Goal: Task Accomplishment & Management: Manage account settings

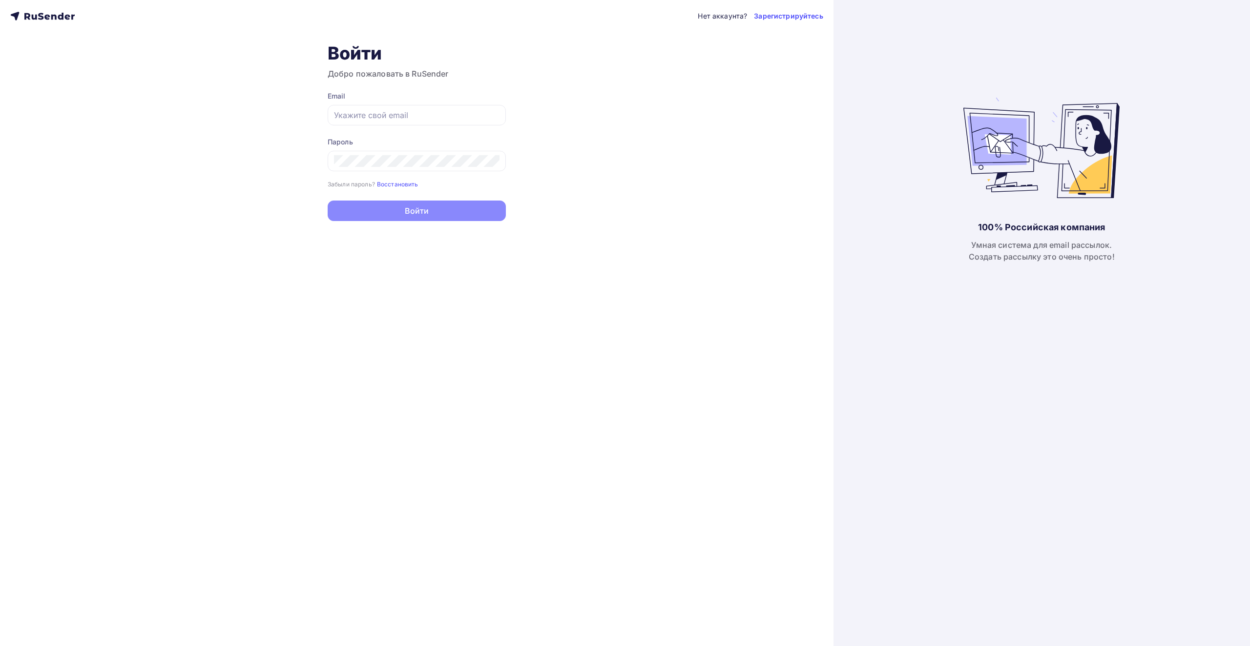
type input "[EMAIL_ADDRESS][DOMAIN_NAME]"
click at [456, 212] on button "Войти" at bounding box center [417, 211] width 178 height 21
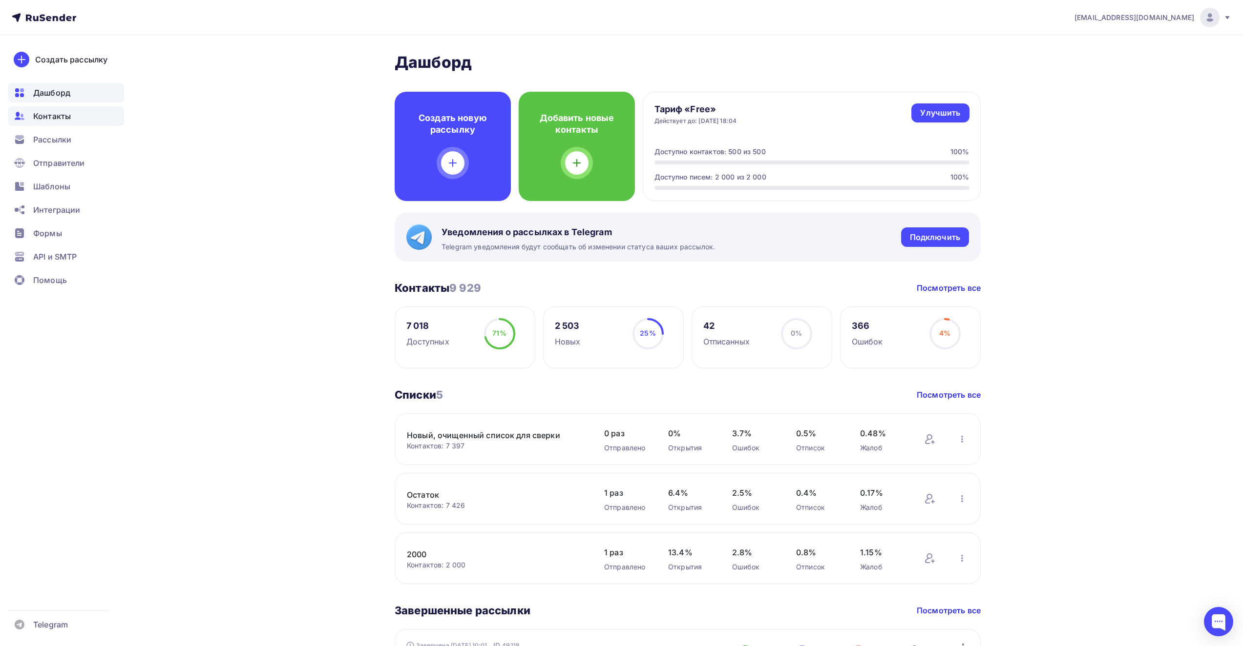
click at [37, 118] on span "Контакты" at bounding box center [52, 116] width 38 height 12
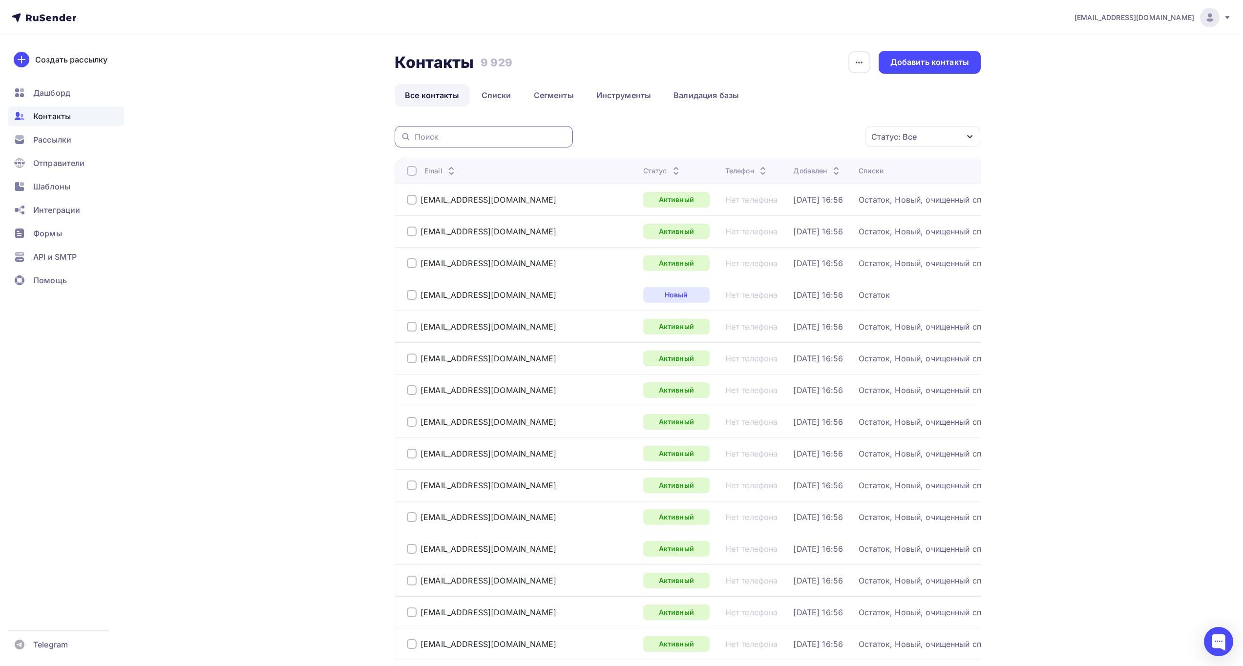
click at [458, 138] on input "text" at bounding box center [491, 136] width 152 height 11
paste input "deyoushun.com"
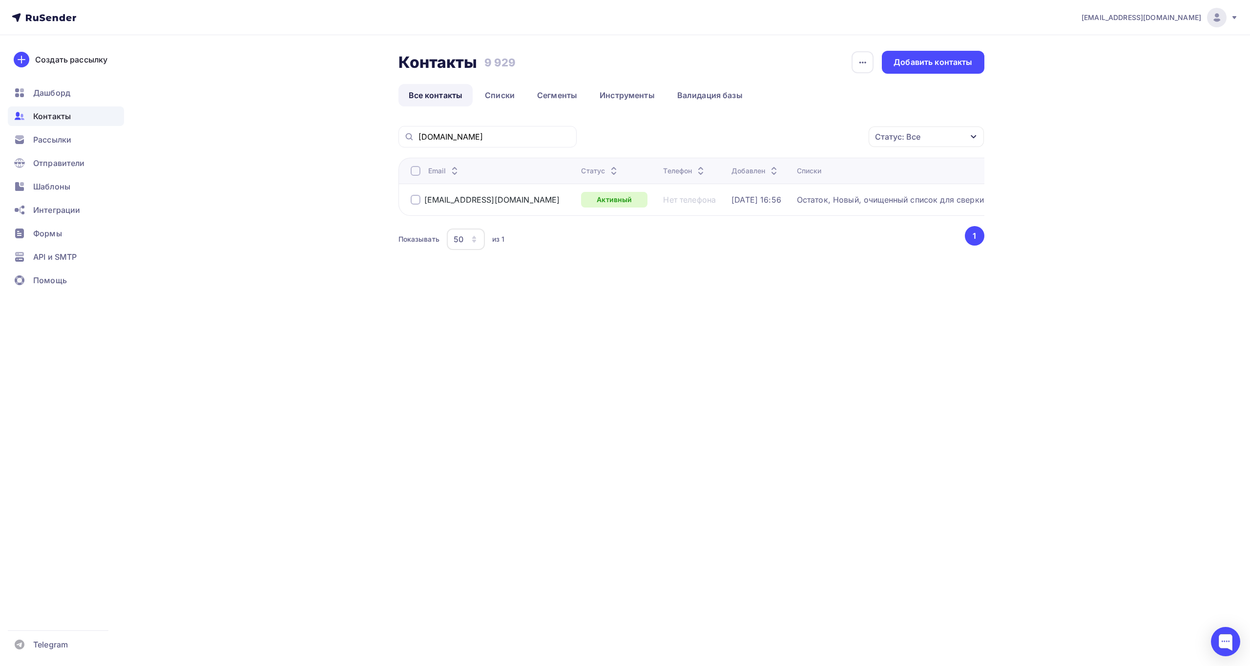
click at [417, 199] on div at bounding box center [416, 200] width 10 height 10
click at [817, 141] on div "Действие" at bounding box center [795, 136] width 129 height 19
click at [780, 202] on div "Удалить" at bounding box center [795, 205] width 105 height 12
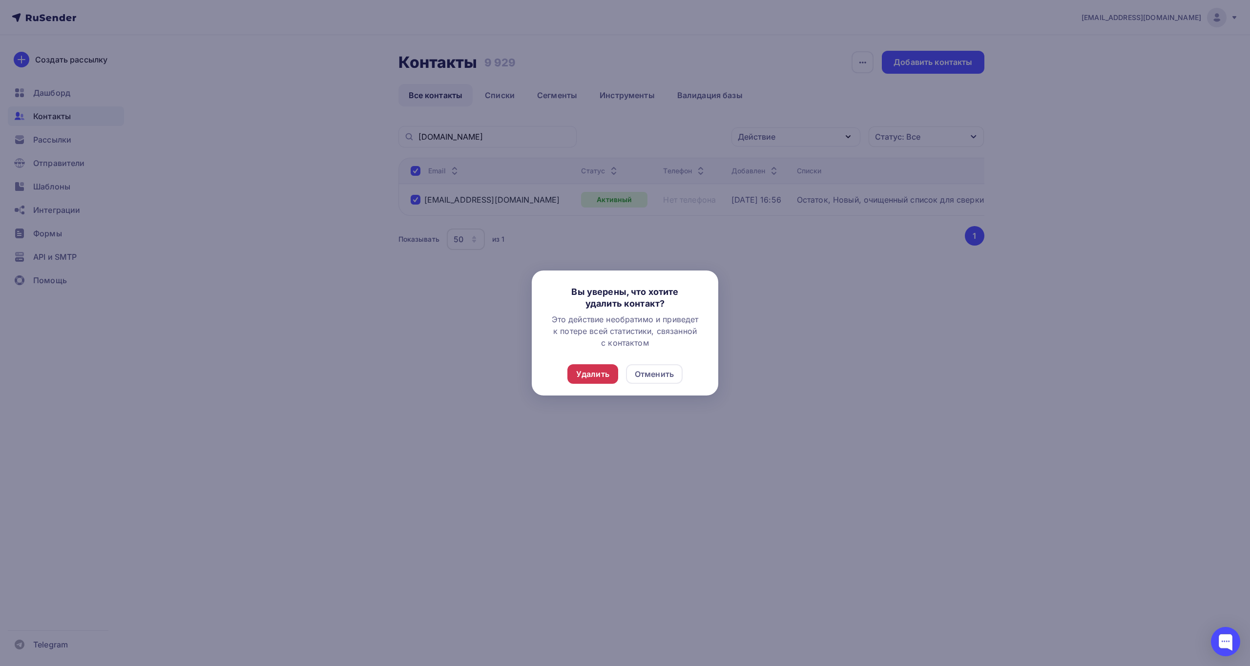
click at [594, 377] on div "Удалить" at bounding box center [592, 374] width 33 height 12
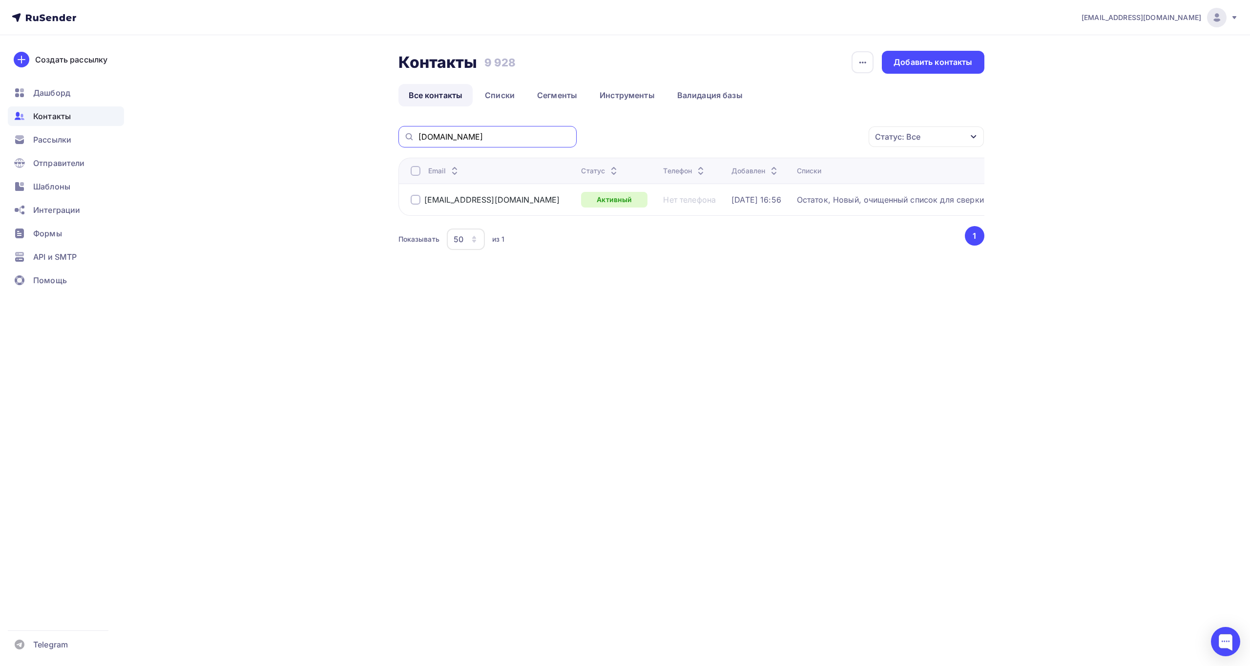
drag, startPoint x: 489, startPoint y: 140, endPoint x: 313, endPoint y: 124, distance: 177.0
click at [313, 124] on div "Контакты Контакты 9 928 9 928 История импорта Добавить контакты Все контакты Сп…" at bounding box center [625, 175] width 800 height 280
paste input "md1411@mail.ru"
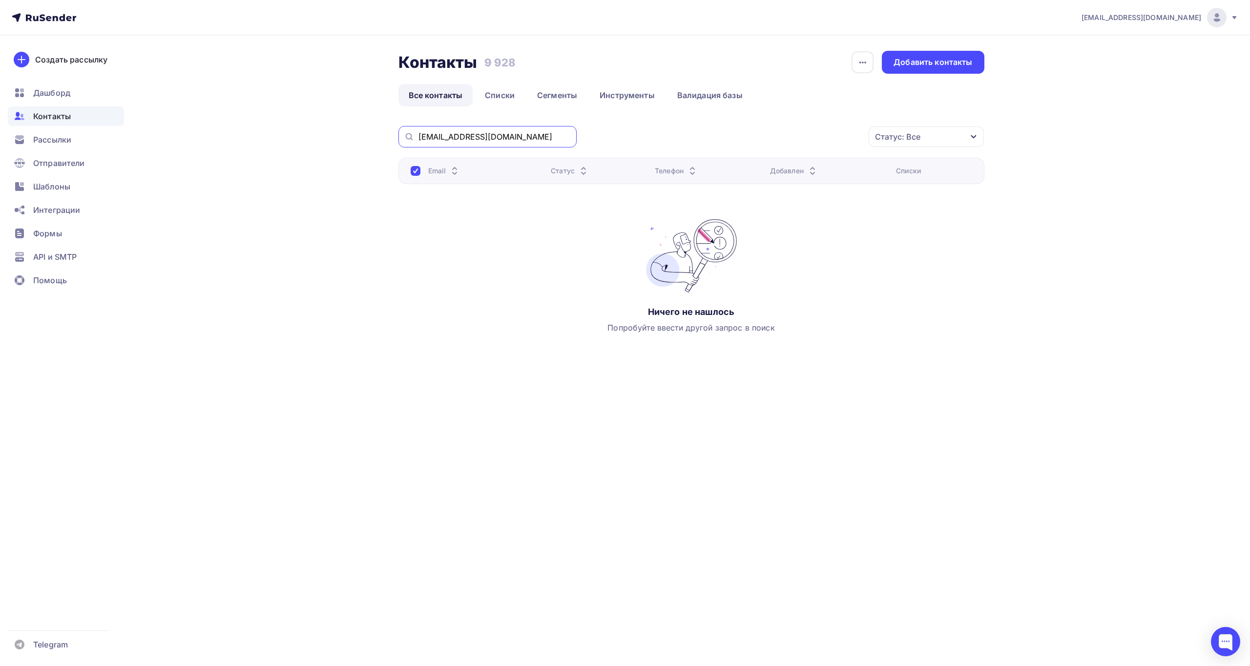
drag, startPoint x: 505, startPoint y: 136, endPoint x: 335, endPoint y: 137, distance: 169.9
click at [335, 137] on div "Контакты Контакты 9 928 9 928 История импорта Добавить контакты Все контакты Сп…" at bounding box center [625, 225] width 800 height 381
paste input "p-e"
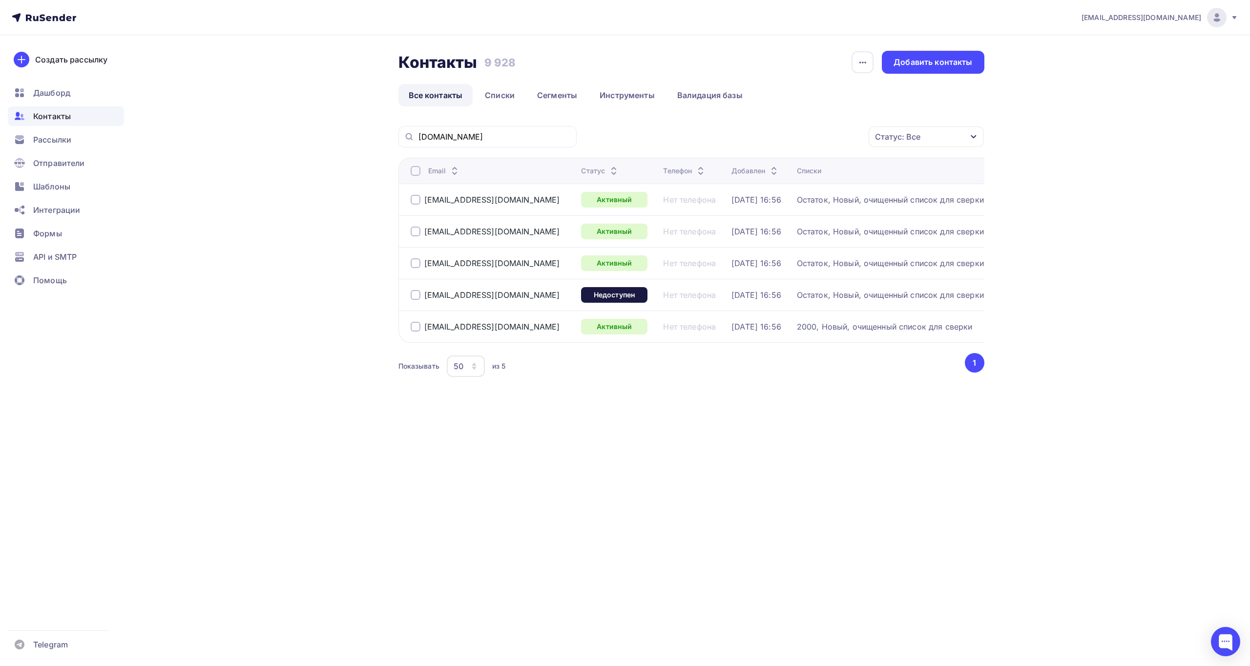
click at [414, 170] on div at bounding box center [416, 171] width 10 height 10
click at [848, 138] on icon "button" at bounding box center [848, 137] width 4 height 2
click at [773, 203] on div "Удалить" at bounding box center [759, 205] width 32 height 12
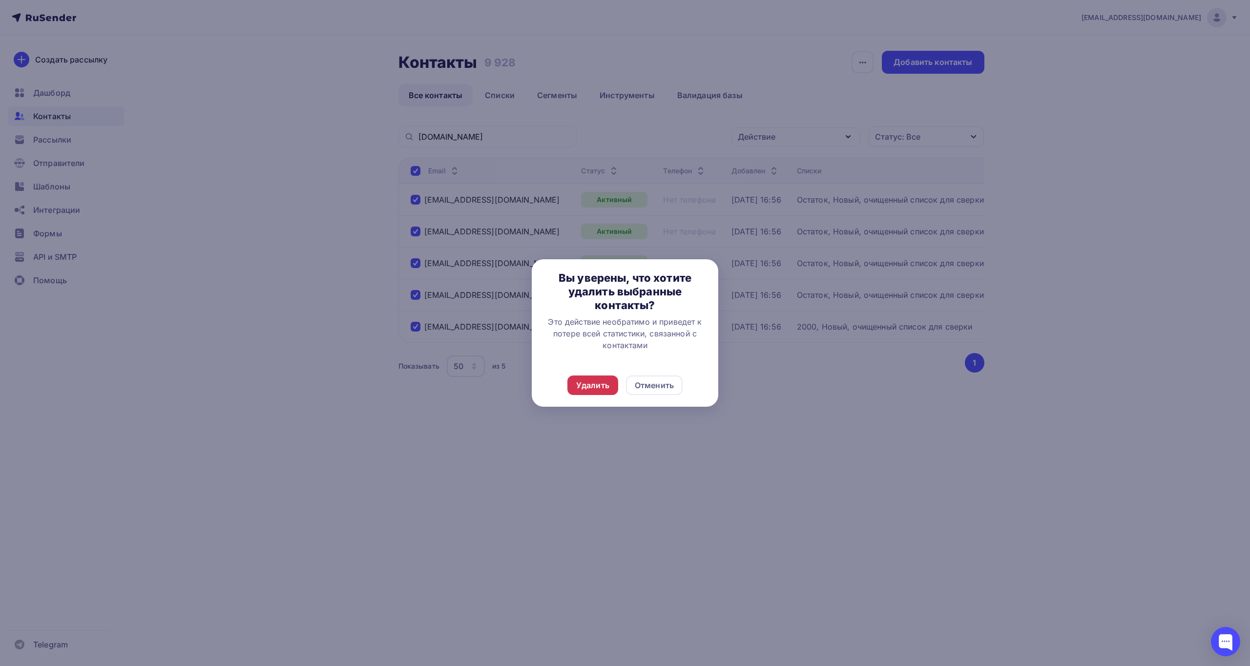
click at [587, 389] on div "Удалить" at bounding box center [592, 385] width 33 height 12
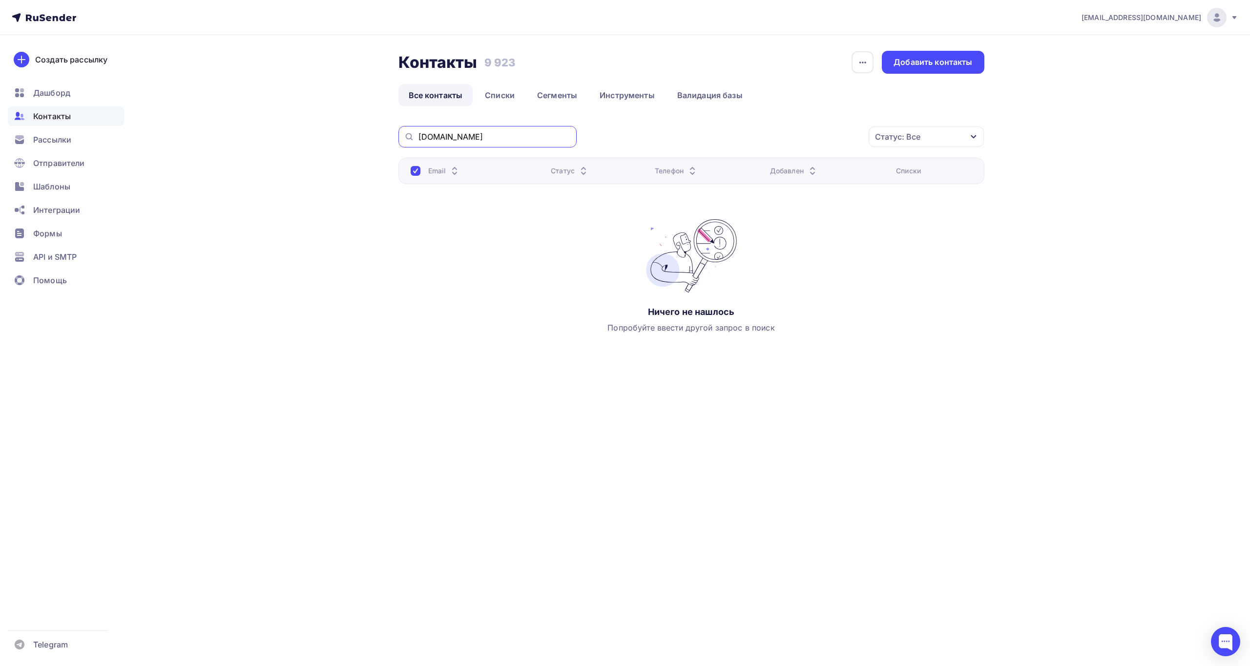
drag, startPoint x: 528, startPoint y: 136, endPoint x: 312, endPoint y: 139, distance: 215.9
click at [312, 139] on div "Контакты Контакты 9 923 9 923 История импорта Добавить контакты Все контакты Сп…" at bounding box center [625, 225] width 800 height 381
paste input "allgen"
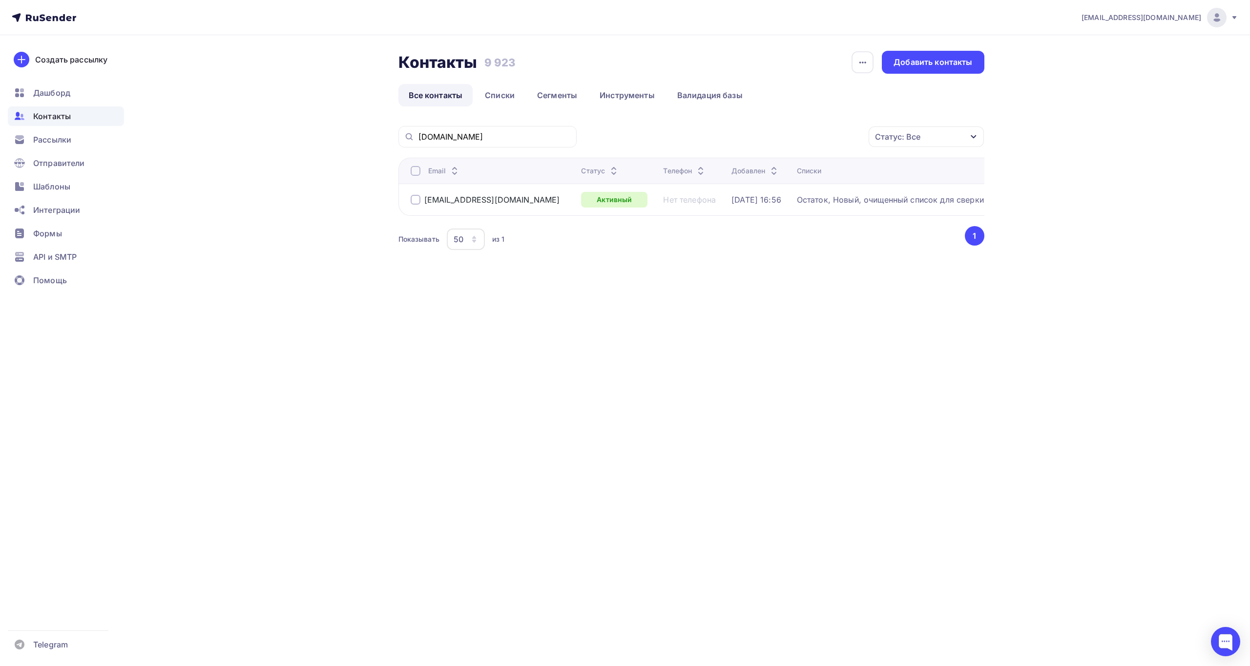
click at [415, 199] on div at bounding box center [416, 200] width 10 height 10
click at [772, 129] on div "Действие" at bounding box center [795, 136] width 129 height 19
click at [773, 208] on div "Удалить" at bounding box center [759, 205] width 32 height 12
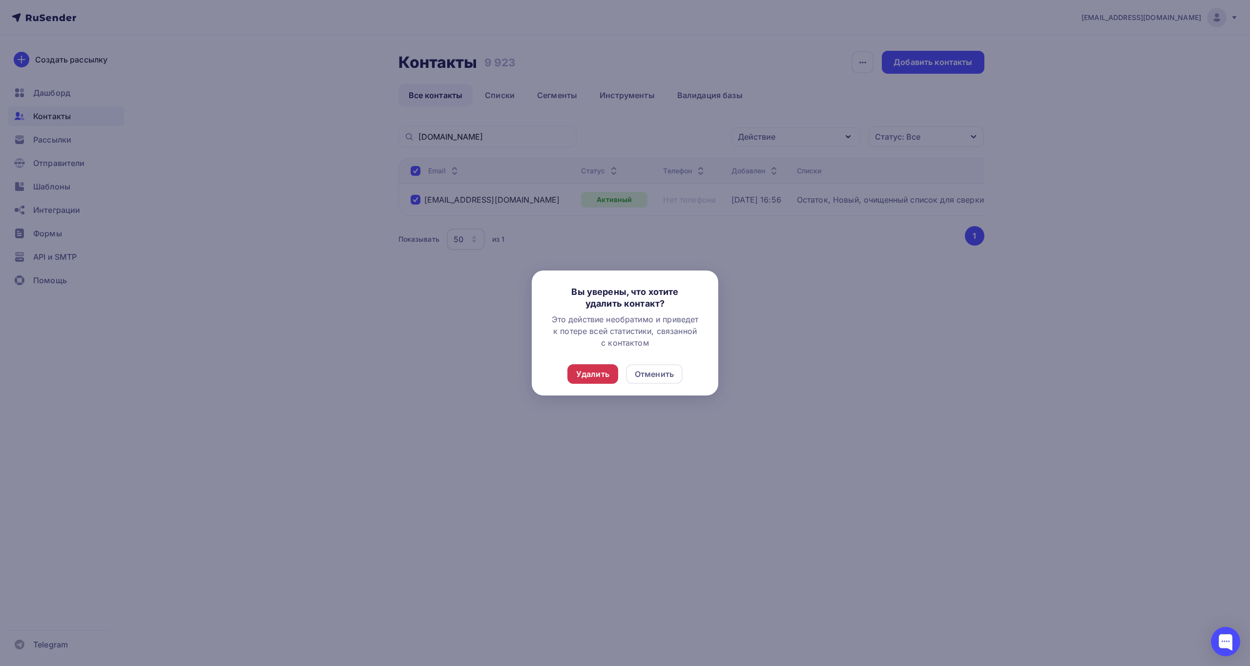
click at [591, 375] on div "Удалить" at bounding box center [592, 374] width 33 height 12
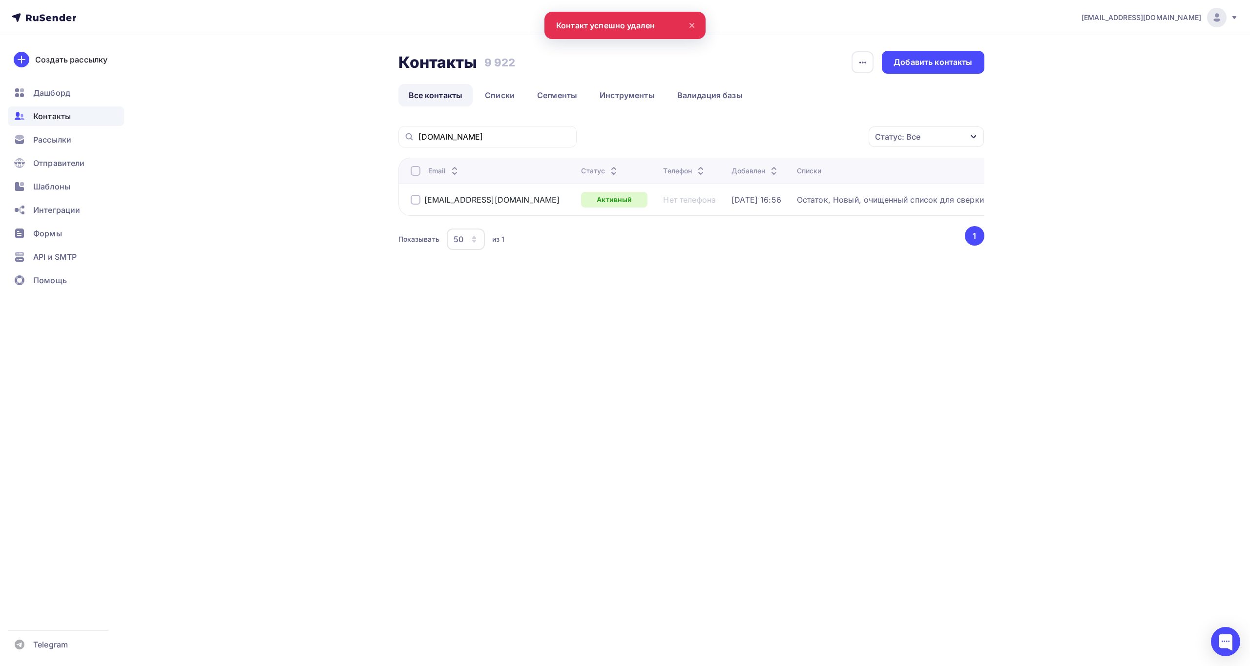
drag, startPoint x: 588, startPoint y: 350, endPoint x: 582, endPoint y: 338, distance: 13.1
click at [582, 338] on div "i.9kin@yandex.ru Аккаунт Тарифы Выйти Создать рассылку Дашборд Контакты Рассылк…" at bounding box center [625, 333] width 1250 height 666
click at [419, 198] on div at bounding box center [416, 200] width 10 height 10
click at [823, 131] on div "Действие" at bounding box center [795, 136] width 129 height 19
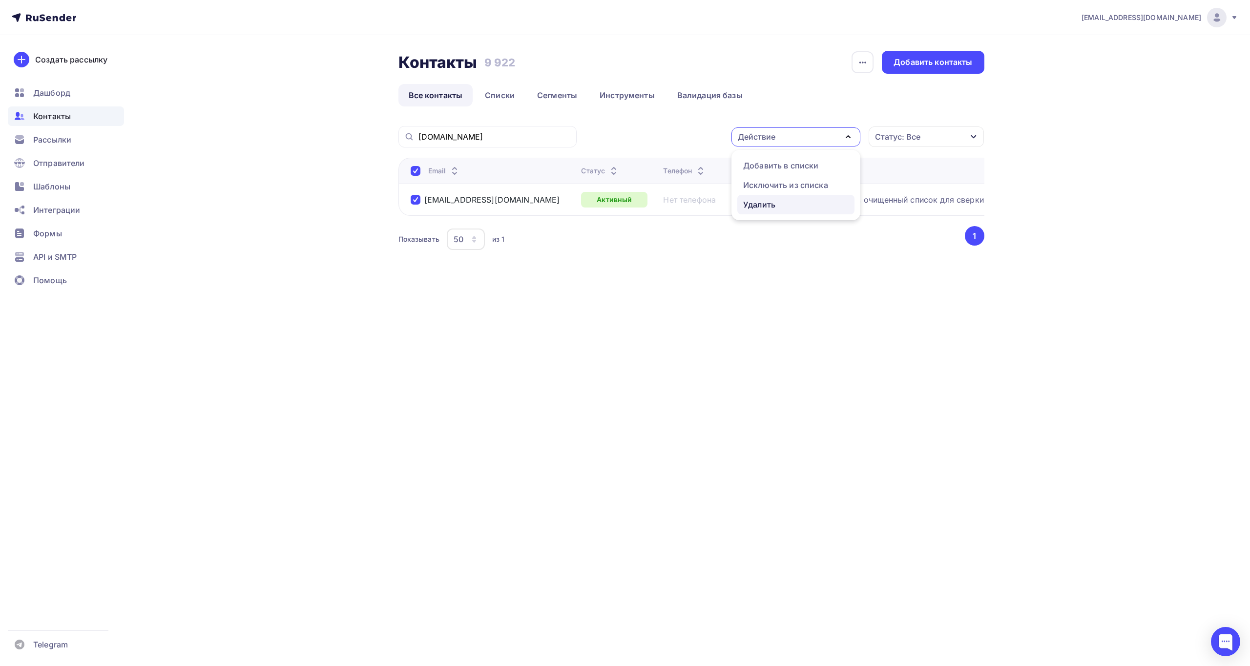
click at [795, 203] on div "Удалить" at bounding box center [795, 205] width 105 height 12
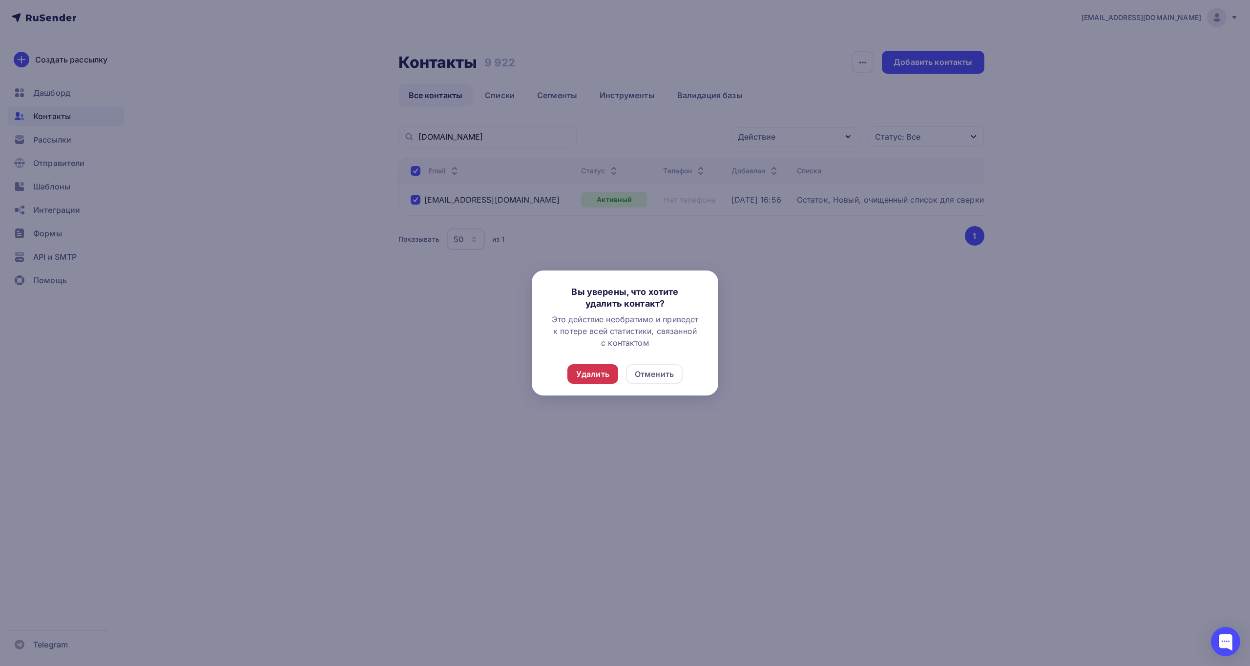
click at [590, 375] on div "Удалить" at bounding box center [592, 374] width 33 height 12
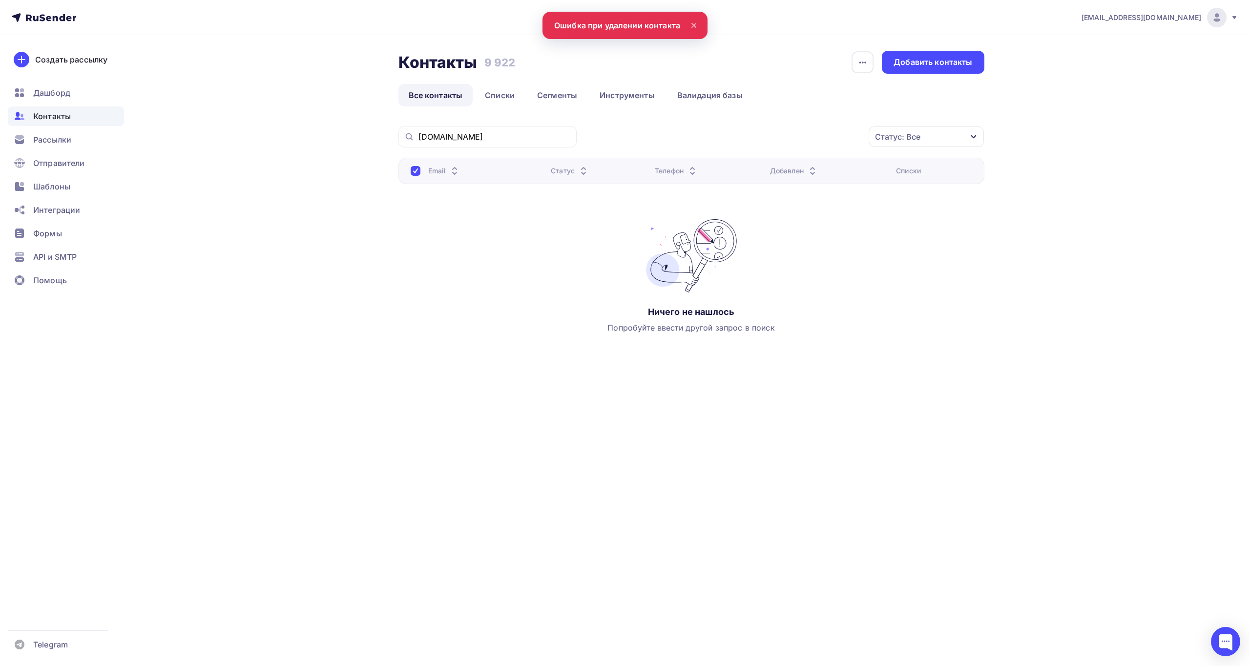
click at [532, 322] on div "Email Статус Телефон Добавлен Списки Ничего не нашлось Попробуйте ввести другой…" at bounding box center [691, 255] width 586 height 195
click at [692, 25] on icon at bounding box center [694, 26] width 12 height 12
drag, startPoint x: 489, startPoint y: 137, endPoint x: 343, endPoint y: 133, distance: 146.5
click at [343, 133] on div "Контакты Контакты 9 922 9 922 История импорта Добавить контакты Все контакты Сп…" at bounding box center [625, 225] width 800 height 381
paste input "magnit"
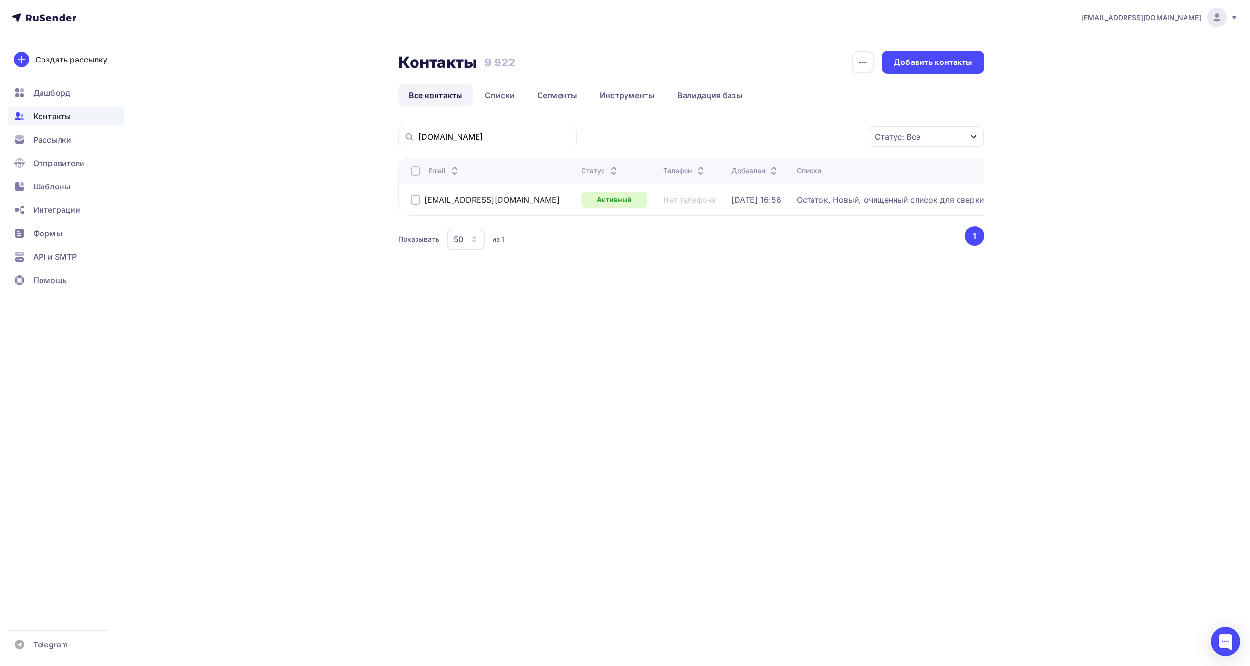
click at [415, 197] on div at bounding box center [416, 200] width 10 height 10
click at [836, 135] on div "Действие" at bounding box center [795, 136] width 129 height 19
click at [777, 206] on div "Удалить" at bounding box center [795, 205] width 105 height 12
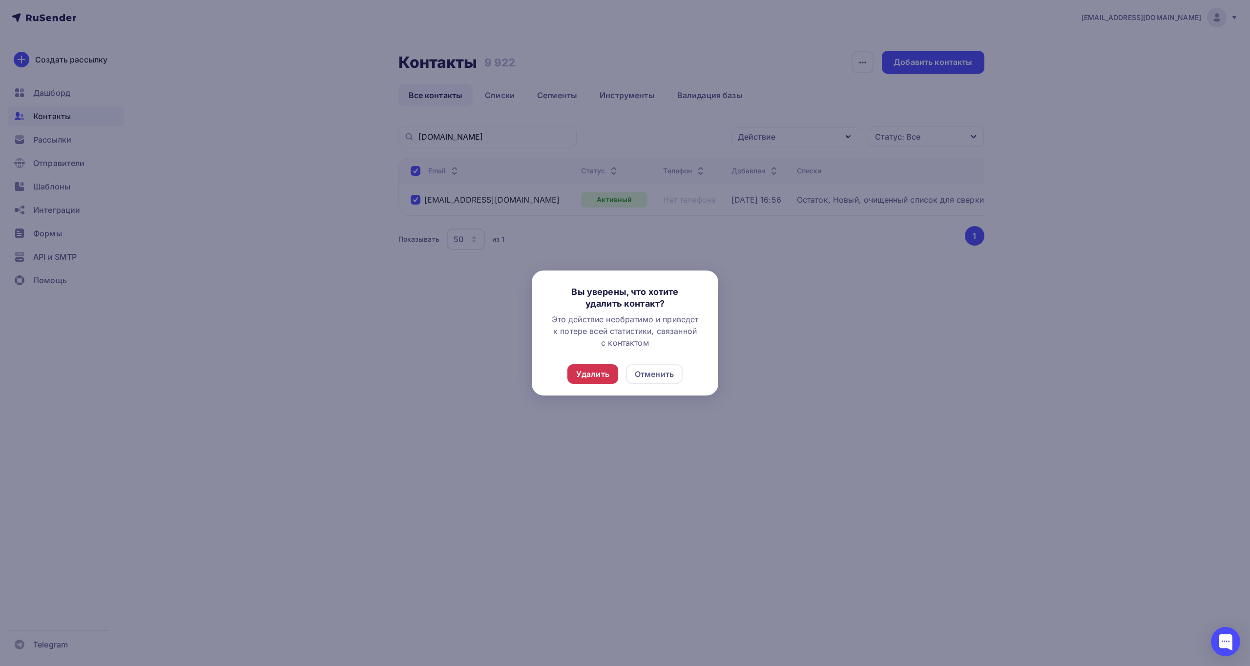
click at [601, 370] on div "Удалить" at bounding box center [592, 374] width 33 height 12
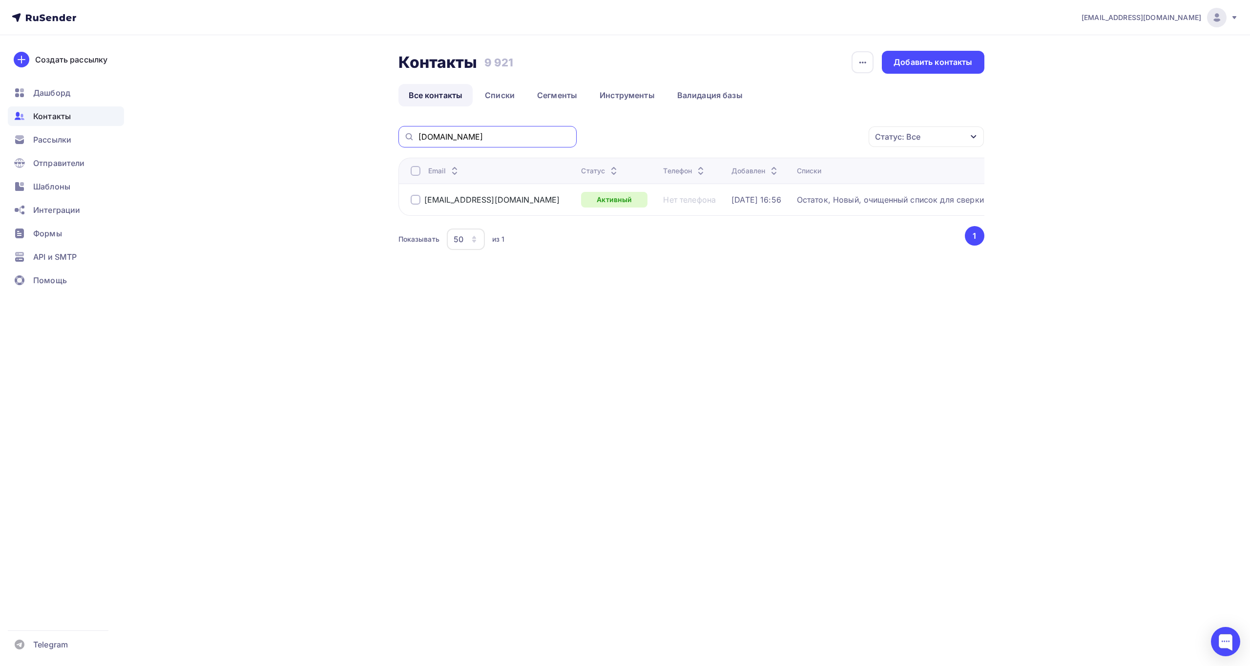
drag, startPoint x: 496, startPoint y: 140, endPoint x: 335, endPoint y: 134, distance: 160.3
click at [335, 134] on div "Контакты Контакты 9 921 9 921 История импорта Добавить контакты Все контакты Сп…" at bounding box center [625, 175] width 800 height 280
paste input "lsrgroup"
click at [414, 229] on div at bounding box center [416, 232] width 10 height 10
click at [416, 198] on div at bounding box center [416, 200] width 10 height 10
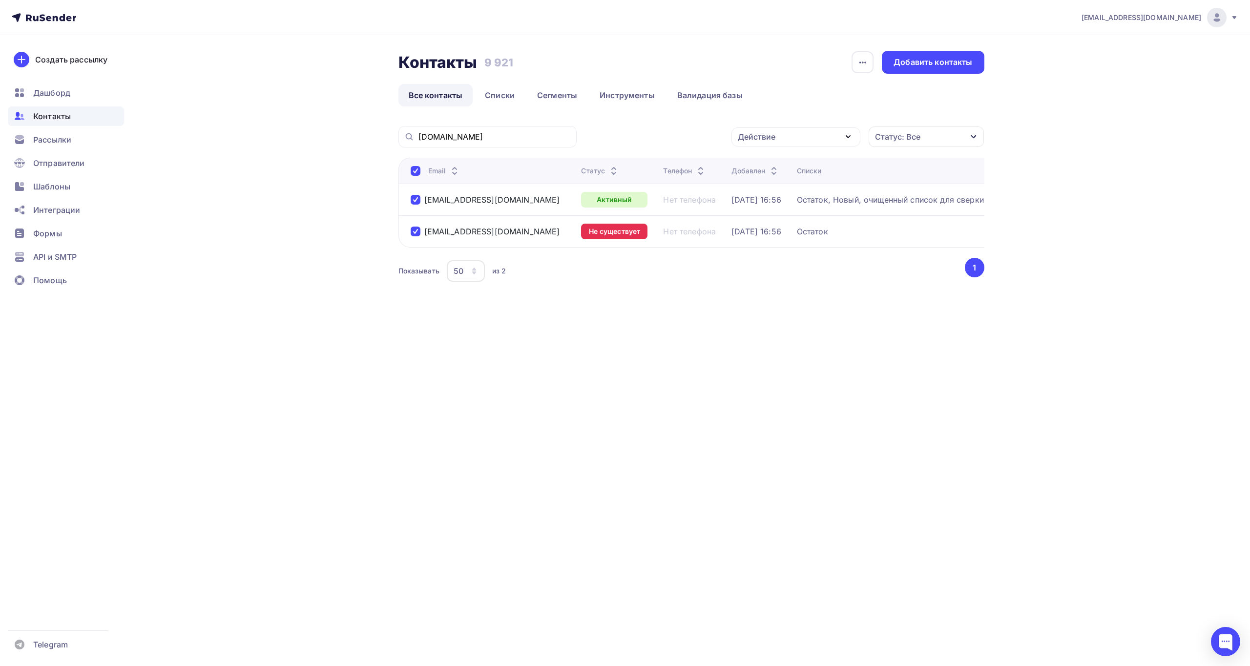
click at [832, 132] on div "Действие" at bounding box center [795, 136] width 129 height 19
click at [758, 209] on div "Удалить" at bounding box center [759, 205] width 32 height 12
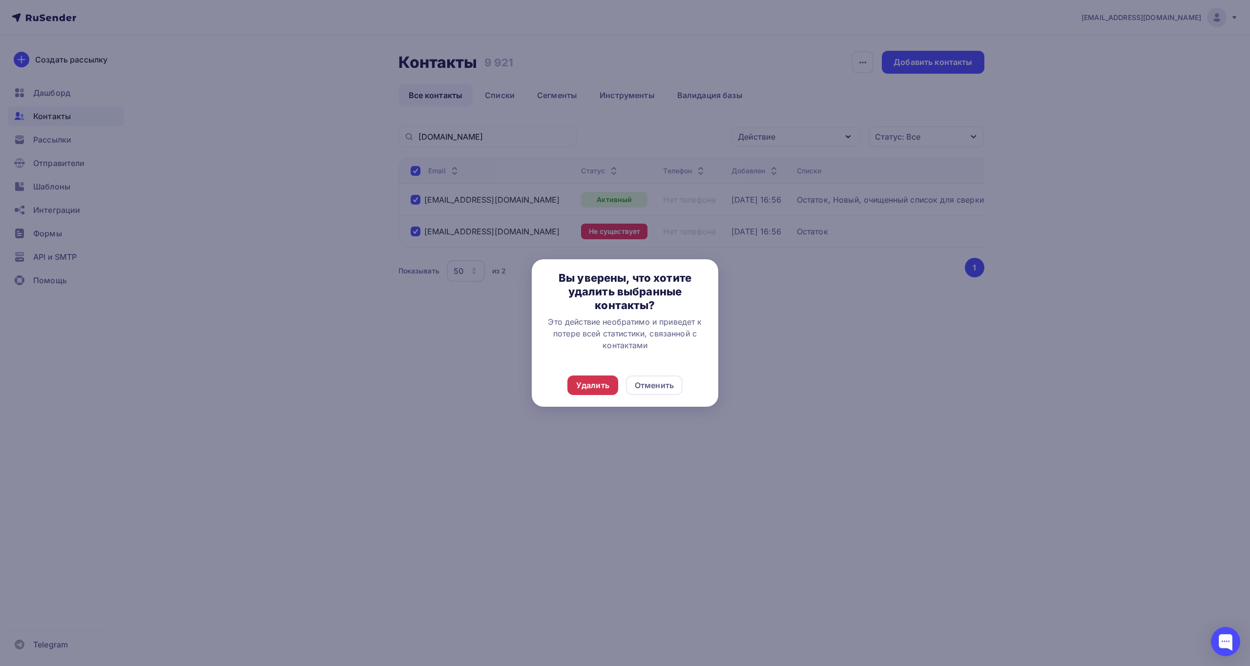
click at [592, 384] on div "Удалить" at bounding box center [592, 385] width 33 height 12
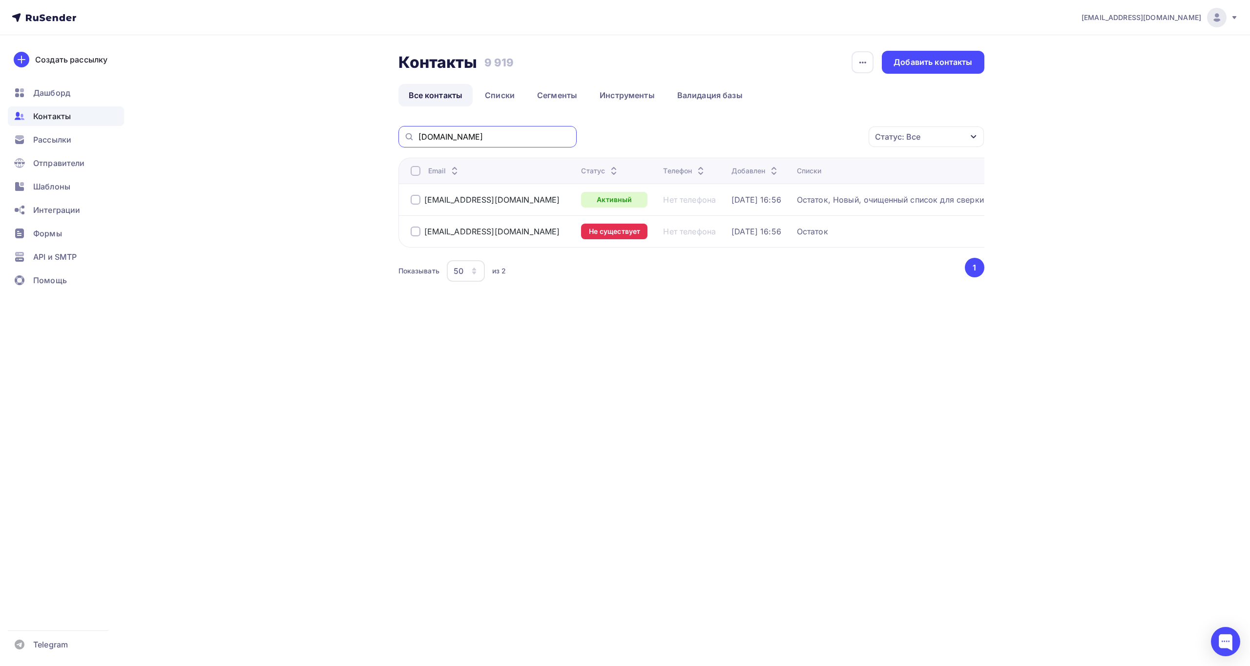
click at [481, 139] on input "lsrgroup.ru" at bounding box center [494, 136] width 152 height 11
drag, startPoint x: 478, startPoint y: 131, endPoint x: 350, endPoint y: 134, distance: 128.5
click at [350, 134] on div "Контакты Контакты 9 919 9 919 История импорта Добавить контакты Все контакты Сп…" at bounding box center [625, 191] width 800 height 312
paste input "sensor-automatic"
type input "sensor-automatic.ru"
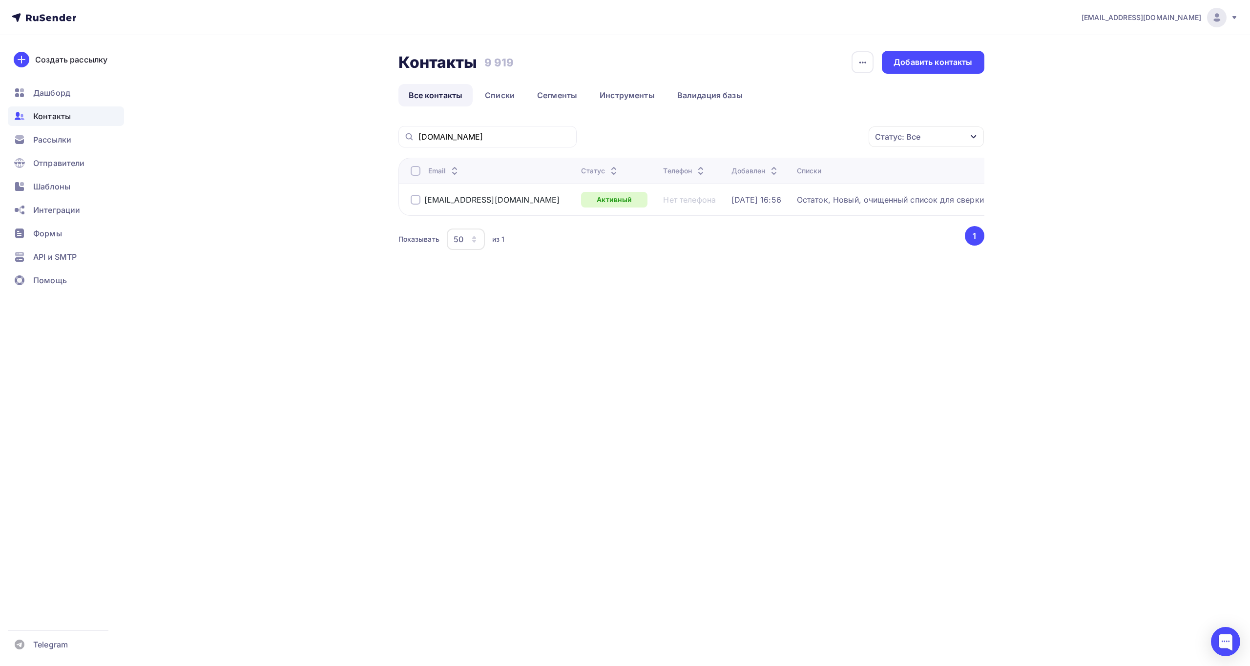
click at [409, 201] on td "order@sensor-automatic.ru" at bounding box center [487, 200] width 179 height 32
click at [414, 199] on div at bounding box center [416, 200] width 10 height 10
click at [777, 139] on div "Действие" at bounding box center [795, 136] width 129 height 19
click at [791, 200] on div "Удалить" at bounding box center [795, 205] width 105 height 12
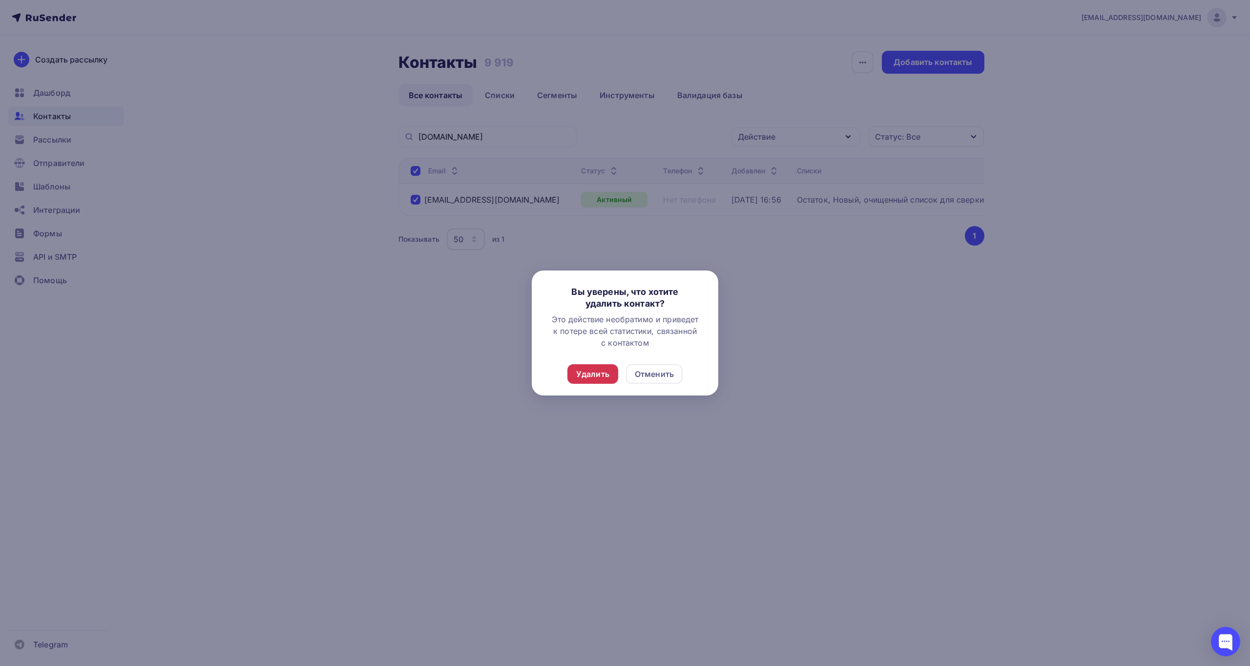
click at [594, 372] on div "Удалить" at bounding box center [592, 374] width 33 height 12
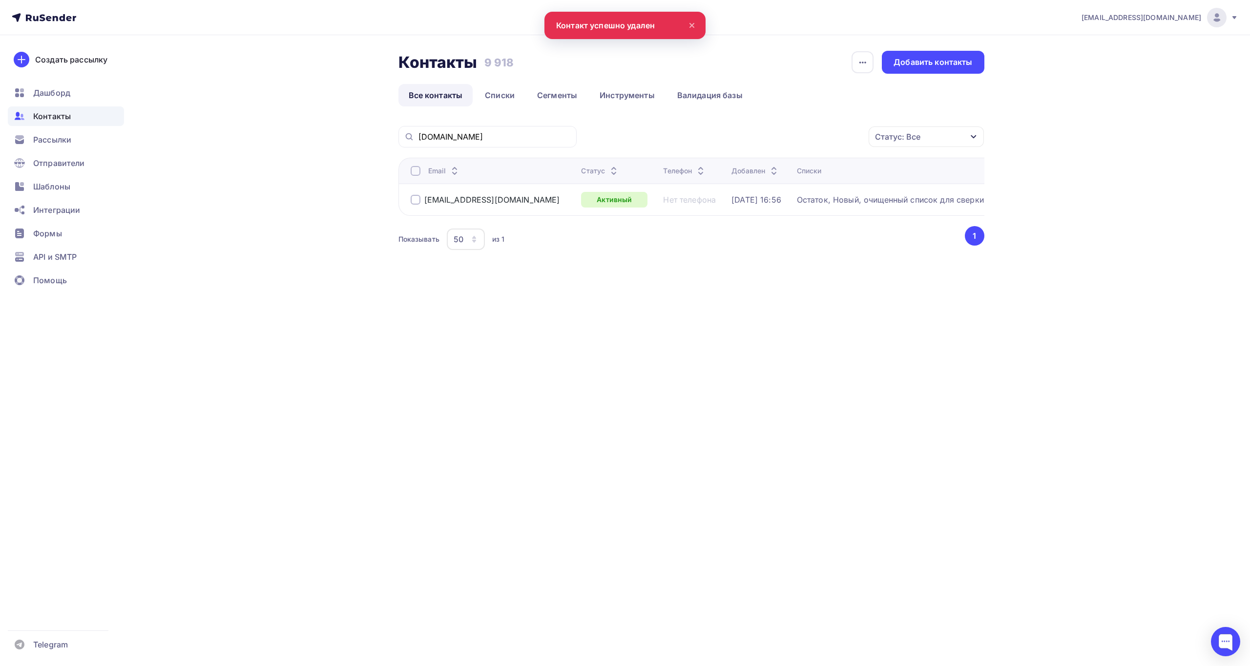
click at [654, 362] on div "i.9kin@yandex.ru Аккаунт Тарифы Выйти Создать рассылку Дашборд Контакты Рассылк…" at bounding box center [625, 333] width 1250 height 666
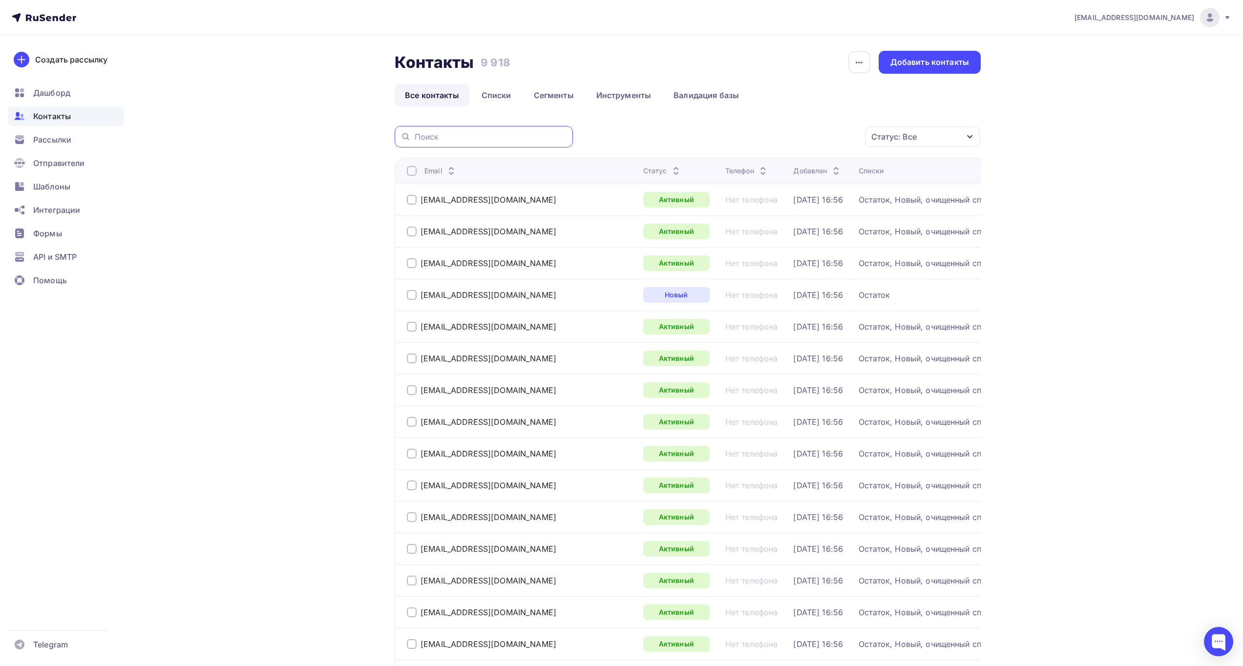
click at [503, 139] on input "text" at bounding box center [491, 136] width 152 height 11
paste input "sensor-automatic.ru"
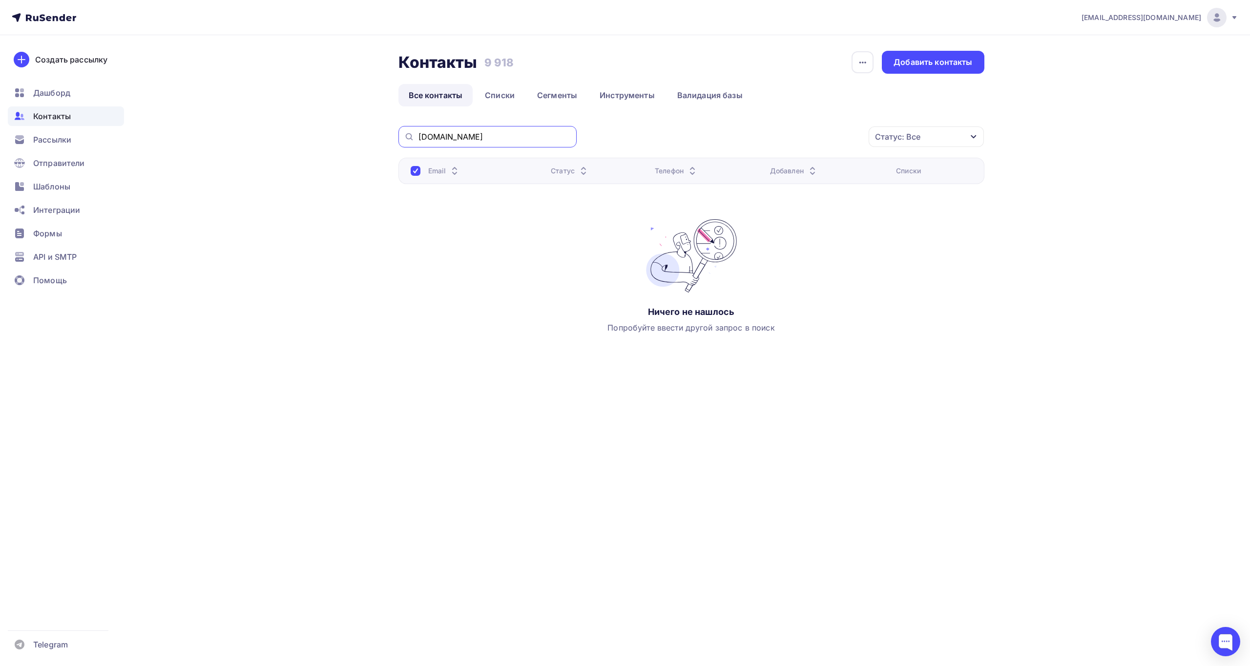
drag, startPoint x: 502, startPoint y: 134, endPoint x: 367, endPoint y: 121, distance: 135.9
click at [368, 121] on div "Контакты Контакты 9 918 9 918 История импорта Добавить контакты Все контакты Сп…" at bounding box center [625, 225] width 800 height 381
paste input "ecp.spb@mail"
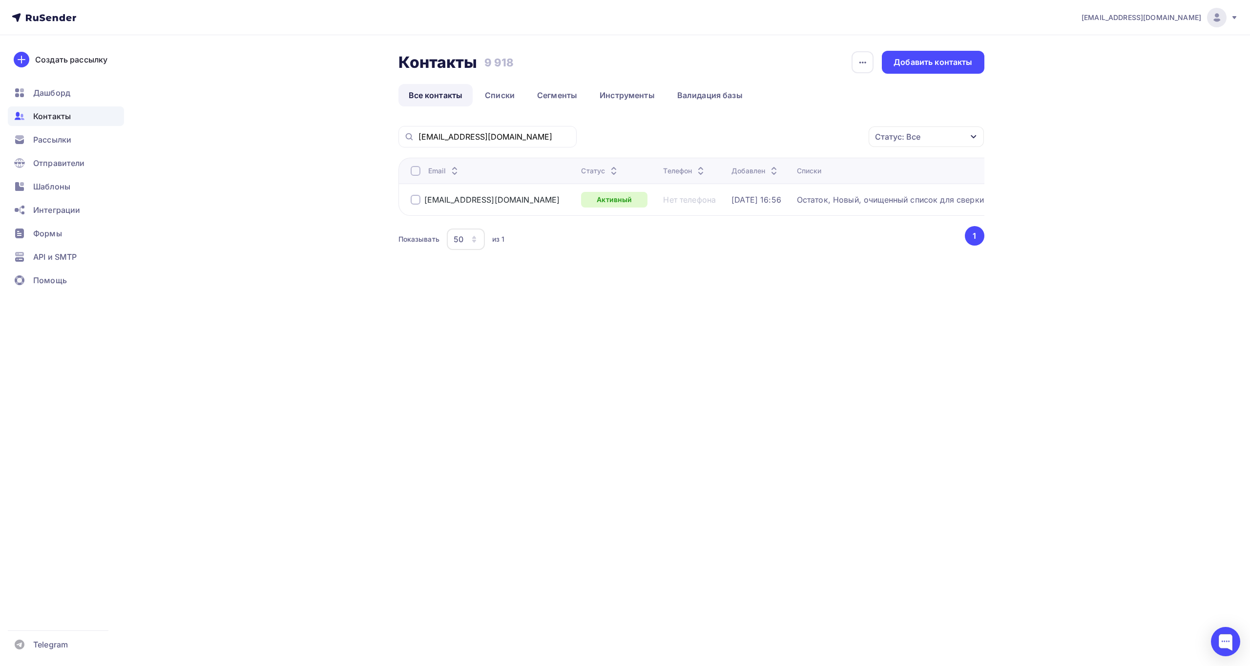
click at [415, 200] on div at bounding box center [416, 200] width 10 height 10
click at [805, 144] on div "Действие" at bounding box center [795, 136] width 129 height 19
click at [772, 206] on div "Удалить" at bounding box center [759, 205] width 32 height 12
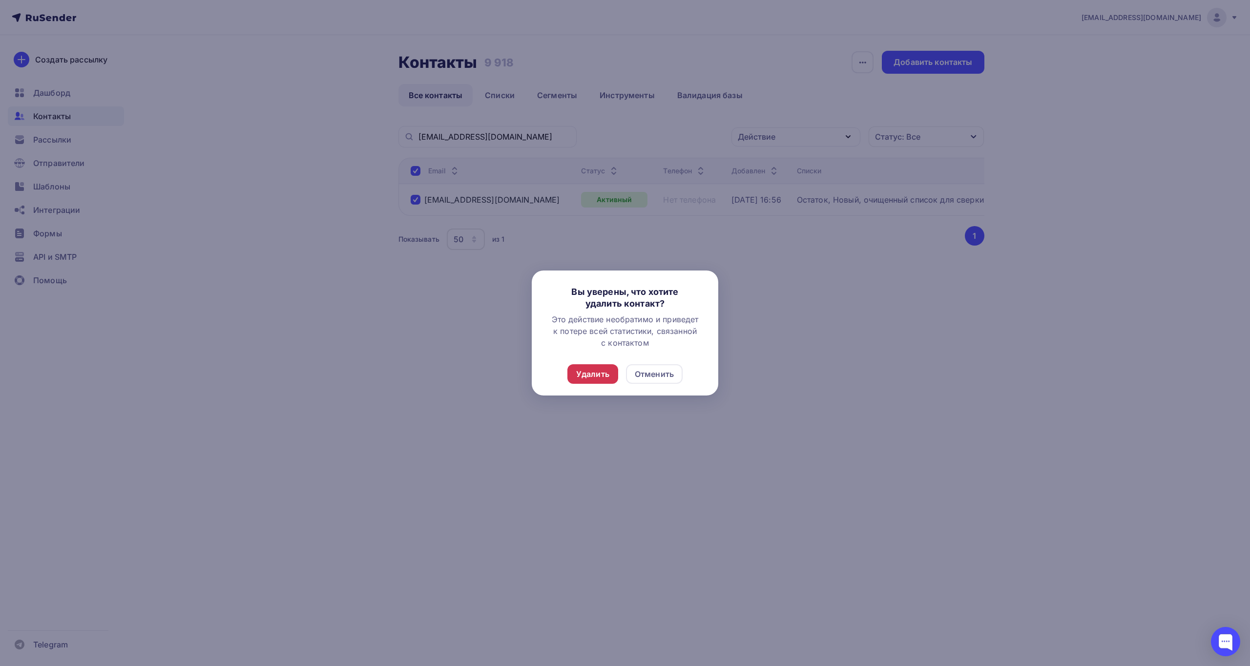
click at [596, 379] on div "Удалить" at bounding box center [592, 374] width 33 height 12
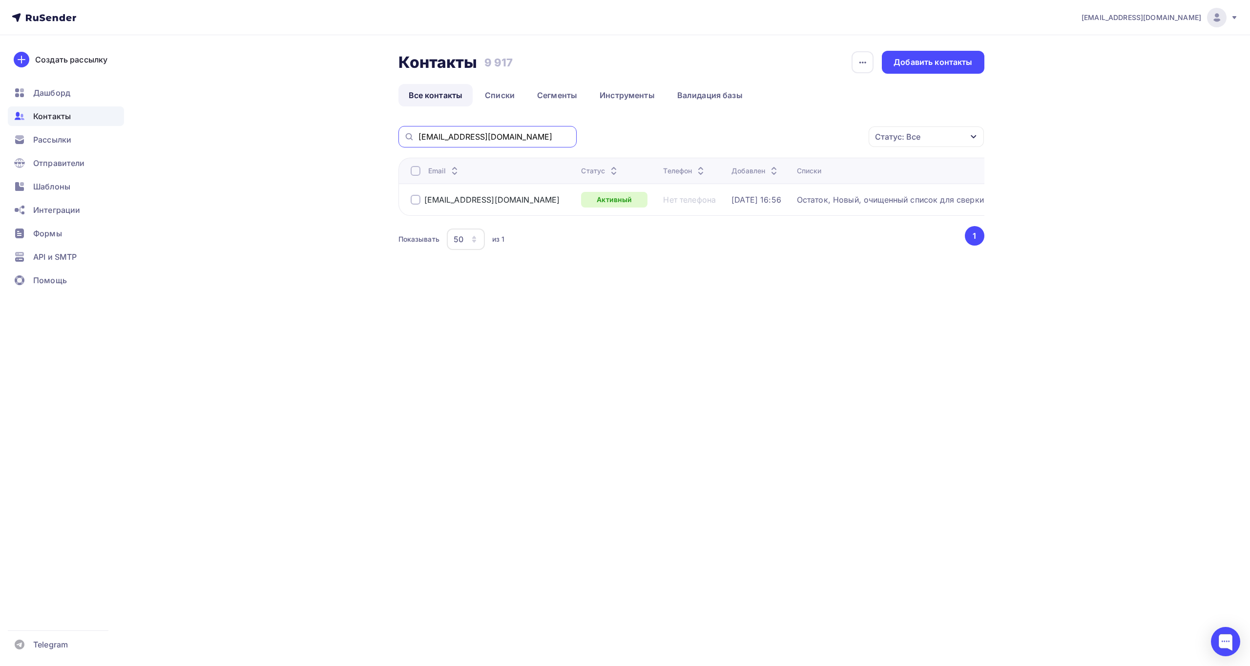
drag, startPoint x: 495, startPoint y: 137, endPoint x: 266, endPoint y: 136, distance: 229.0
click at [266, 136] on div "Контакты Контакты 9 917 9 917 История импорта Добавить контакты Все контакты Сп…" at bounding box center [625, 175] width 800 height 280
paste input "g.inettorg"
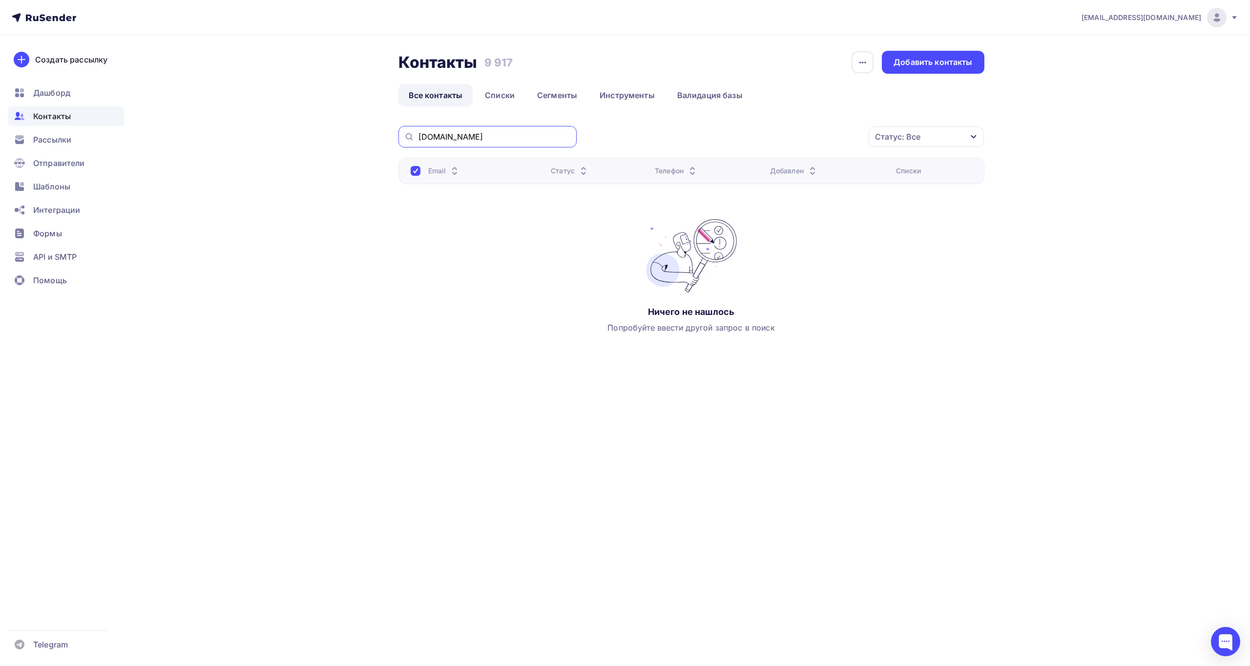
click at [516, 140] on input "g.inettorg.ru" at bounding box center [494, 136] width 152 height 11
drag, startPoint x: 495, startPoint y: 139, endPoint x: 369, endPoint y: 134, distance: 125.6
click at [369, 134] on div "Контакты Контакты 9 917 9 917 История импорта Добавить контакты Все контакты Сп…" at bounding box center [625, 225] width 800 height 381
paste input "suer.ru."
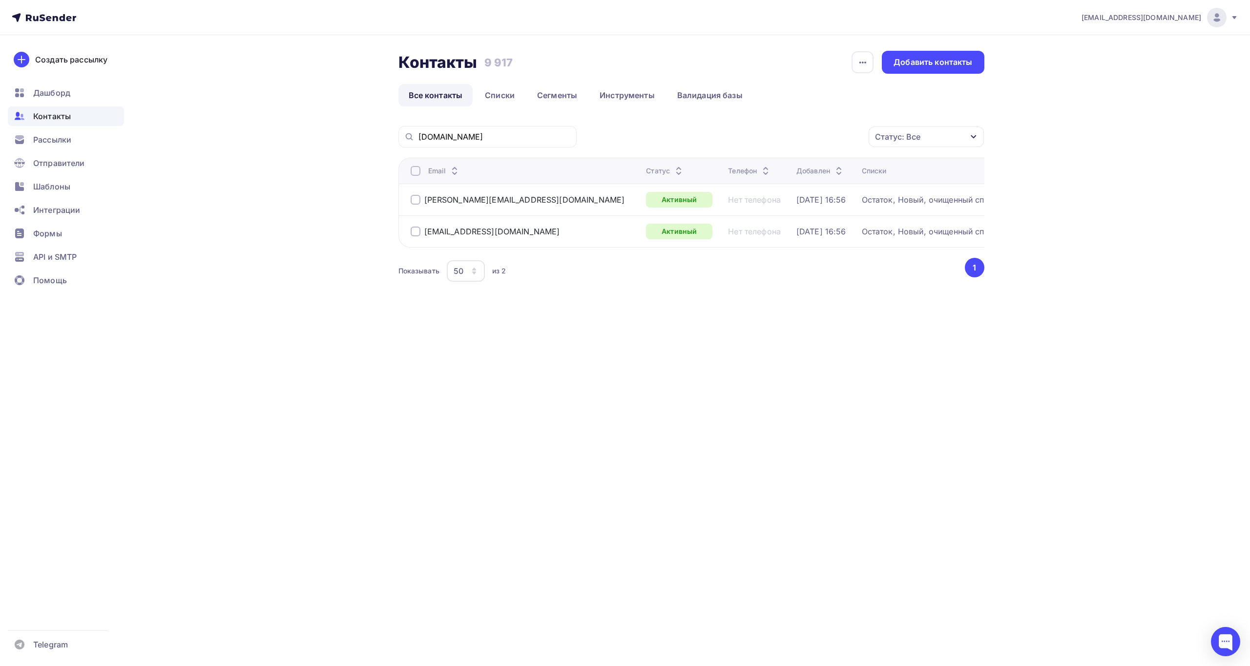
click at [416, 233] on div at bounding box center [416, 232] width 10 height 10
click at [417, 199] on div at bounding box center [416, 200] width 10 height 10
click at [500, 141] on input "suer.ru" at bounding box center [494, 136] width 152 height 11
drag, startPoint x: 495, startPoint y: 149, endPoint x: 433, endPoint y: 144, distance: 62.8
click at [433, 144] on div "suer.ru Действие Добавить в списки Исключить из списка Удалить Статус: Все Стат…" at bounding box center [691, 217] width 586 height 182
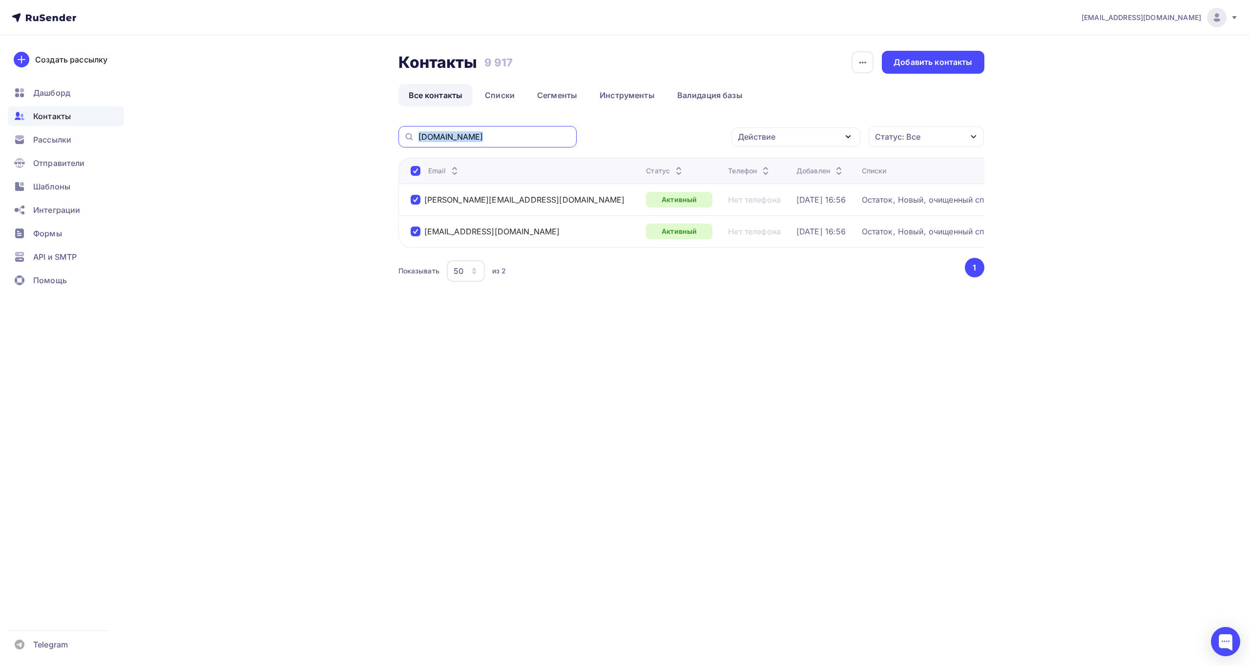
click at [477, 140] on input "suer.ru" at bounding box center [494, 136] width 152 height 11
drag, startPoint x: 495, startPoint y: 135, endPoint x: 181, endPoint y: 127, distance: 314.5
click at [186, 129] on div "i.9kin@yandex.ru Аккаунт Тарифы Выйти Создать рассылку Дашборд Контакты Рассылк…" at bounding box center [625, 173] width 1250 height 347
click at [482, 138] on input "suer.ru" at bounding box center [494, 136] width 152 height 11
click at [497, 138] on input "suer.ru" at bounding box center [494, 136] width 152 height 11
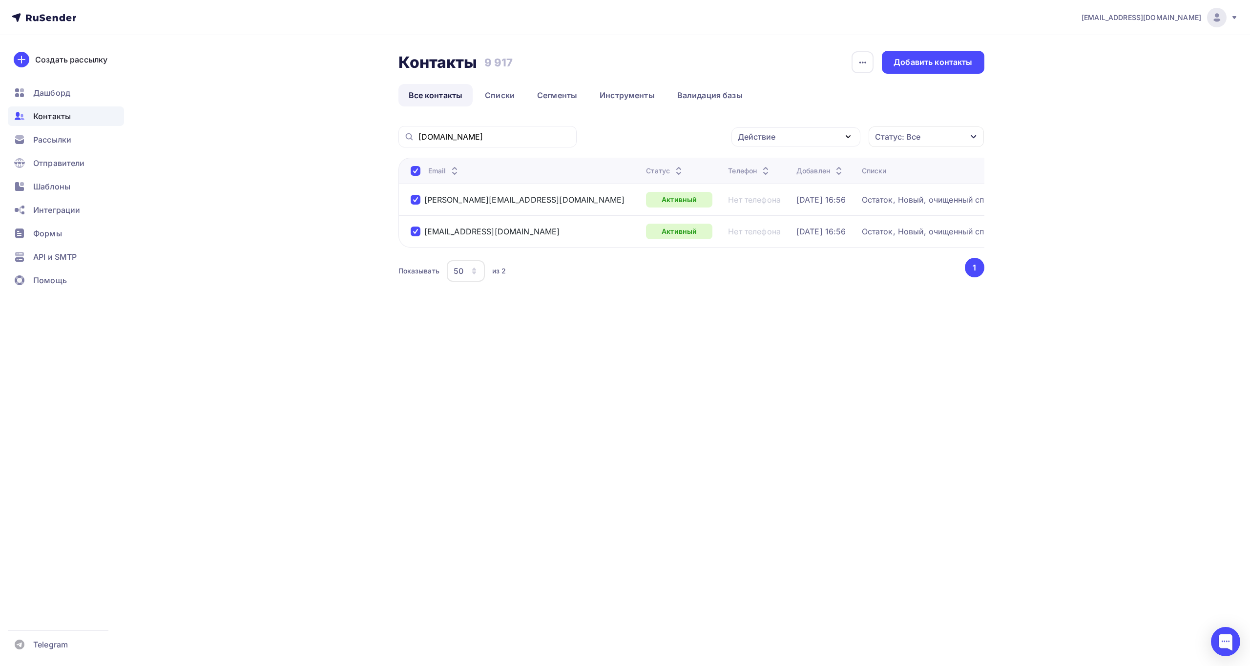
click at [516, 142] on div "suer.ru" at bounding box center [487, 136] width 178 height 21
drag, startPoint x: 516, startPoint y: 138, endPoint x: 327, endPoint y: 137, distance: 188.5
click at [327, 137] on div "Контакты Контакты 9 917 9 917 История импорта Добавить контакты Все контакты Сп…" at bounding box center [625, 191] width 800 height 312
paste input "chipdip"
click at [415, 173] on div at bounding box center [416, 171] width 10 height 10
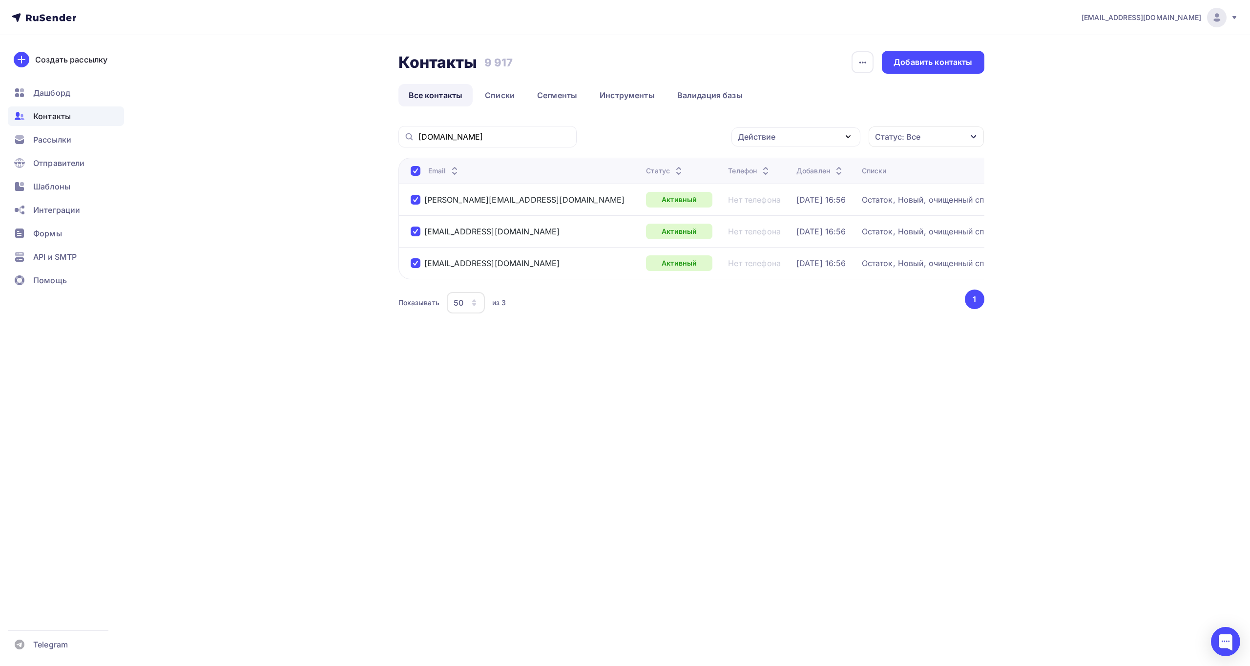
click at [842, 138] on icon "button" at bounding box center [848, 137] width 12 height 12
click at [808, 208] on div "Удалить" at bounding box center [795, 205] width 105 height 12
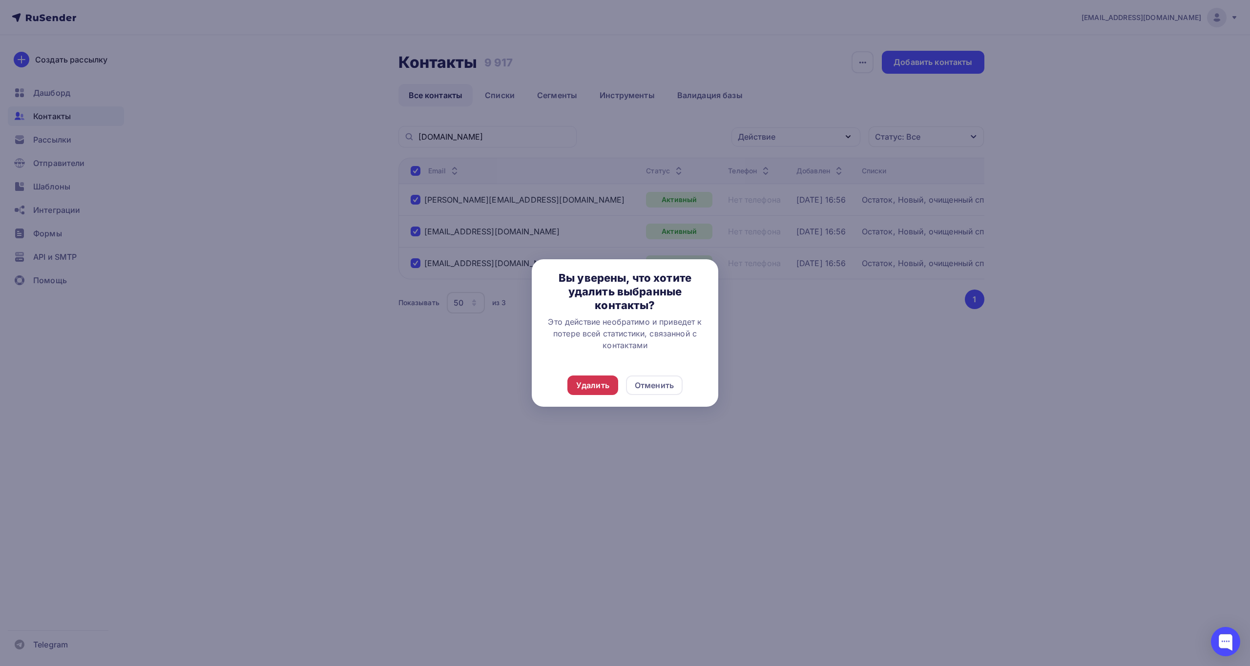
click at [600, 386] on div "Удалить" at bounding box center [592, 385] width 33 height 12
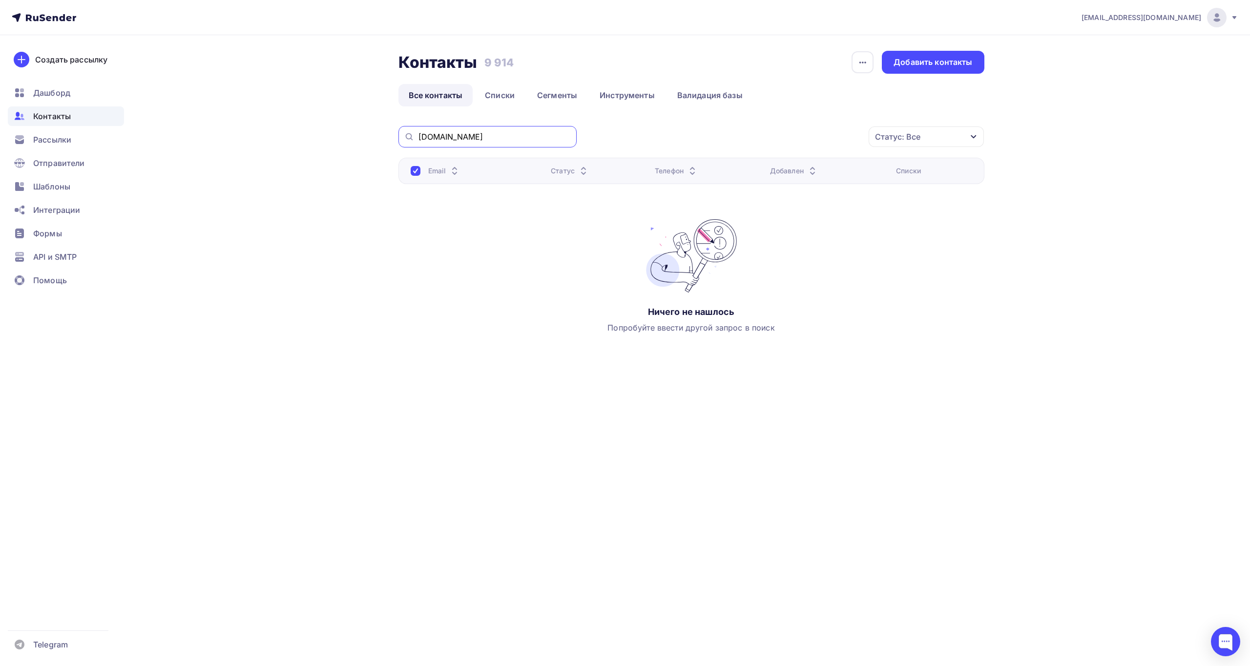
drag, startPoint x: 480, startPoint y: 134, endPoint x: 361, endPoint y: 135, distance: 119.1
click at [361, 135] on div "Контакты Контакты 9 914 9 914 История импорта Добавить контакты Все контакты Сп…" at bounding box center [625, 225] width 800 height 381
paste input "electrika-dom-stroyka"
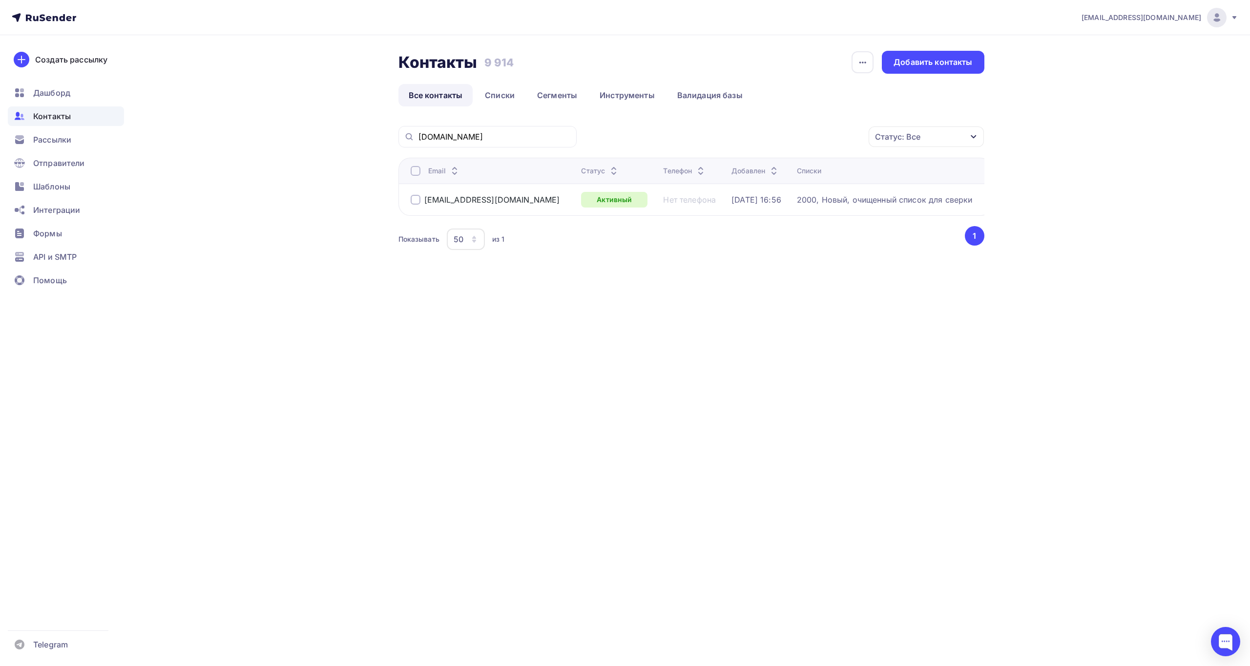
click at [417, 204] on div at bounding box center [416, 200] width 10 height 10
click at [810, 145] on div "Действие" at bounding box center [795, 136] width 129 height 19
click at [797, 202] on div "Удалить" at bounding box center [795, 205] width 105 height 12
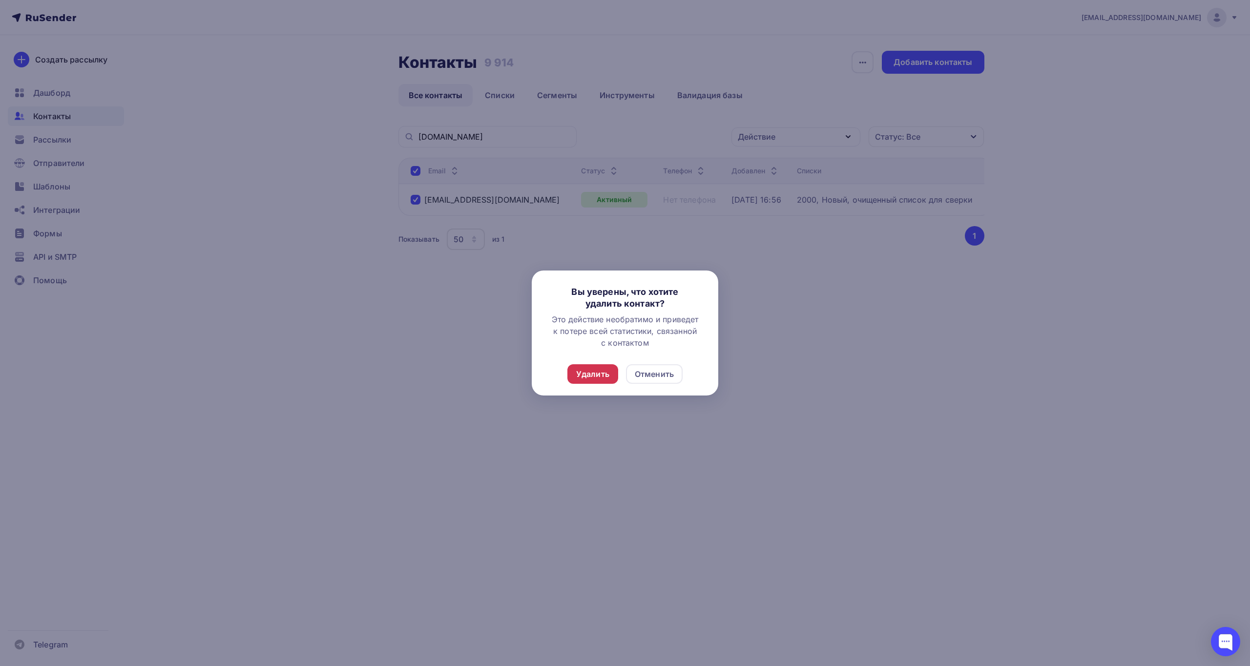
click at [598, 376] on div "Удалить" at bounding box center [592, 374] width 33 height 12
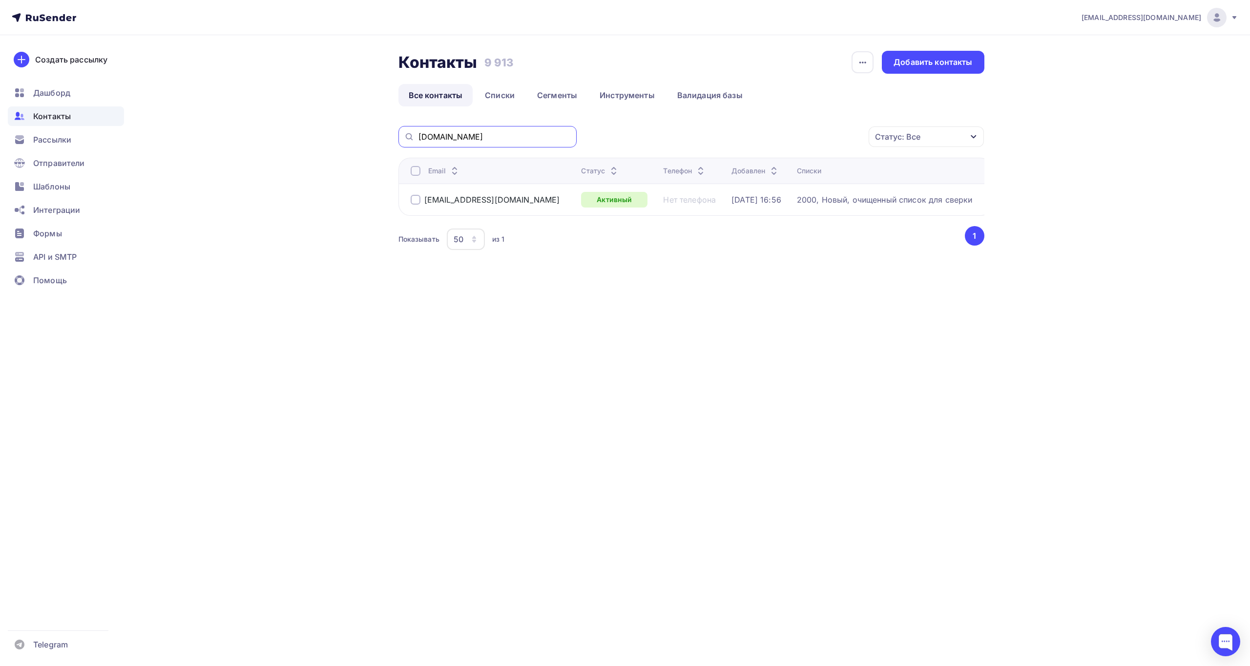
paste input "dm.paritet@yandex"
drag, startPoint x: 558, startPoint y: 140, endPoint x: 197, endPoint y: 136, distance: 361.4
click at [197, 136] on div "i.9kin@yandex.ru Аккаунт Тарифы Выйти Создать рассылку Дашборд Контакты Рассылк…" at bounding box center [625, 157] width 1250 height 315
click at [412, 198] on div at bounding box center [416, 200] width 10 height 10
click at [816, 141] on div "Действие" at bounding box center [795, 136] width 129 height 19
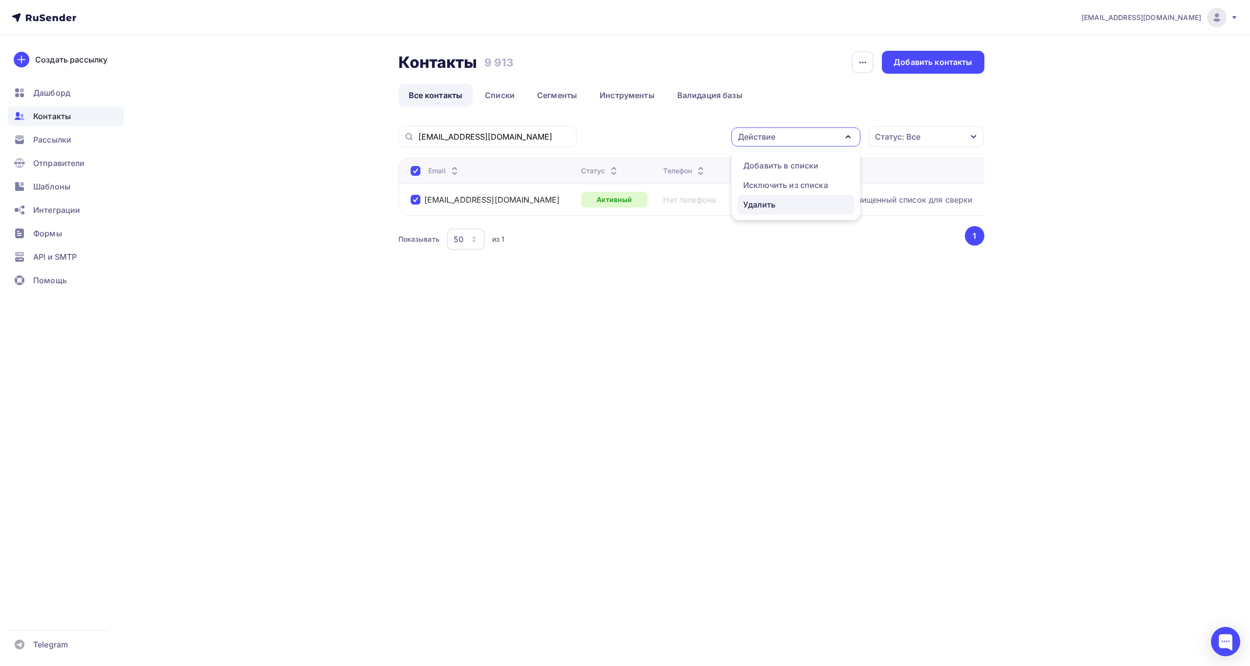
click at [793, 204] on div "Удалить" at bounding box center [795, 205] width 105 height 12
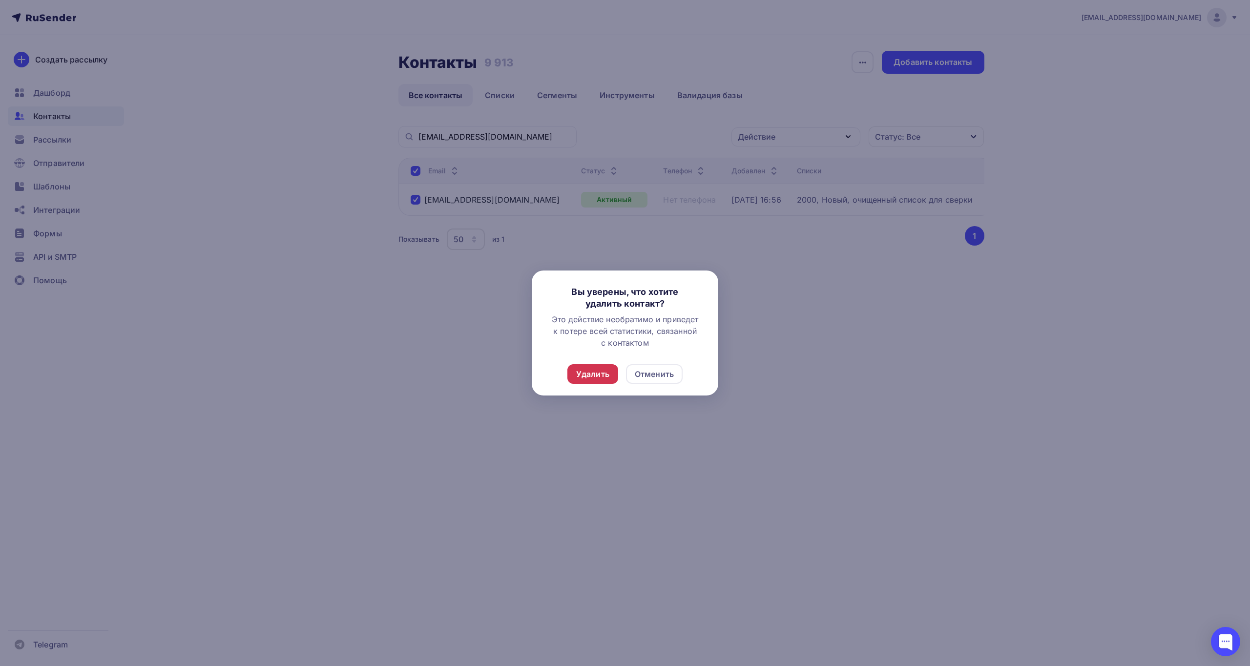
click at [592, 376] on div "Удалить" at bounding box center [592, 374] width 33 height 12
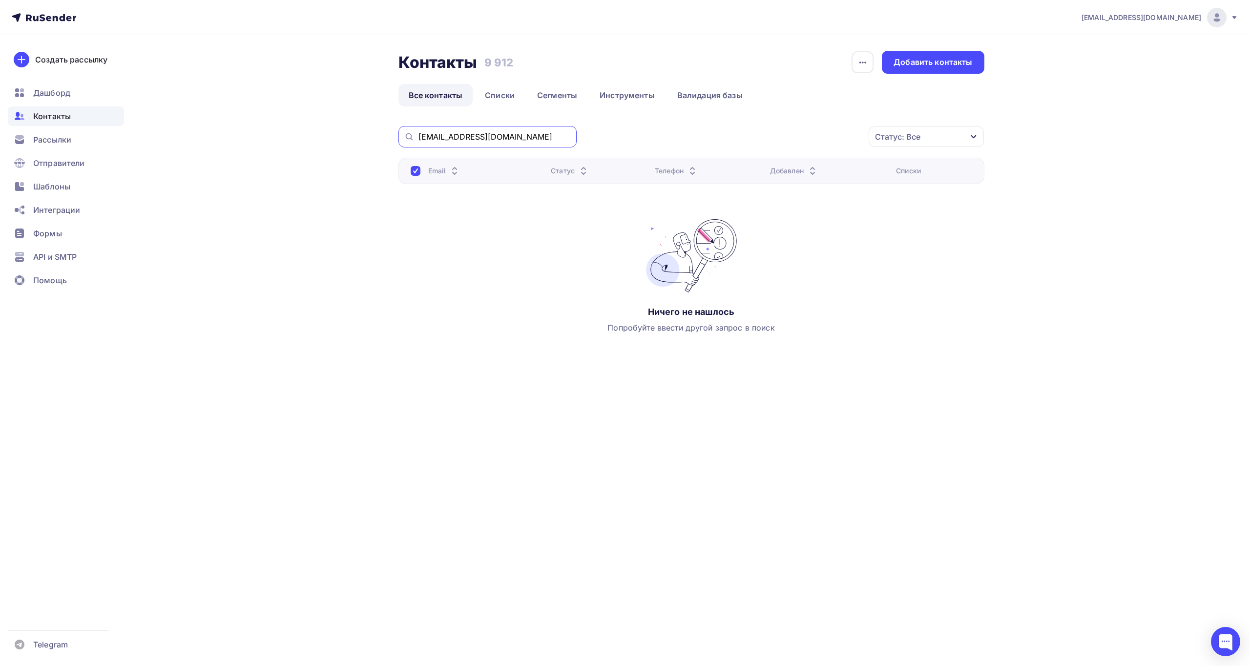
drag, startPoint x: 531, startPoint y: 135, endPoint x: 298, endPoint y: 143, distance: 233.0
click at [298, 143] on div "Контакты Контакты 9 912 9 912 История импорта Добавить контакты Все контакты Сп…" at bounding box center [625, 225] width 800 height 381
paste input "imprice"
type input "imprice.ru"
click at [472, 139] on input "imprice.ru" at bounding box center [494, 136] width 152 height 11
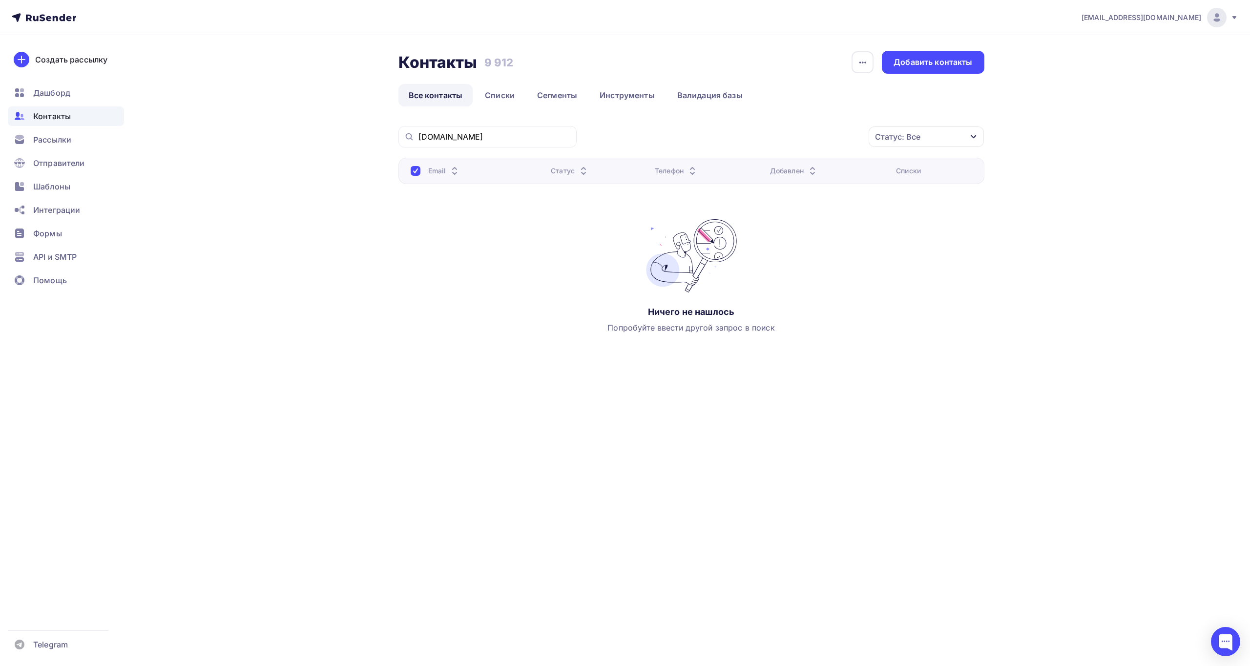
click at [493, 447] on div "i.9kin@yandex.ru Аккаунт Тарифы Выйти Создать рассылку Дашборд Контакты Рассылк…" at bounding box center [625, 333] width 1250 height 666
click at [518, 141] on div "imprice.ru" at bounding box center [487, 136] width 178 height 21
drag, startPoint x: 523, startPoint y: 135, endPoint x: 232, endPoint y: 150, distance: 291.4
click at [232, 150] on div "Контакты Контакты 9 912 9 912 История импорта Добавить контакты Все контакты Сп…" at bounding box center [625, 225] width 800 height 381
drag, startPoint x: 728, startPoint y: 441, endPoint x: 722, endPoint y: 437, distance: 7.7
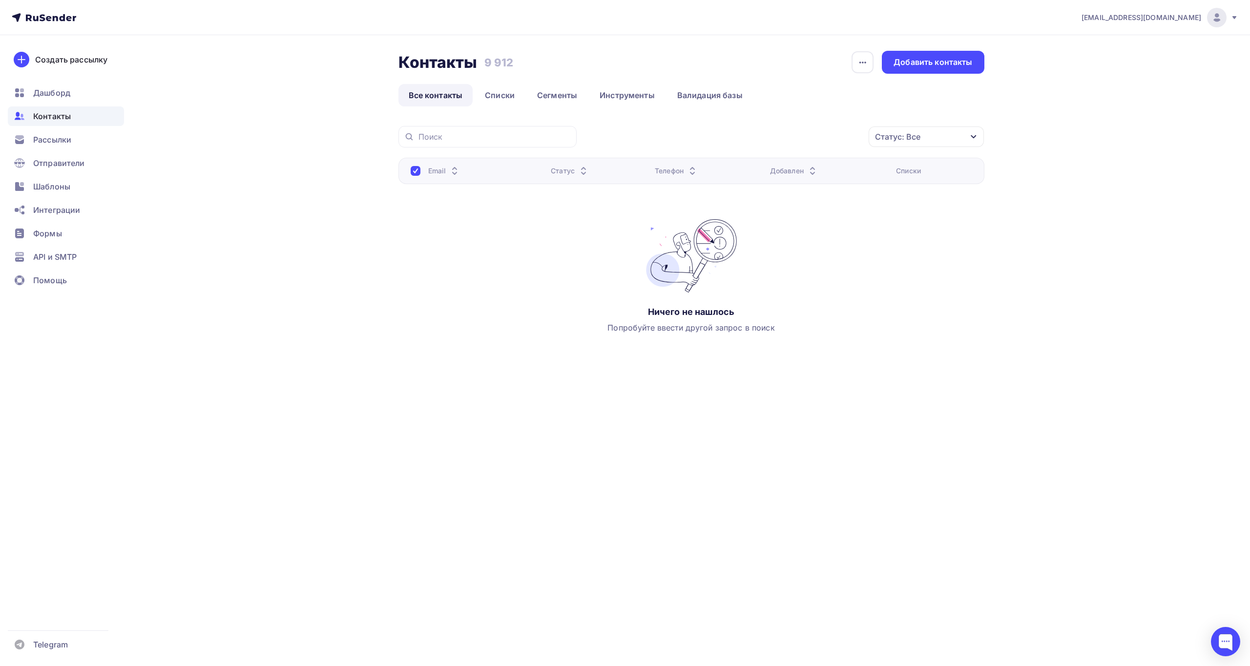
click at [728, 440] on div "i.9kin@yandex.ru Аккаунт Тарифы Выйти Создать рассылку Дашборд Контакты Рассылк…" at bounding box center [625, 333] width 1250 height 666
click at [447, 100] on link "Все контакты" at bounding box center [435, 95] width 75 height 22
click at [412, 170] on div at bounding box center [416, 171] width 10 height 10
click at [415, 170] on div at bounding box center [416, 171] width 10 height 10
click at [84, 116] on div "Контакты" at bounding box center [66, 116] width 116 height 20
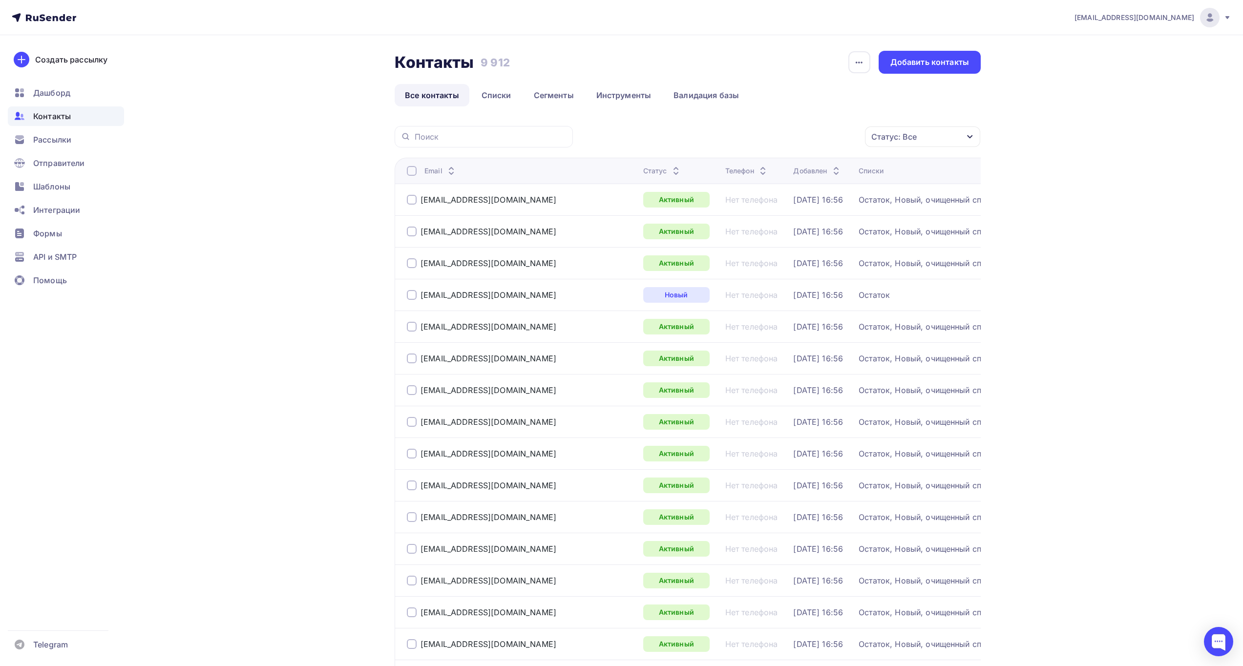
click at [670, 169] on icon at bounding box center [676, 173] width 12 height 12
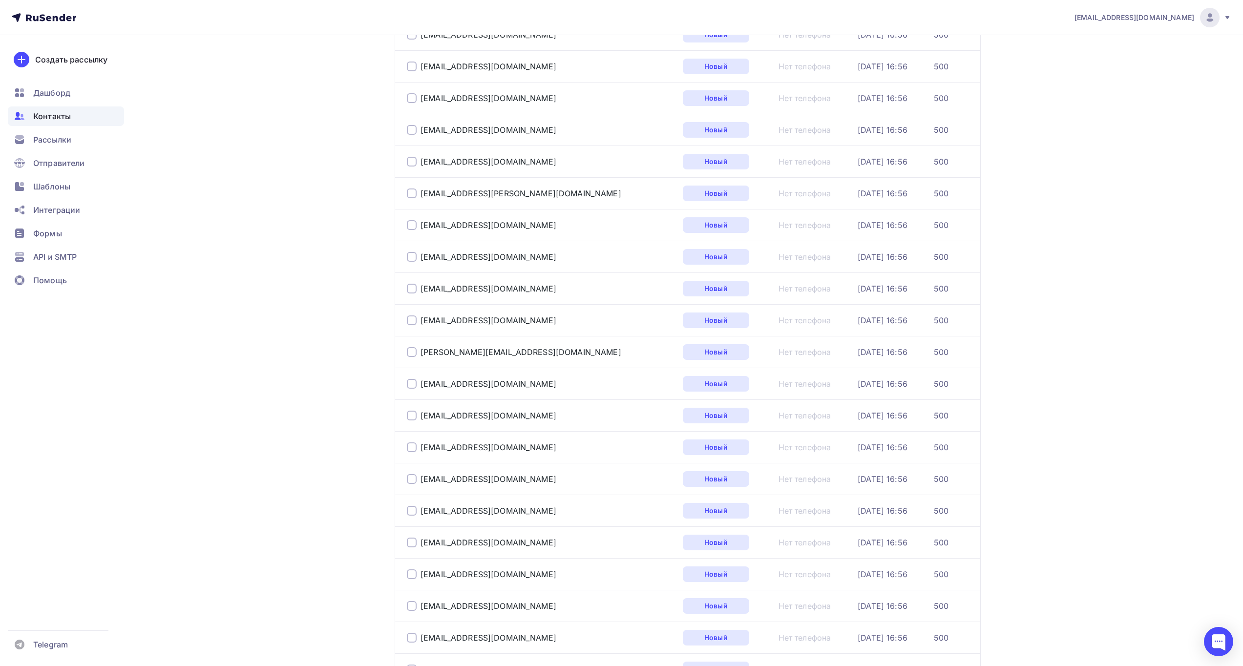
scroll to position [1205, 0]
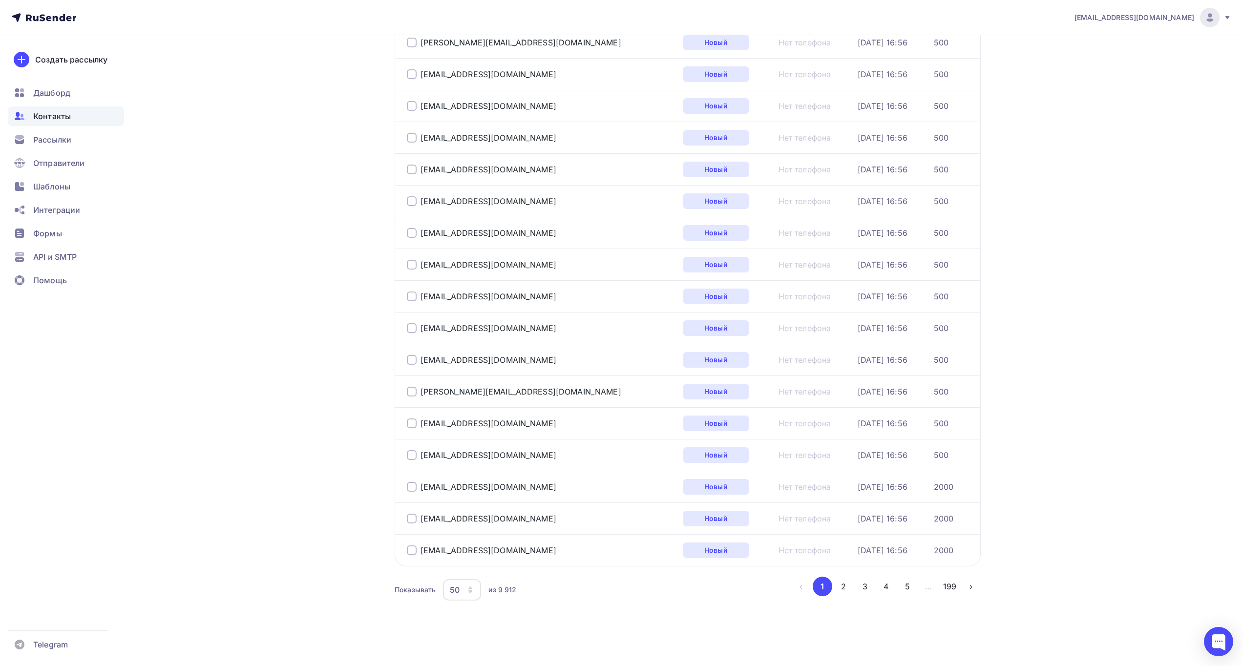
click at [472, 593] on icon "button" at bounding box center [470, 590] width 8 height 8
click at [476, 562] on div "100" at bounding box center [501, 560] width 94 height 12
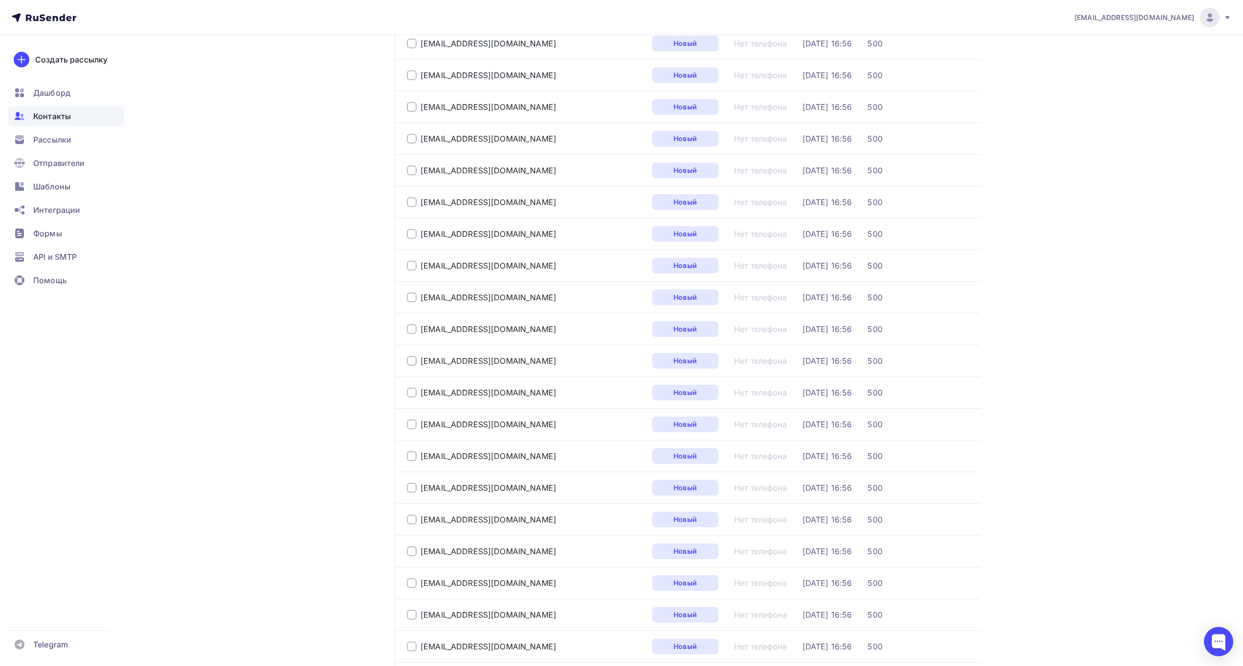
scroll to position [2799, 0]
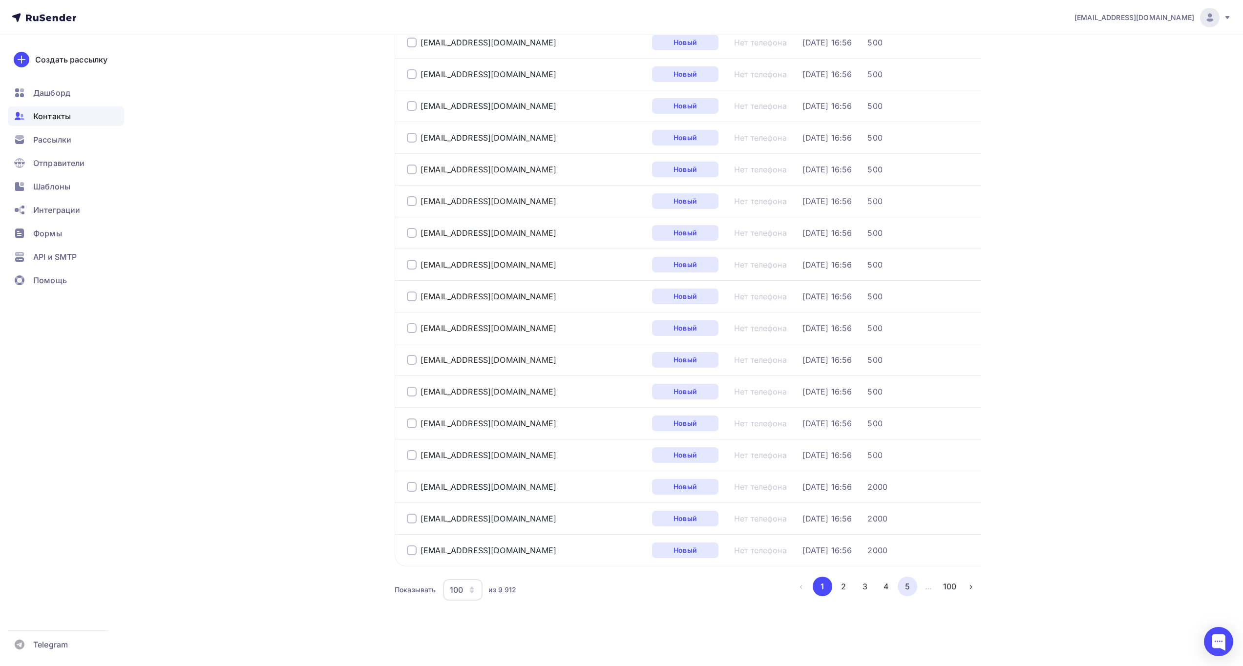
click at [910, 592] on button "5" at bounding box center [907, 587] width 20 height 20
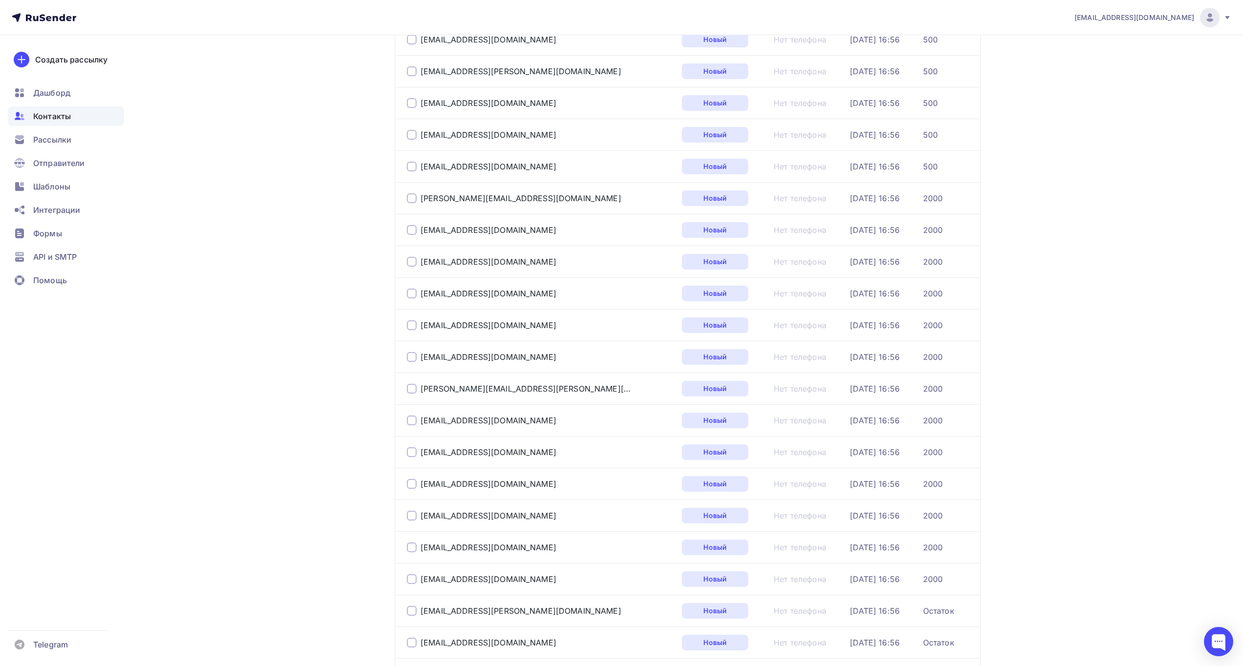
scroll to position [2792, 0]
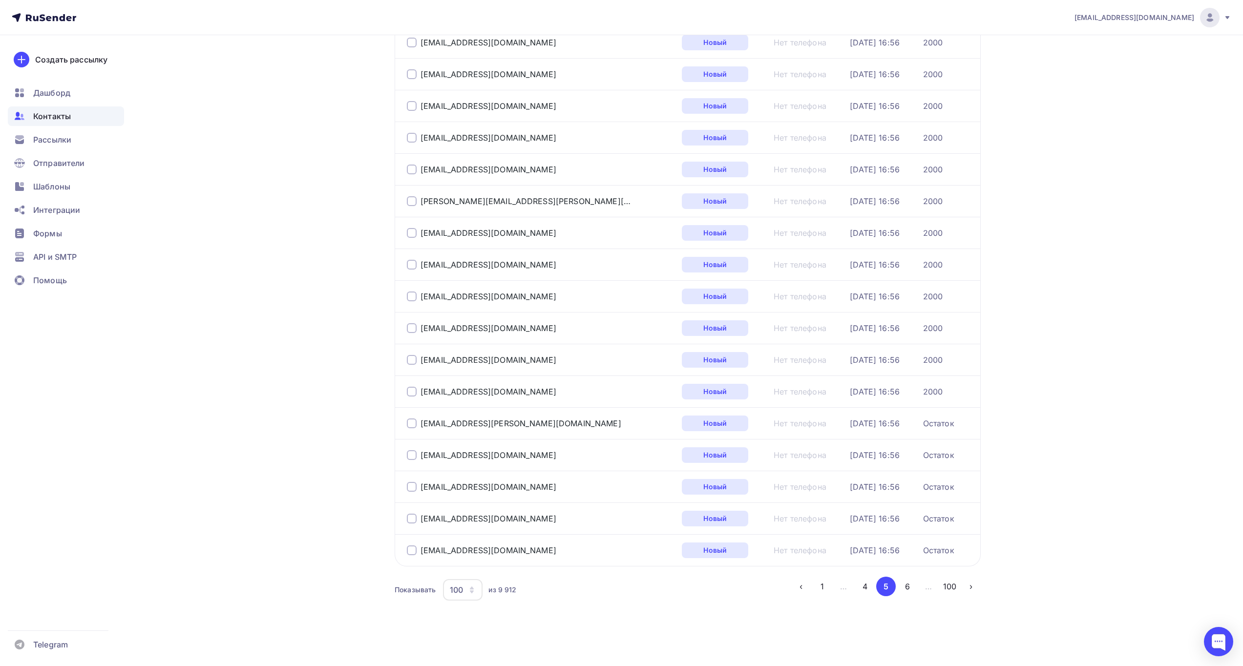
click at [907, 593] on button "6" at bounding box center [907, 587] width 20 height 20
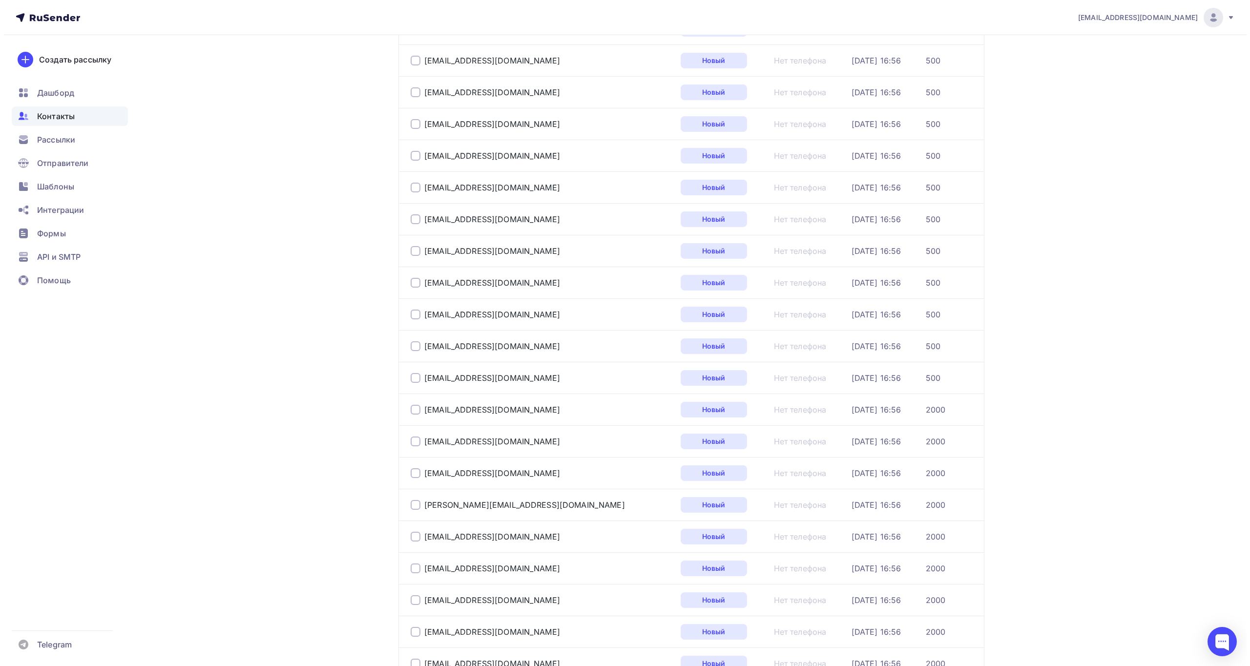
scroll to position [0, 0]
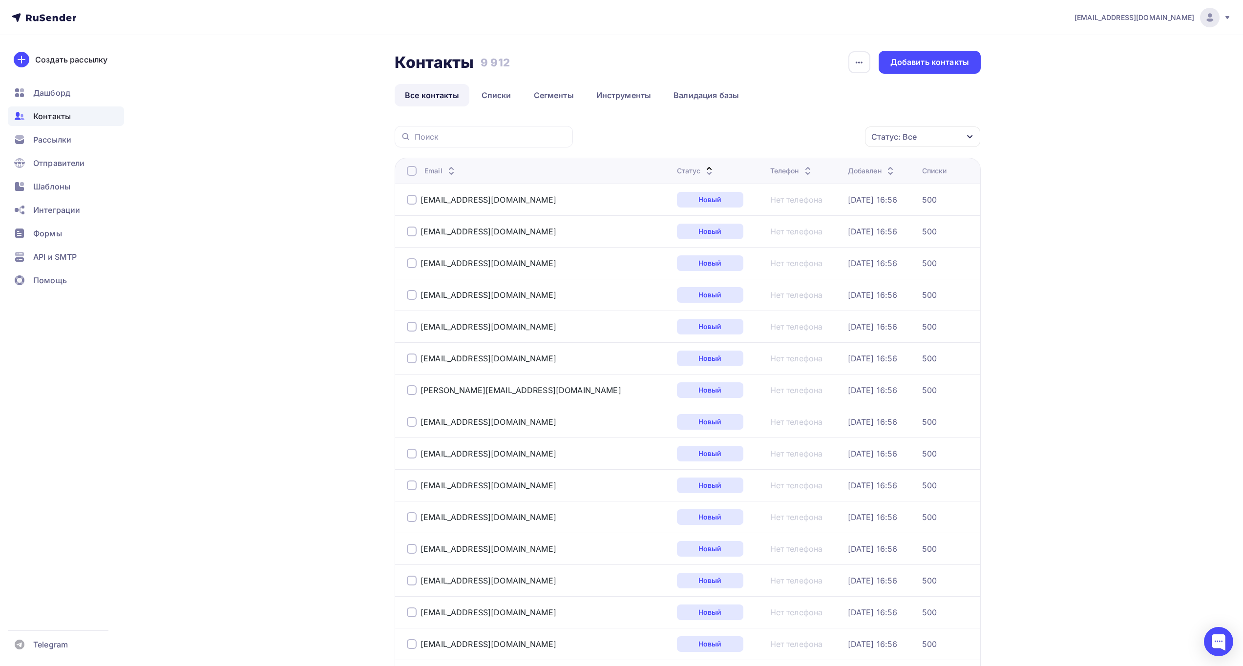
click at [677, 170] on div "Статус" at bounding box center [696, 171] width 39 height 10
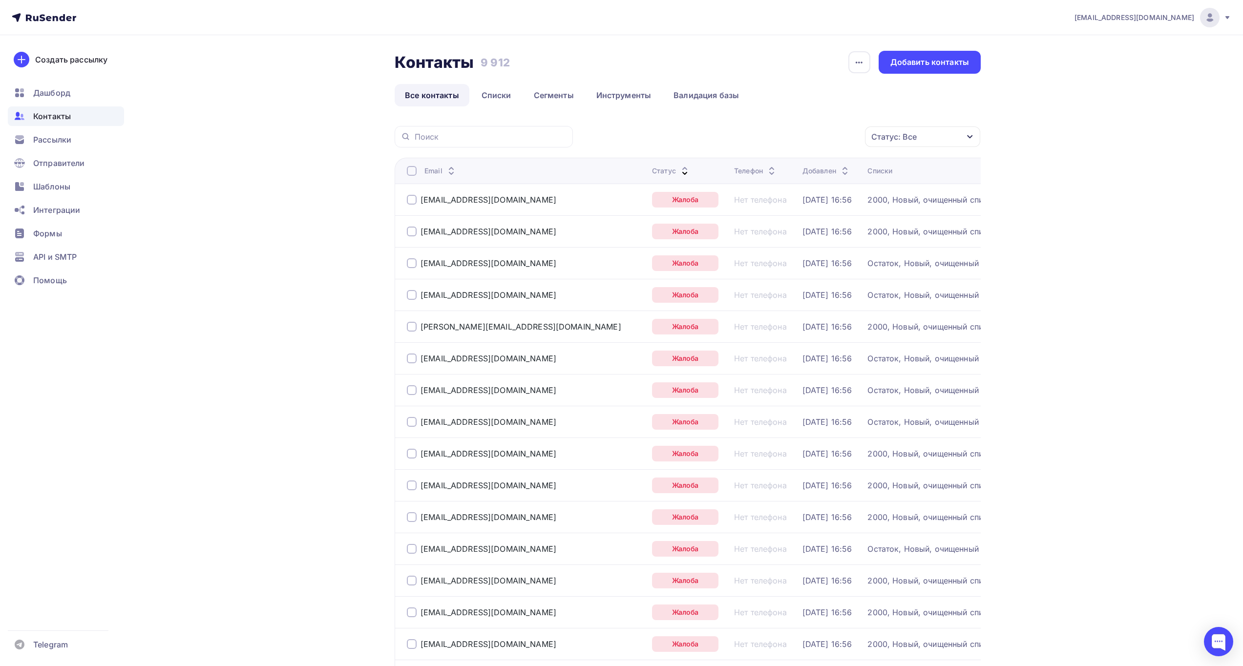
click at [411, 197] on div at bounding box center [412, 200] width 10 height 10
click at [412, 233] on div at bounding box center [412, 232] width 10 height 10
click at [413, 264] on div at bounding box center [412, 263] width 10 height 10
click at [412, 290] on div "kor@mail.ru" at bounding box center [525, 295] width 237 height 16
click at [412, 294] on div at bounding box center [412, 295] width 10 height 10
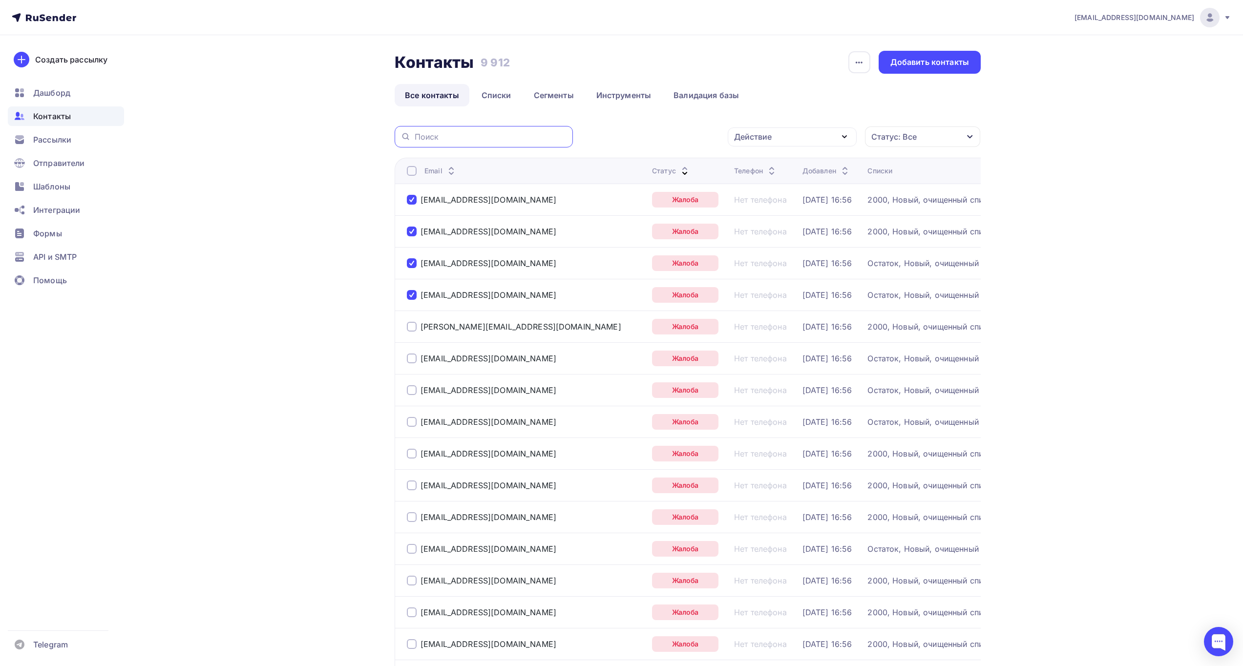
click at [469, 142] on input "text" at bounding box center [491, 136] width 152 height 11
type input "Жалоба"
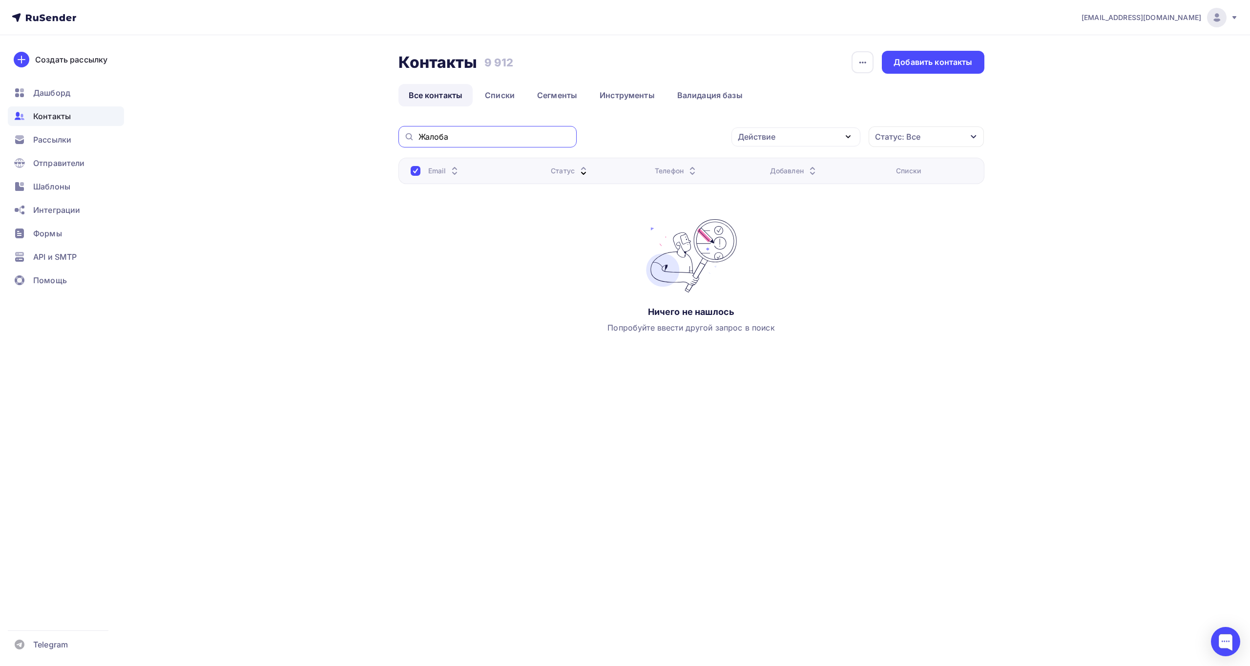
drag, startPoint x: 475, startPoint y: 135, endPoint x: 380, endPoint y: 135, distance: 94.7
click at [380, 135] on div "Контакты Контакты 9 912 9 912 История импорта Добавить контакты Все контакты Сп…" at bounding box center [625, 225] width 800 height 381
click at [754, 128] on div "Действие" at bounding box center [795, 136] width 129 height 19
click at [775, 93] on ul "Все контакты Списки Сегменты Инструменты Валидация базы" at bounding box center [691, 95] width 586 height 22
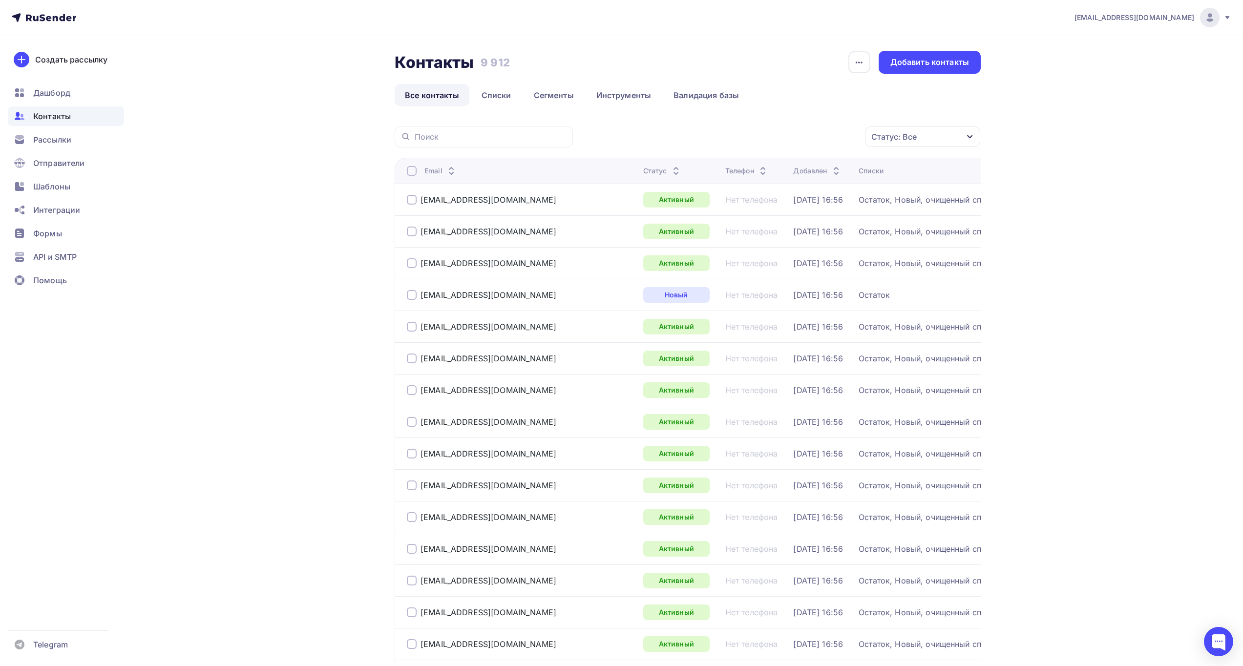
click at [643, 172] on div "Статус" at bounding box center [662, 171] width 39 height 10
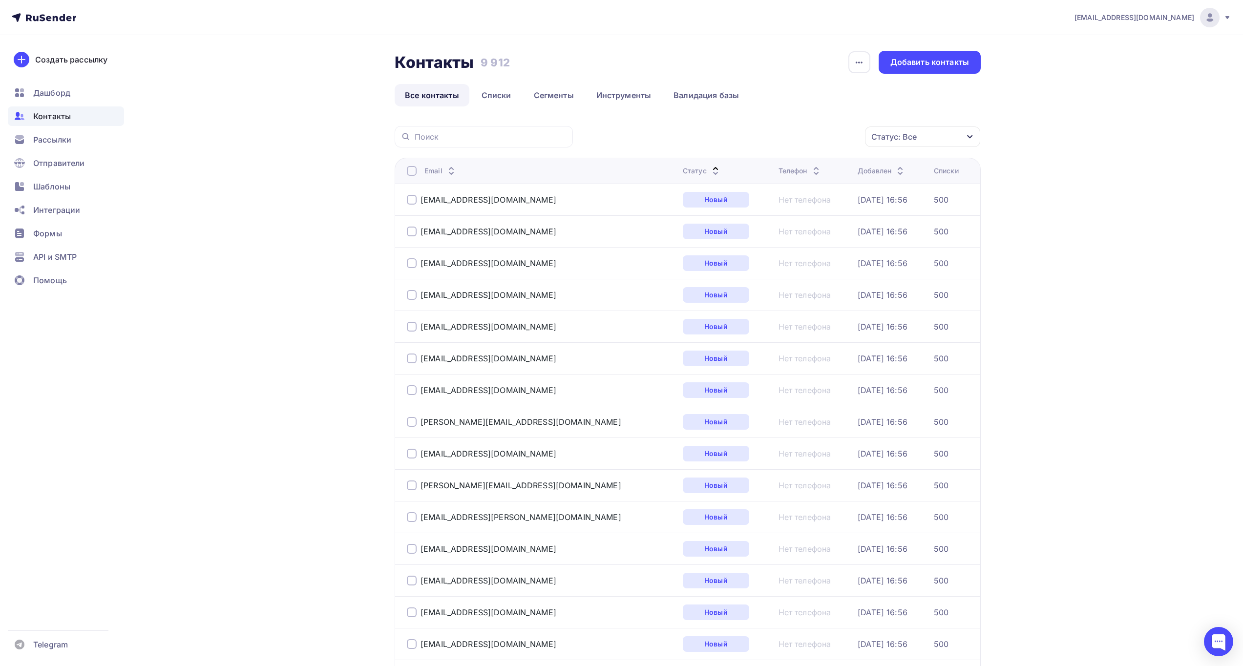
click at [683, 171] on div "Статус" at bounding box center [702, 171] width 39 height 10
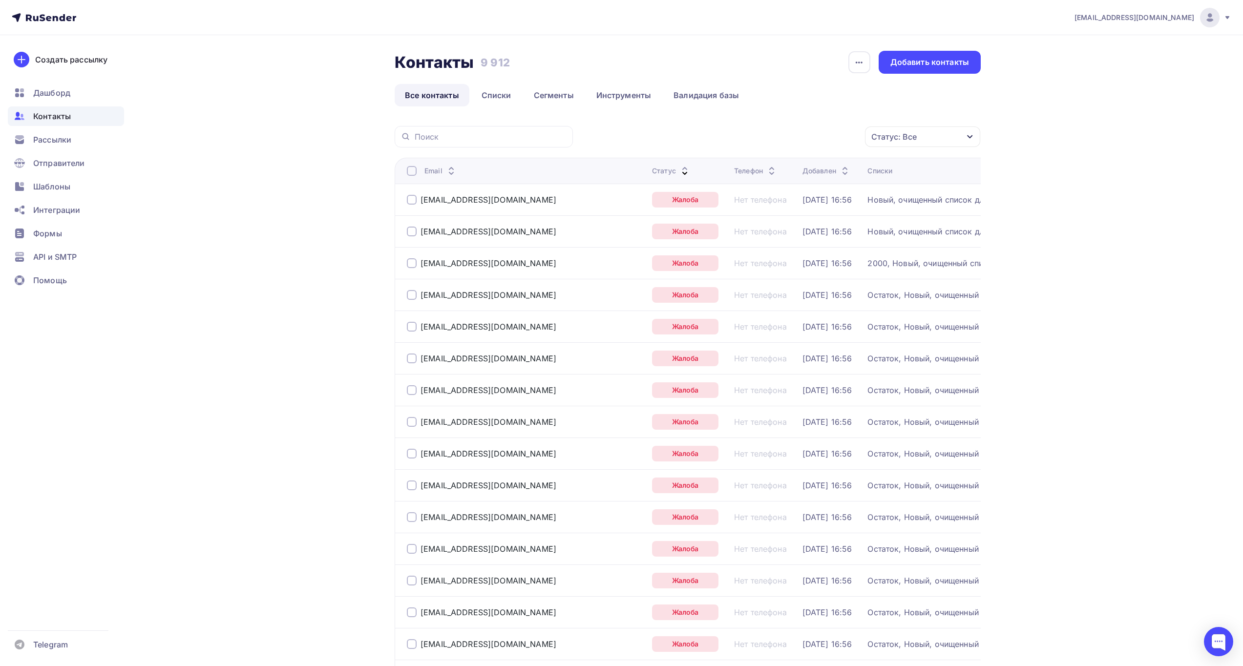
click at [414, 171] on div at bounding box center [412, 171] width 10 height 10
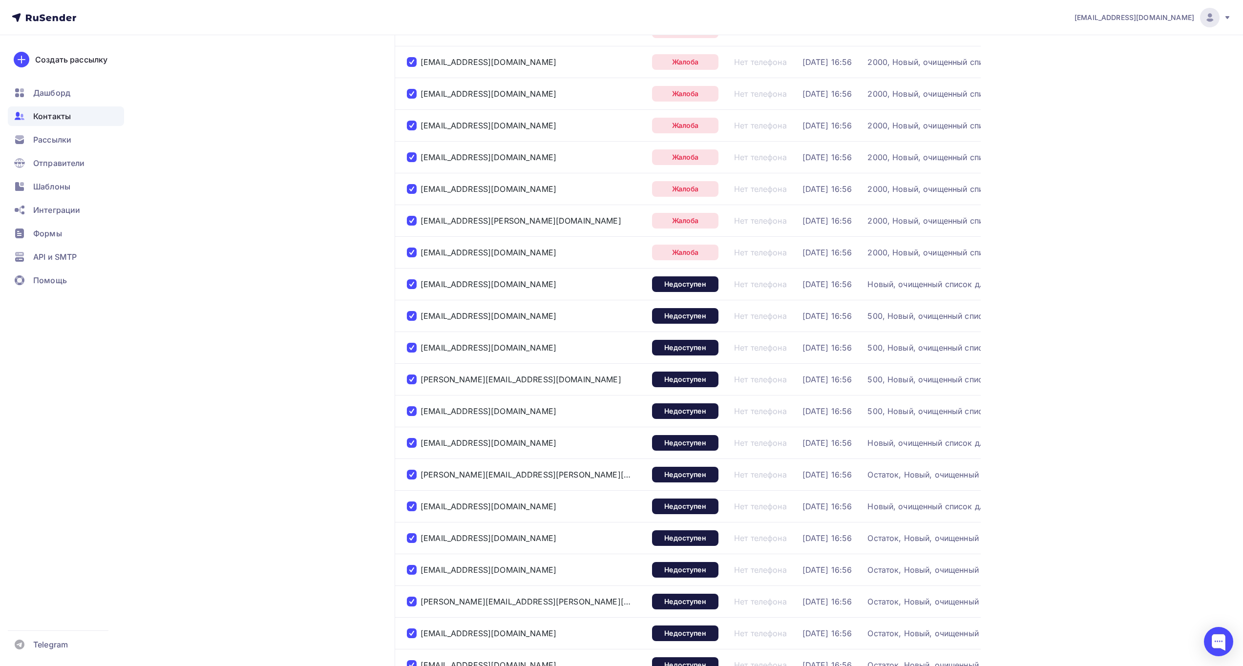
scroll to position [1212, 0]
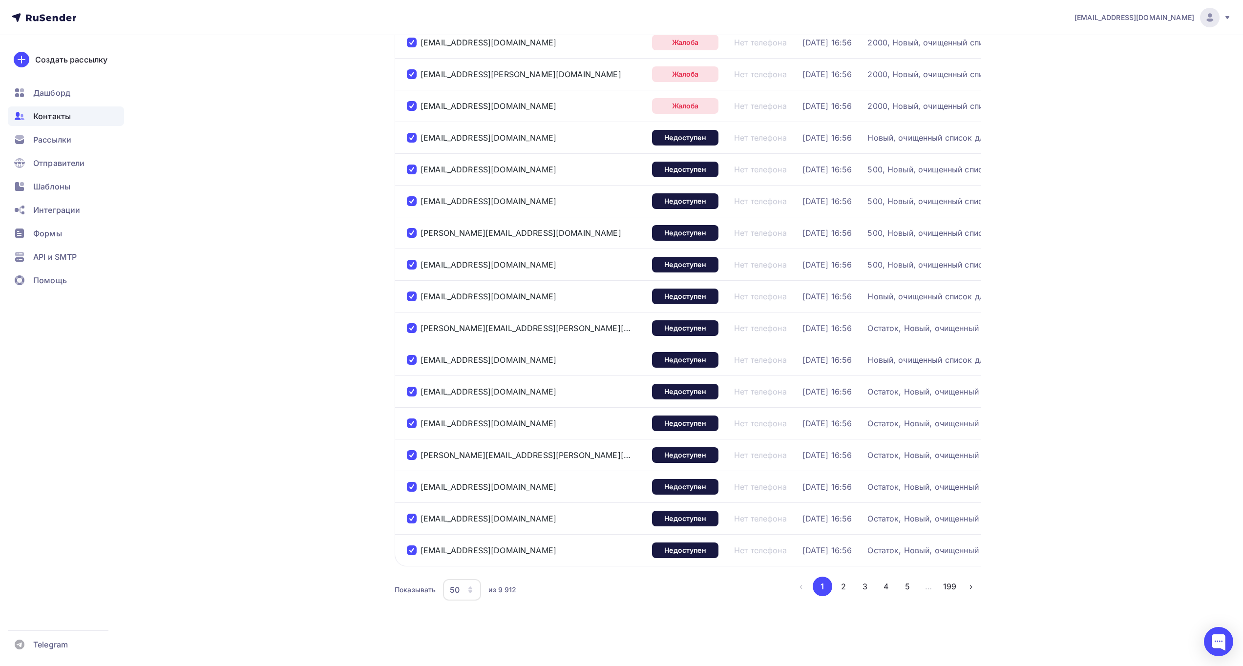
click at [467, 592] on icon "button" at bounding box center [470, 590] width 8 height 8
click at [481, 561] on div "100" at bounding box center [501, 567] width 94 height 12
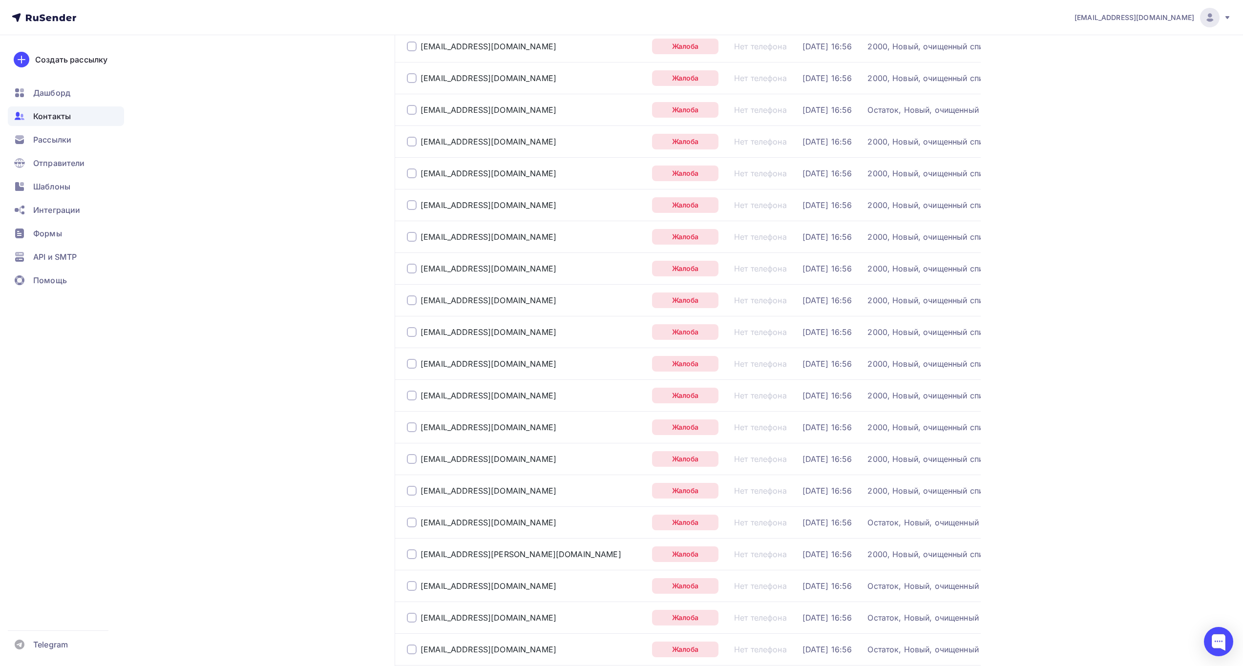
scroll to position [0, 0]
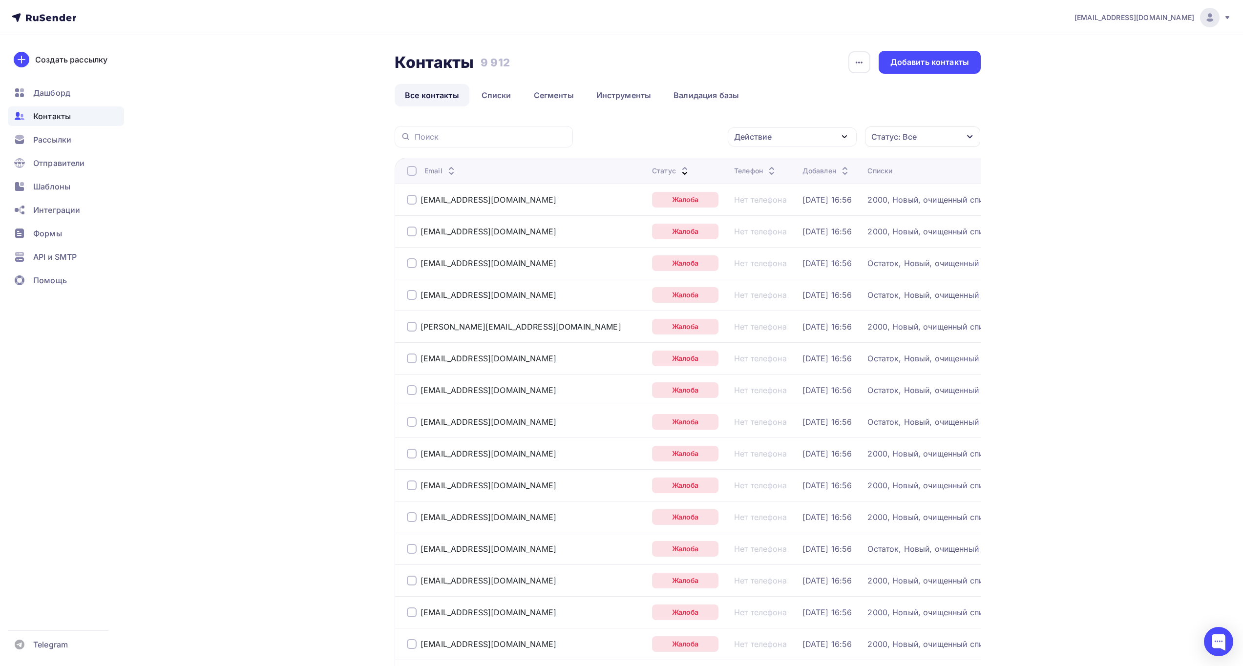
click at [409, 170] on div at bounding box center [412, 171] width 10 height 10
click at [410, 170] on div at bounding box center [412, 171] width 10 height 10
click at [834, 135] on div "Действие" at bounding box center [792, 136] width 129 height 19
click at [807, 188] on div "Исключить из списка" at bounding box center [781, 185] width 85 height 12
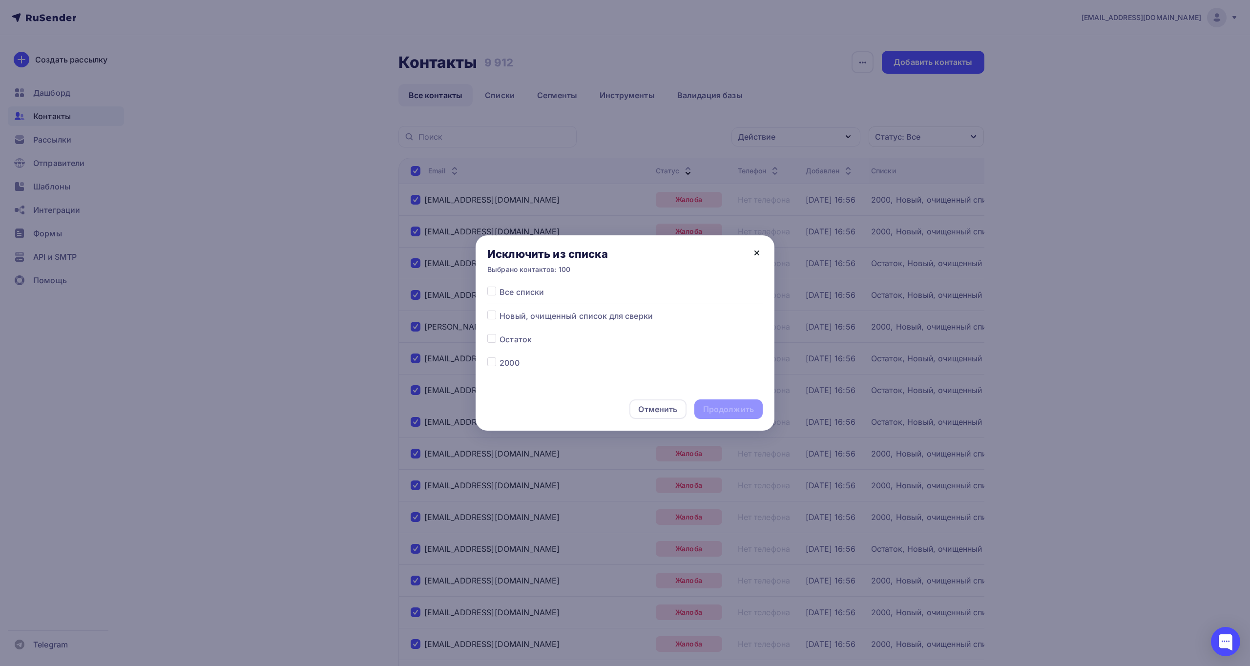
click at [758, 250] on icon at bounding box center [757, 253] width 12 height 12
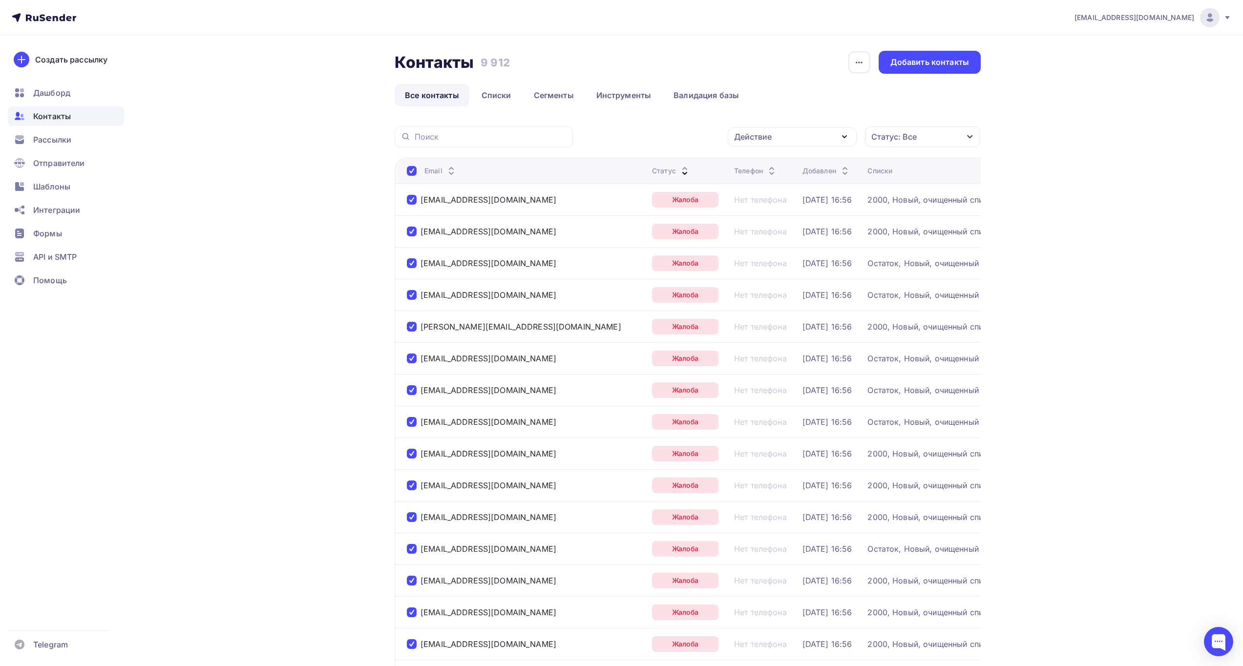
click at [814, 142] on div "Действие" at bounding box center [792, 136] width 129 height 19
click at [761, 204] on div "Удалить" at bounding box center [755, 205] width 32 height 12
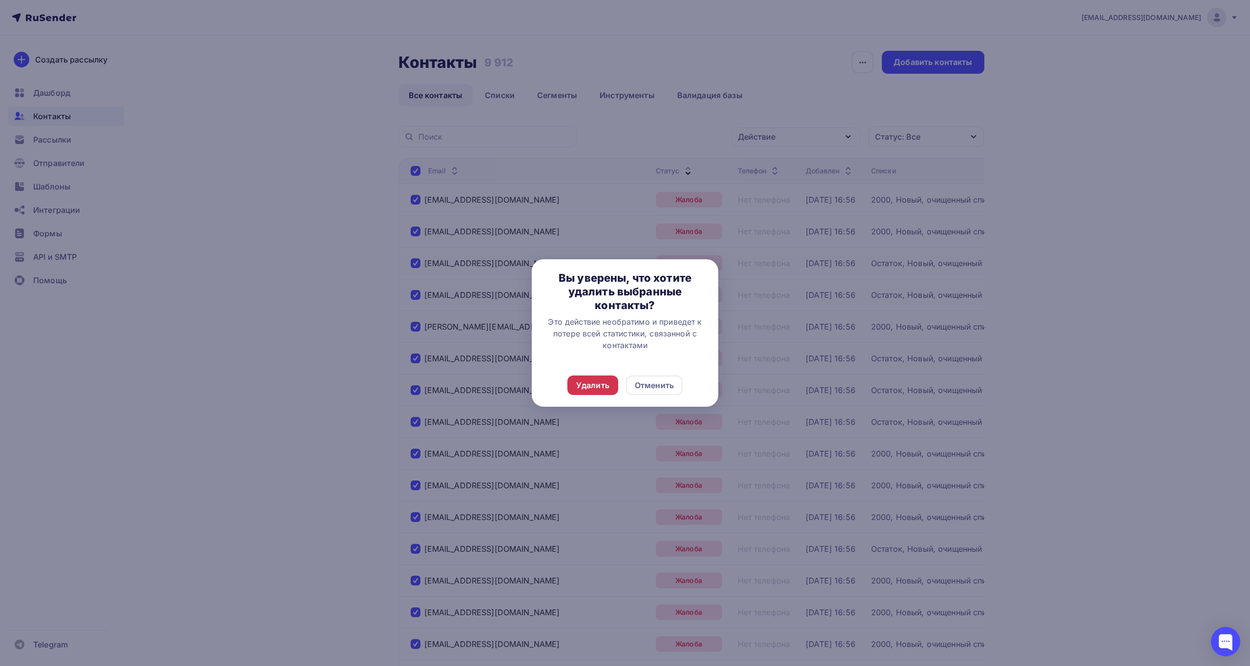
click at [598, 390] on div "Удалить" at bounding box center [592, 385] width 33 height 12
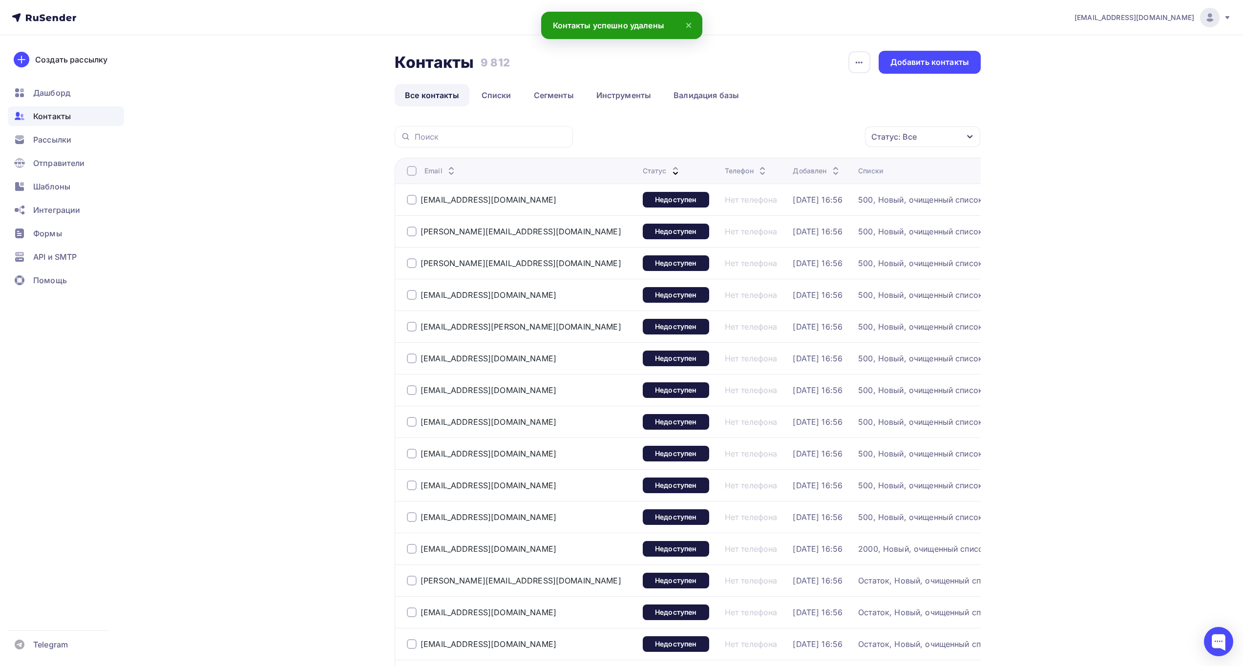
click at [413, 170] on div at bounding box center [412, 171] width 10 height 10
click at [410, 169] on div at bounding box center [412, 171] width 10 height 10
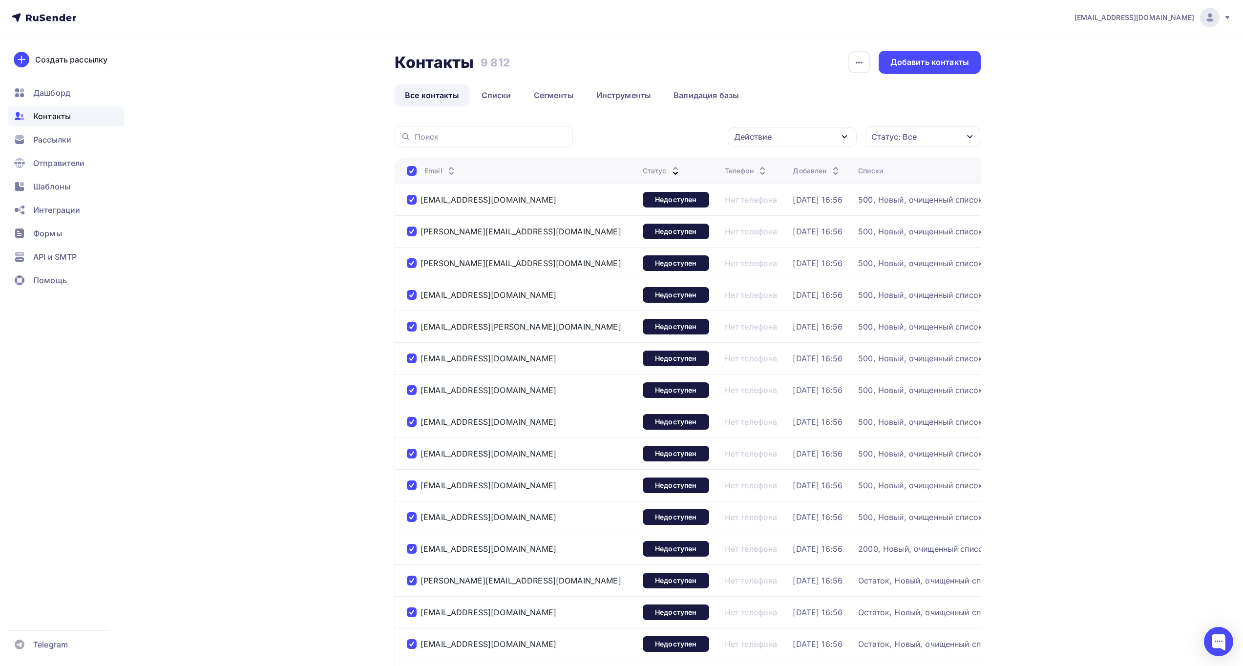
click at [809, 134] on div "Действие" at bounding box center [792, 136] width 129 height 19
click at [785, 200] on div "Удалить" at bounding box center [791, 205] width 105 height 12
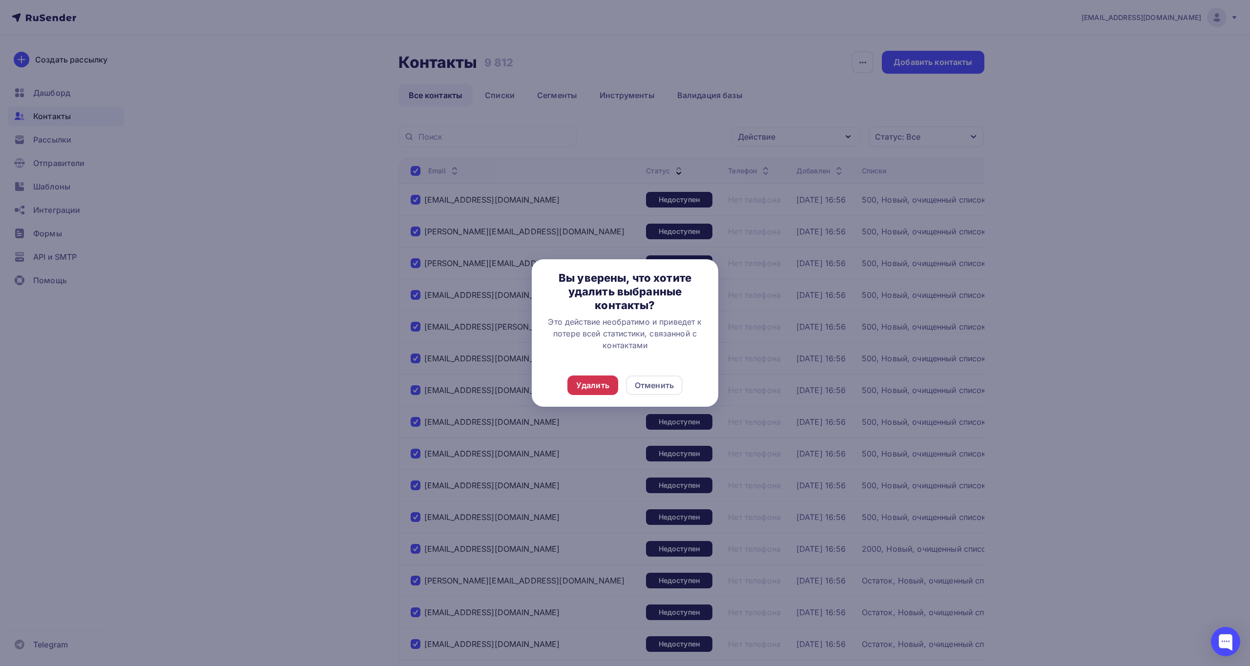
click at [589, 380] on div "Удалить" at bounding box center [592, 385] width 33 height 12
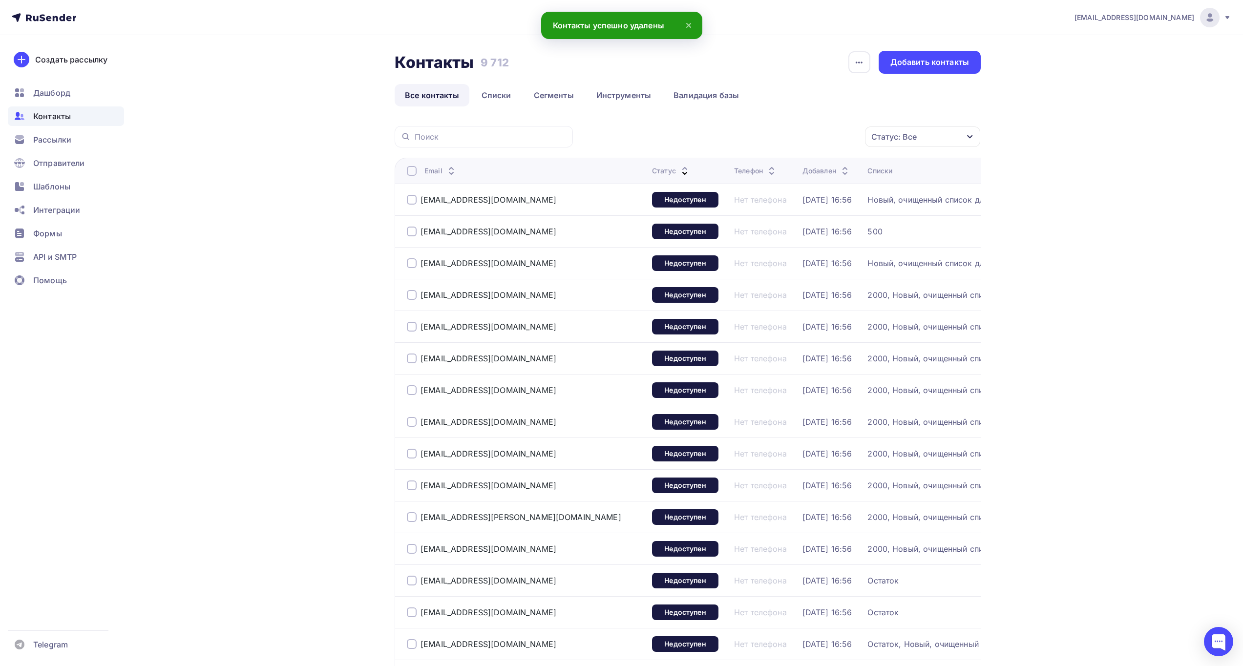
click at [411, 172] on div at bounding box center [412, 171] width 10 height 10
click at [415, 167] on div at bounding box center [412, 171] width 10 height 10
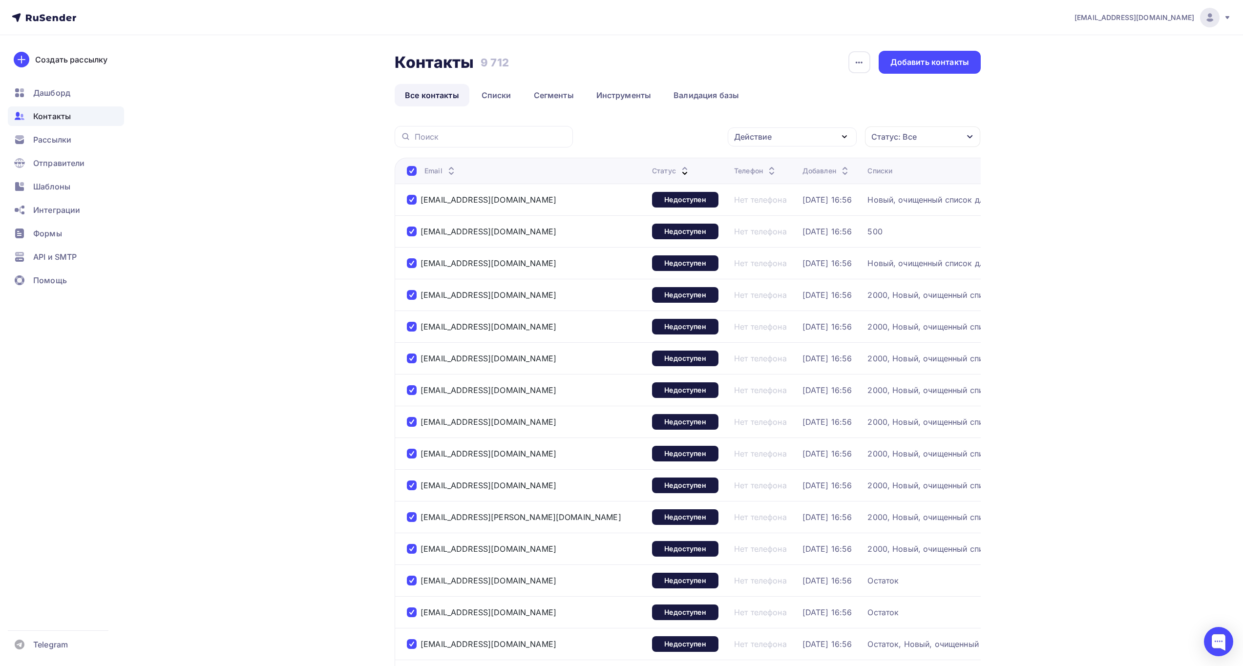
click at [819, 141] on div "Действие" at bounding box center [792, 136] width 129 height 19
click at [793, 202] on div "Удалить" at bounding box center [791, 205] width 105 height 12
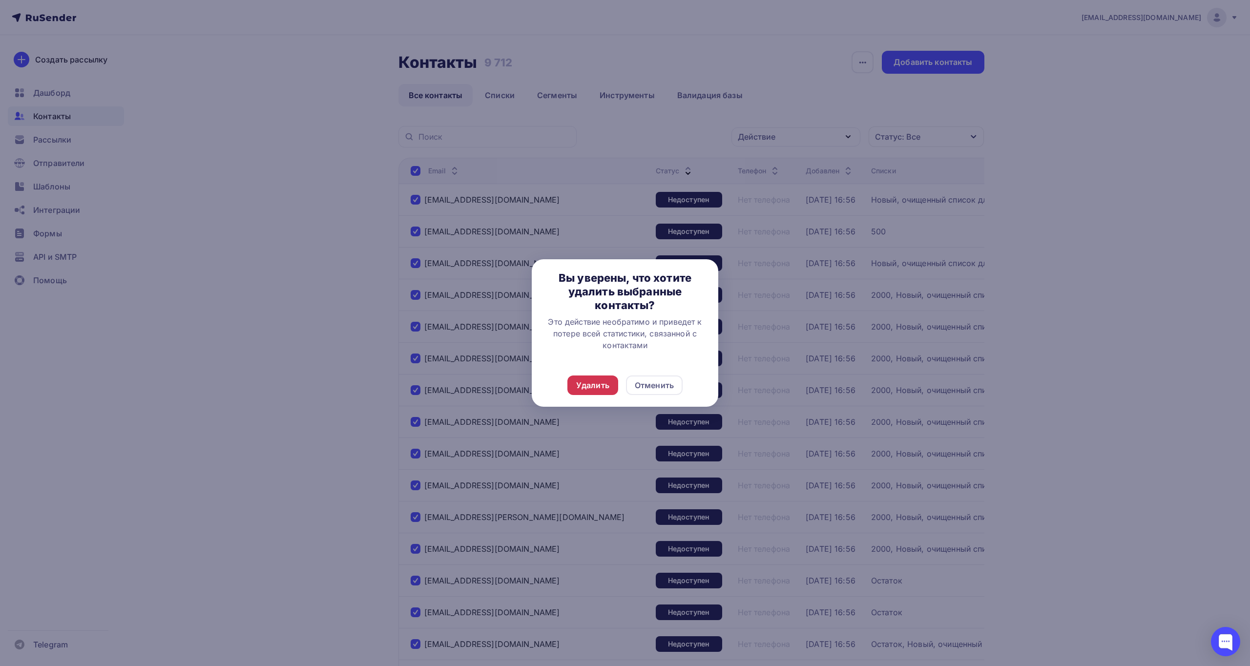
click at [604, 388] on div "Удалить" at bounding box center [592, 385] width 33 height 12
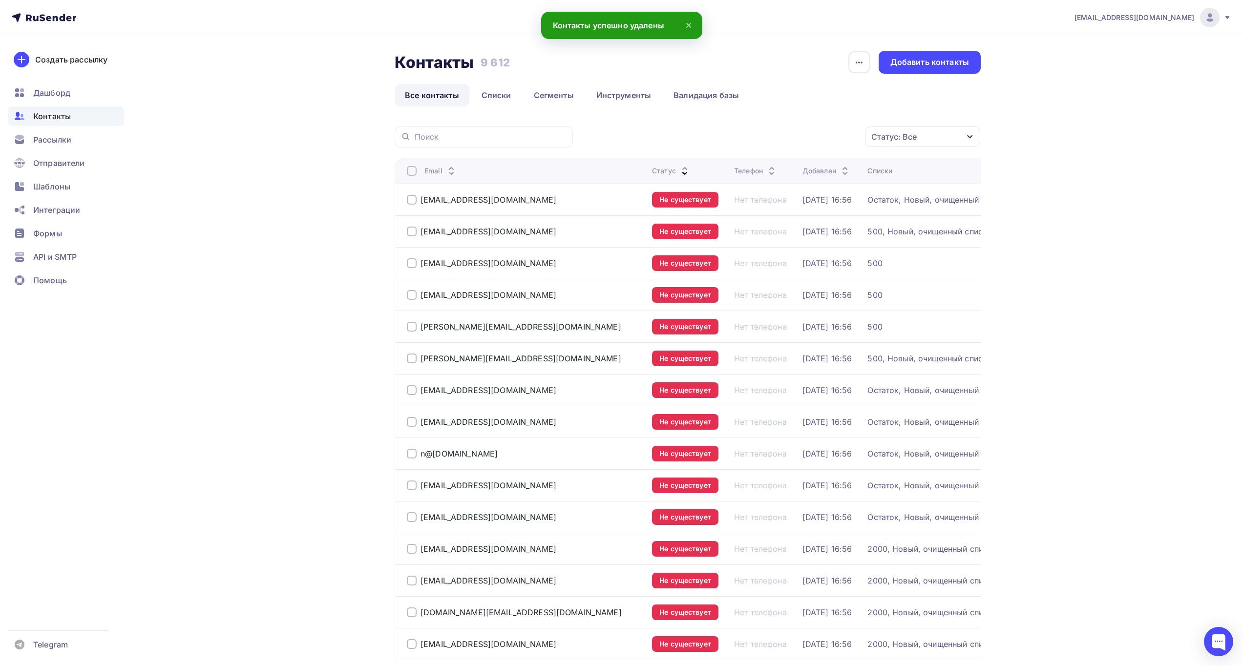
click at [920, 143] on div "Статус: Все" at bounding box center [922, 136] width 115 height 21
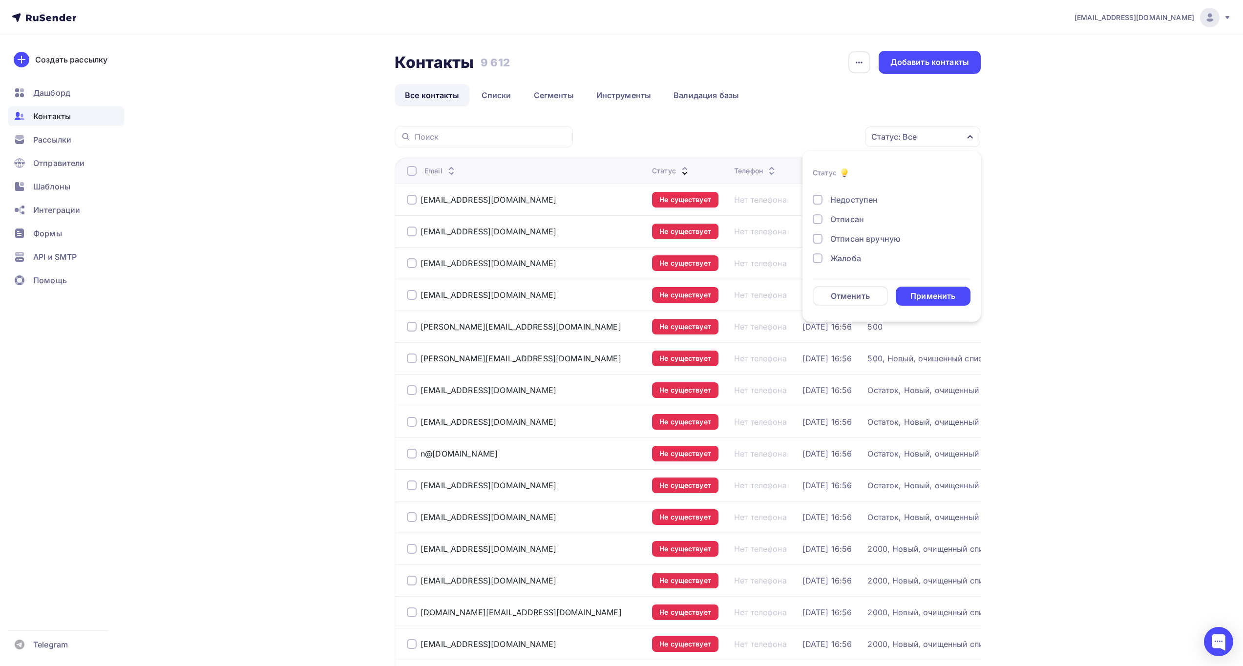
click at [817, 257] on div at bounding box center [818, 258] width 10 height 10
click at [922, 300] on div "Применить" at bounding box center [932, 296] width 45 height 11
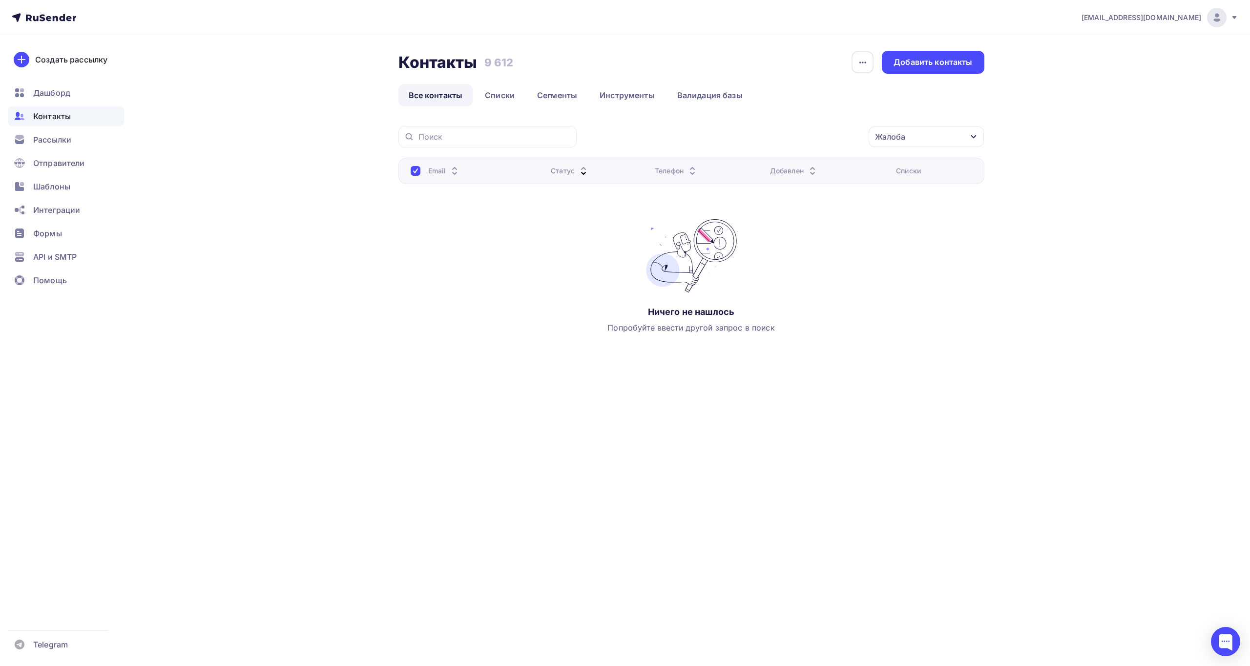
click at [936, 138] on div "Жалоба" at bounding box center [926, 136] width 115 height 21
click at [827, 236] on div "Отписан вручную" at bounding box center [886, 239] width 146 height 12
click at [817, 256] on div at bounding box center [818, 258] width 10 height 10
click at [937, 298] on div "Применить" at bounding box center [932, 296] width 45 height 11
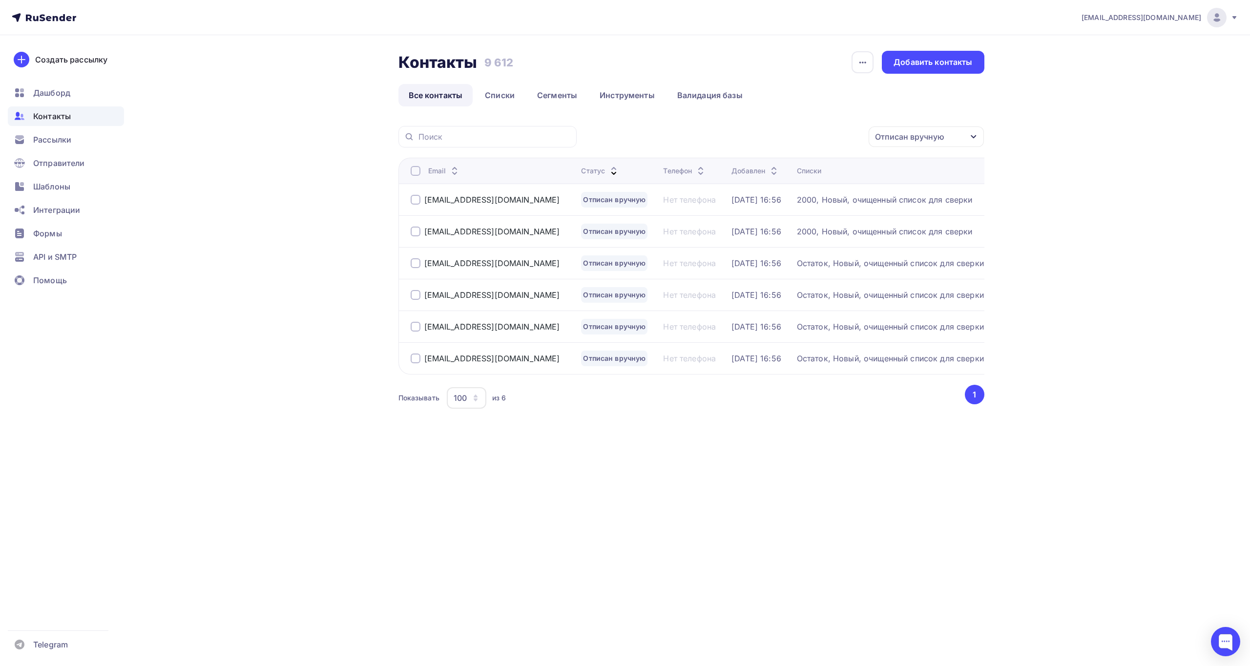
click at [416, 171] on div at bounding box center [416, 171] width 10 height 10
click at [416, 170] on div at bounding box center [416, 171] width 10 height 10
click at [790, 130] on div "Действие" at bounding box center [795, 136] width 129 height 19
click at [771, 203] on div "Удалить" at bounding box center [759, 205] width 32 height 12
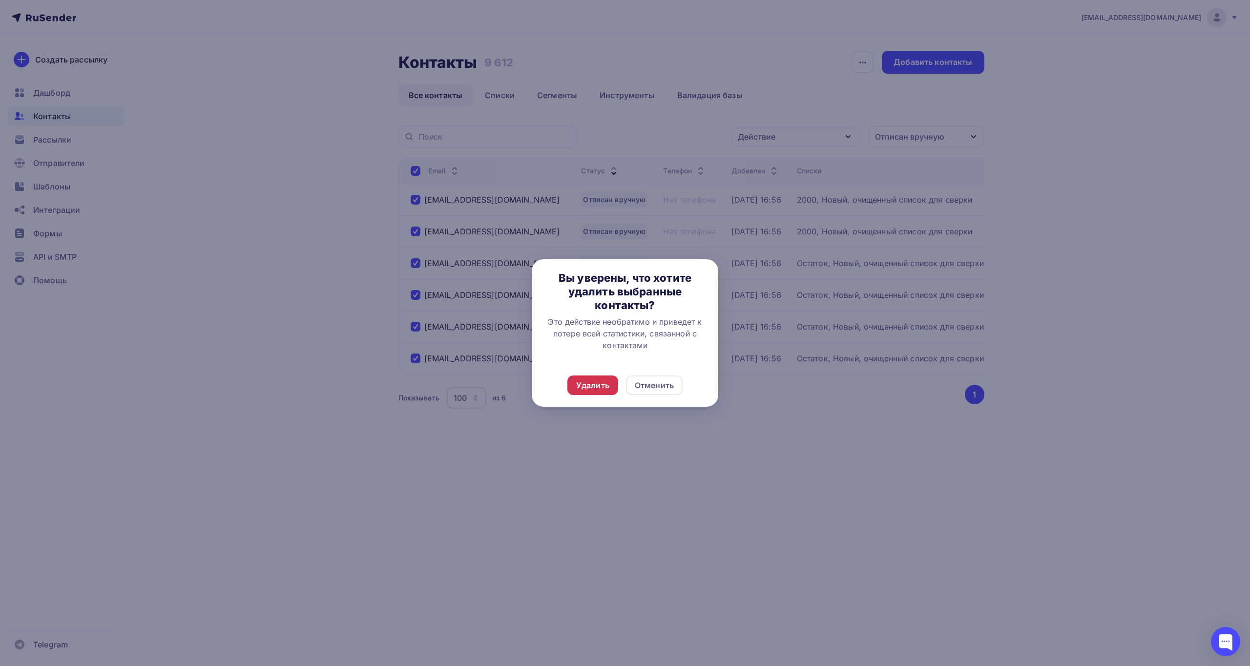
click at [598, 383] on div "Удалить" at bounding box center [592, 385] width 33 height 12
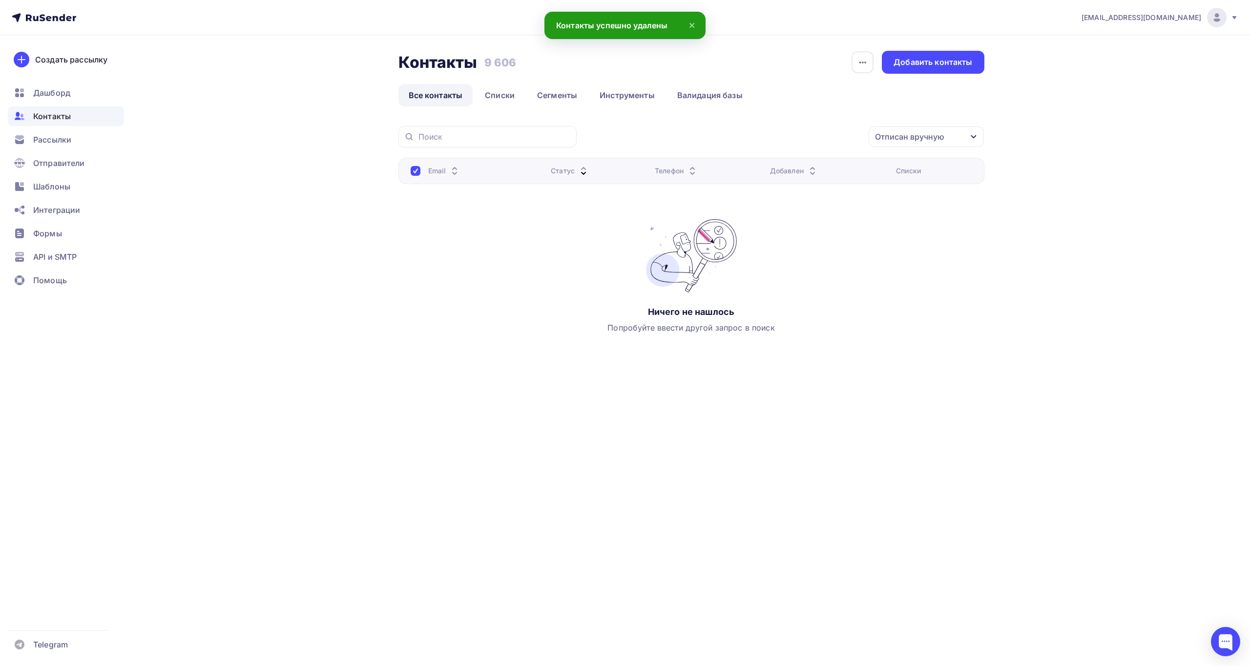
click at [938, 141] on div "Отписан вручную" at bounding box center [926, 136] width 115 height 21
click at [842, 216] on div "Отписан" at bounding box center [847, 219] width 34 height 12
click at [815, 243] on div at bounding box center [818, 239] width 10 height 10
click at [931, 293] on div "Применить" at bounding box center [932, 296] width 45 height 11
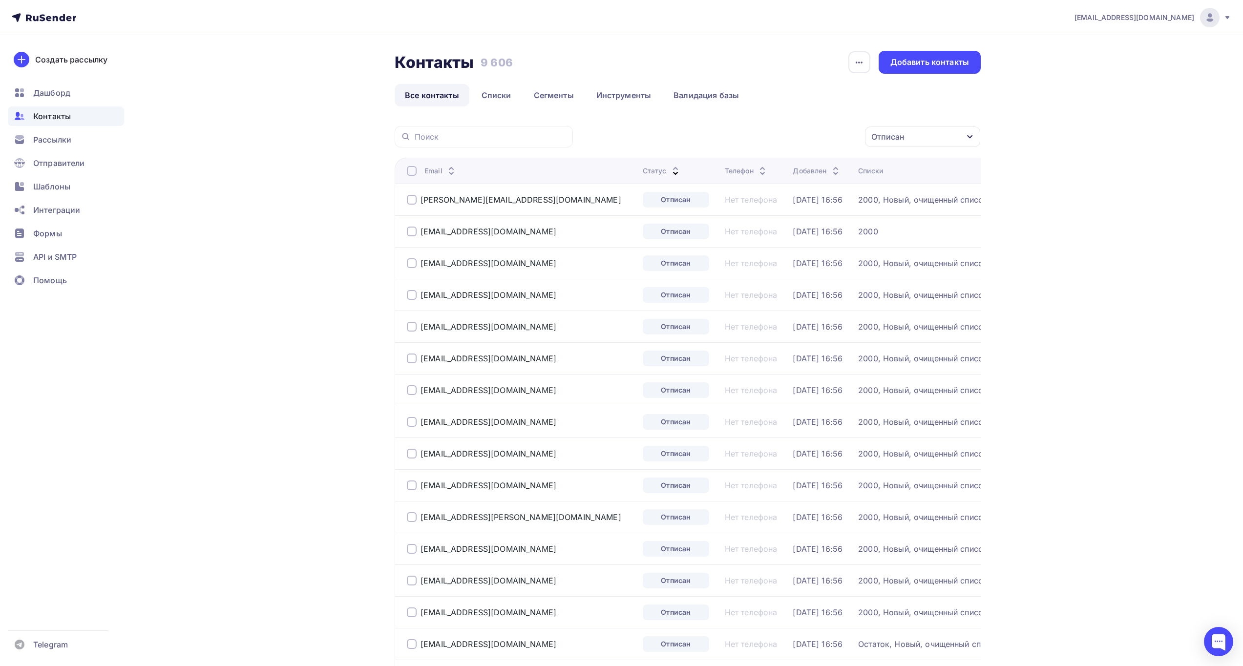
click at [413, 173] on div at bounding box center [412, 171] width 10 height 10
click at [409, 171] on div at bounding box center [412, 171] width 10 height 10
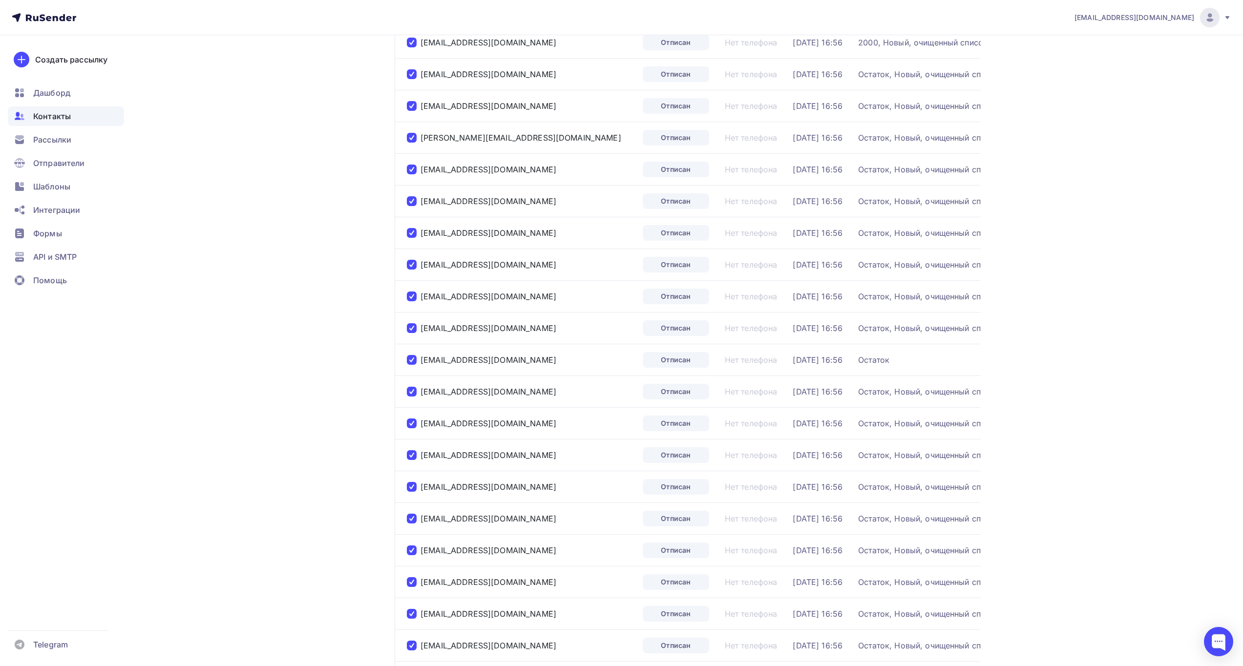
scroll to position [768, 0]
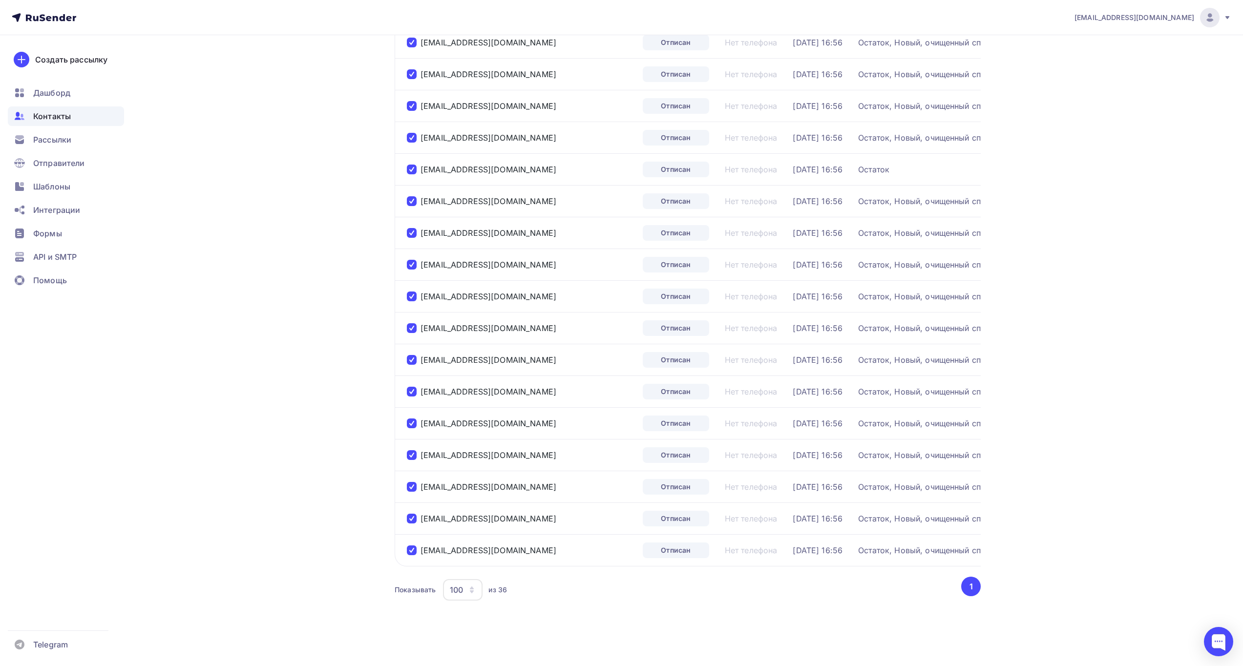
click at [471, 591] on icon "button" at bounding box center [472, 591] width 4 height 3
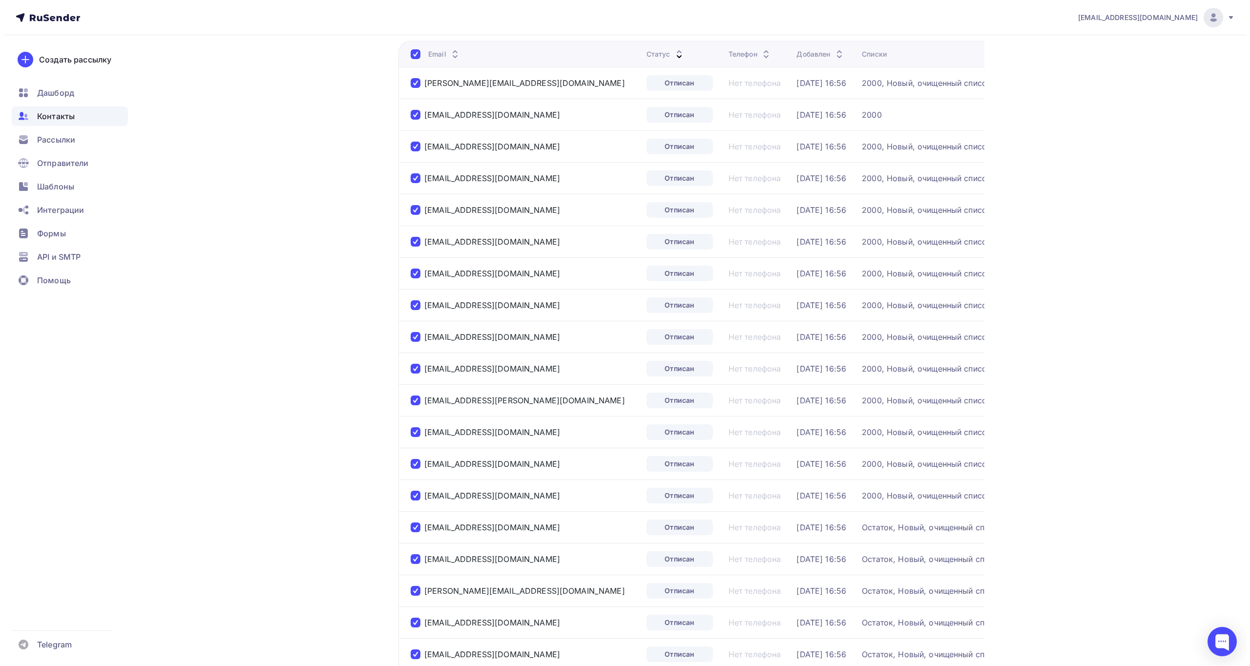
scroll to position [0, 0]
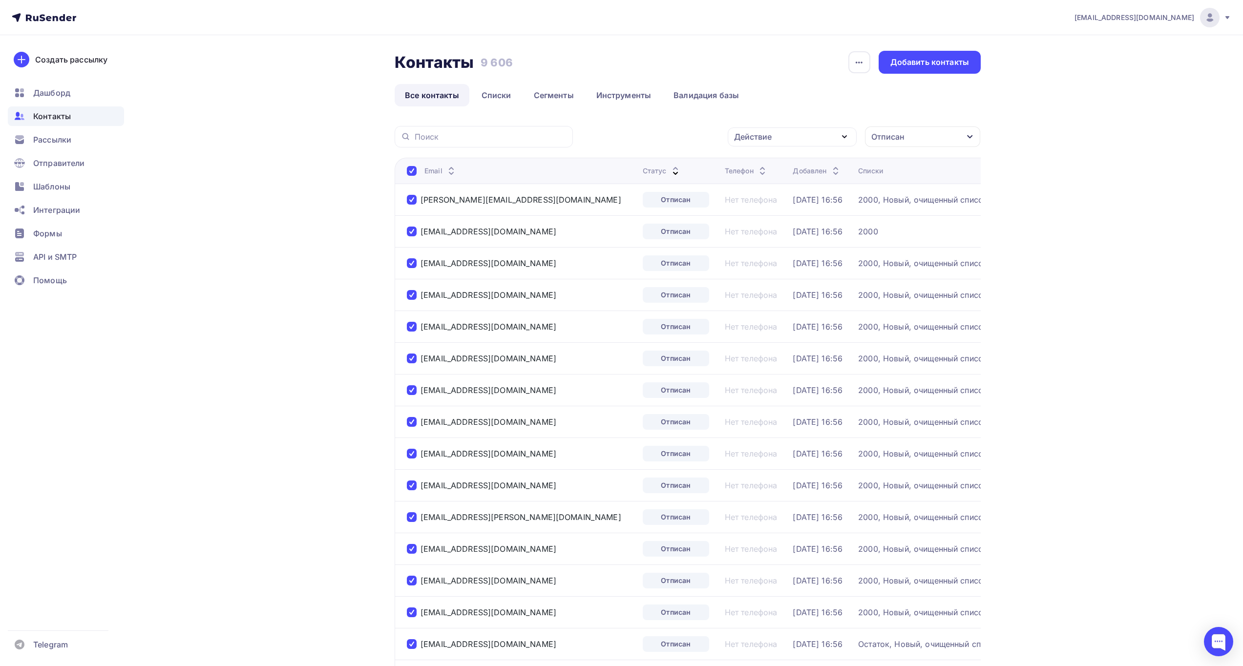
click at [946, 144] on div "Отписан" at bounding box center [922, 136] width 115 height 21
click at [795, 134] on div "Действие" at bounding box center [792, 136] width 129 height 19
click at [762, 204] on div "Удалить" at bounding box center [755, 205] width 32 height 12
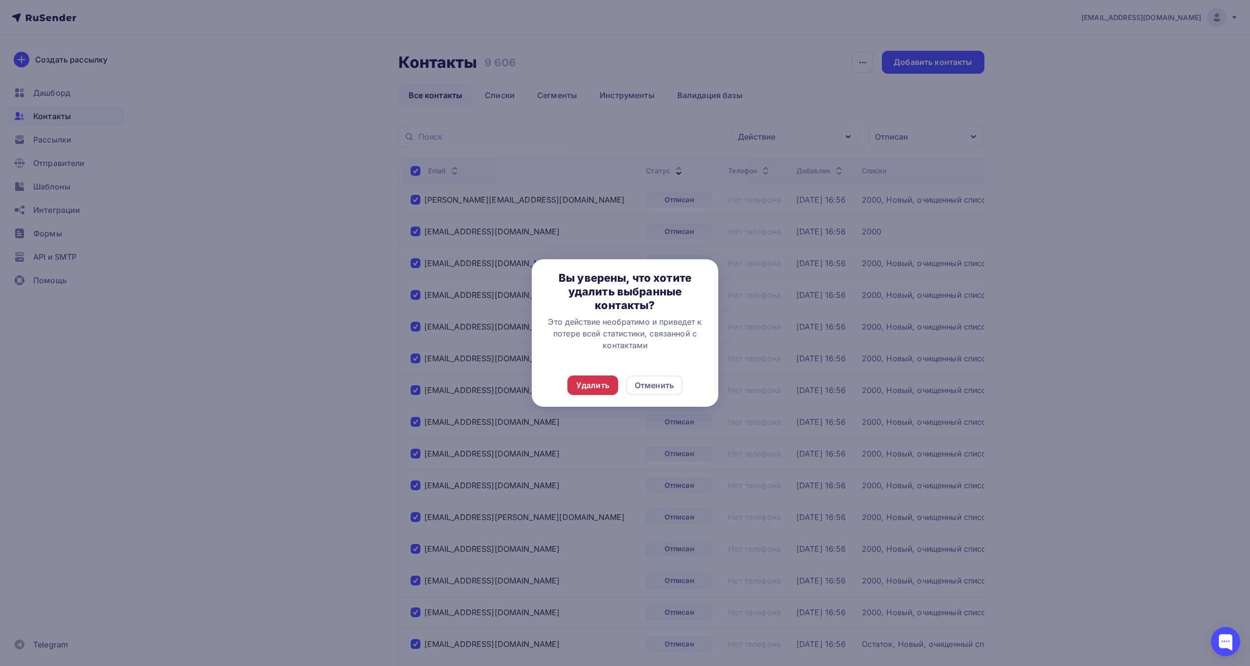
click at [599, 388] on div "Удалить" at bounding box center [592, 385] width 33 height 12
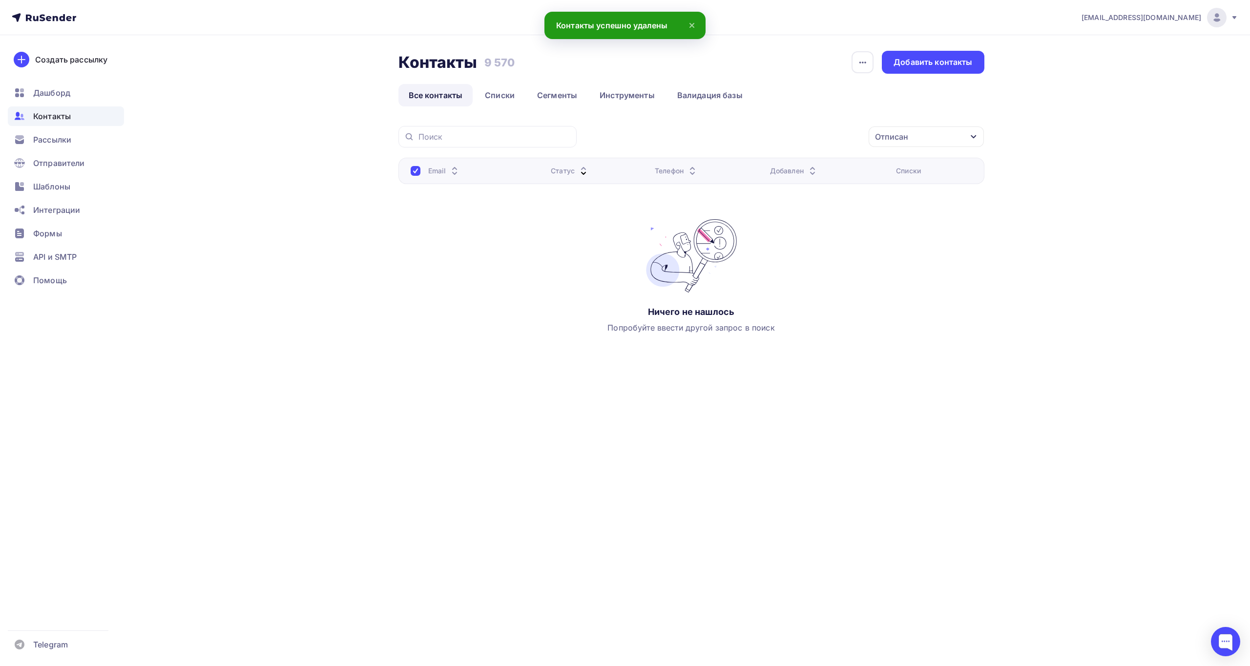
click at [919, 141] on div "Отписан" at bounding box center [926, 136] width 115 height 21
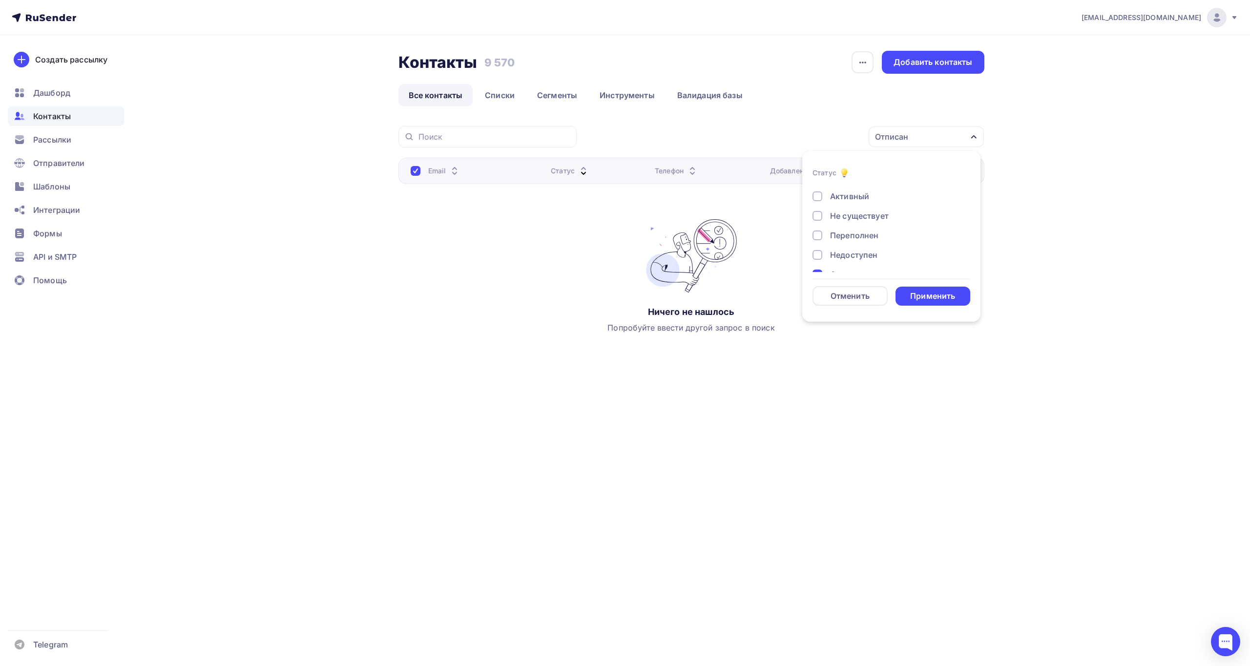
click at [815, 254] on div at bounding box center [818, 255] width 10 height 10
click at [933, 292] on div "Применить" at bounding box center [932, 296] width 45 height 11
click at [947, 141] on div "Выбрано: 2" at bounding box center [926, 136] width 115 height 21
click at [816, 224] on div "Отписан" at bounding box center [886, 219] width 146 height 12
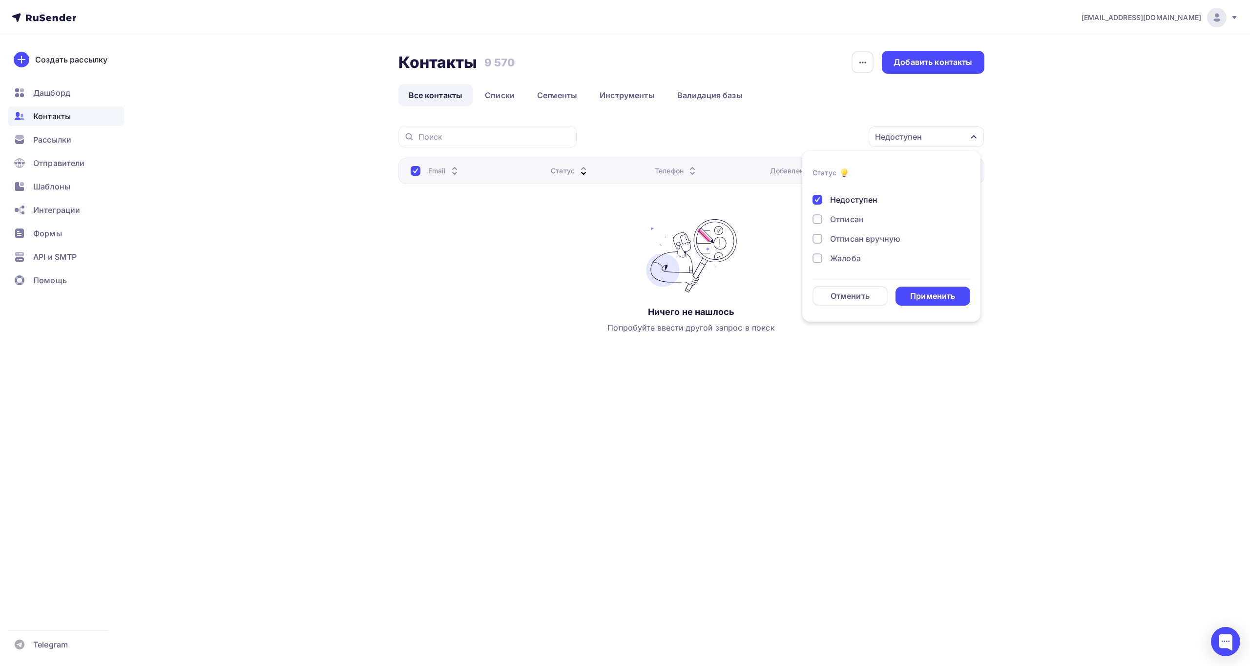
click at [923, 300] on div "Применить" at bounding box center [932, 296] width 45 height 11
drag, startPoint x: 940, startPoint y: 139, endPoint x: 942, endPoint y: 149, distance: 10.9
click at [941, 139] on div "Недоступен" at bounding box center [926, 136] width 115 height 21
click at [822, 200] on div at bounding box center [818, 200] width 10 height 10
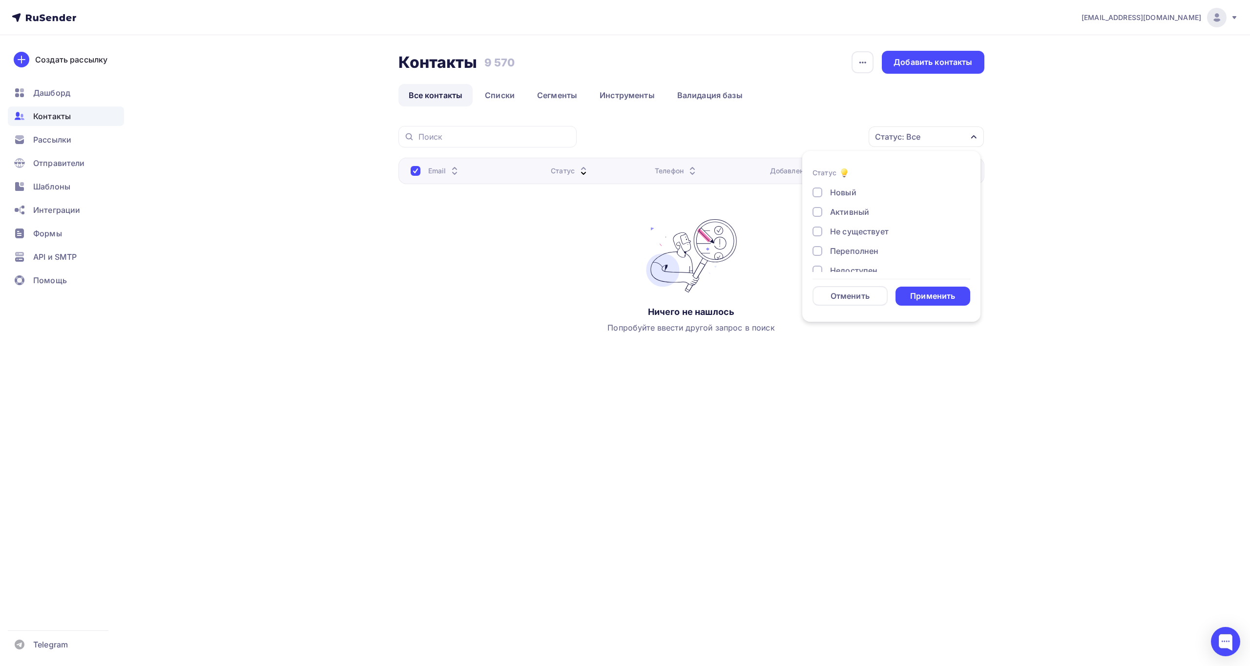
click at [817, 253] on div at bounding box center [818, 251] width 10 height 10
click at [938, 295] on div "Применить" at bounding box center [932, 296] width 45 height 11
click at [925, 133] on div "Переполнен" at bounding box center [926, 136] width 115 height 21
click at [817, 233] on div at bounding box center [818, 232] width 10 height 10
click at [821, 253] on div at bounding box center [818, 251] width 10 height 10
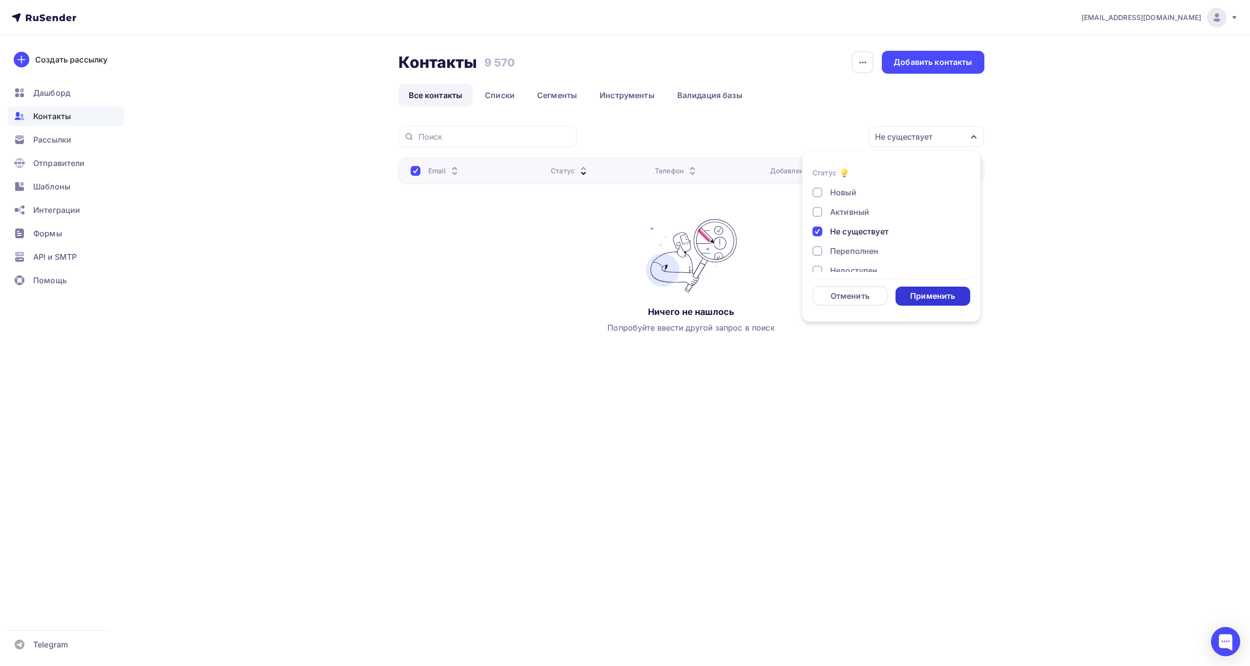
click at [936, 297] on div "Применить" at bounding box center [932, 296] width 45 height 11
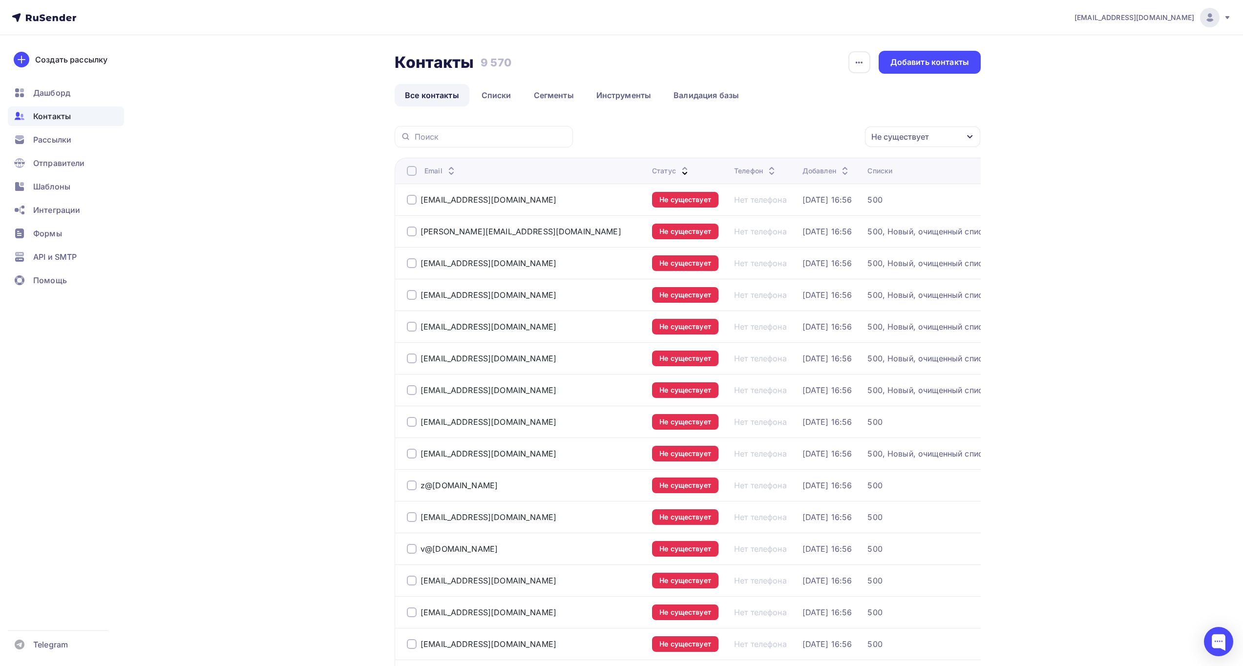
click at [412, 172] on div at bounding box center [412, 171] width 10 height 10
click at [412, 171] on div at bounding box center [412, 171] width 10 height 10
click at [778, 141] on div "Действие" at bounding box center [792, 136] width 129 height 19
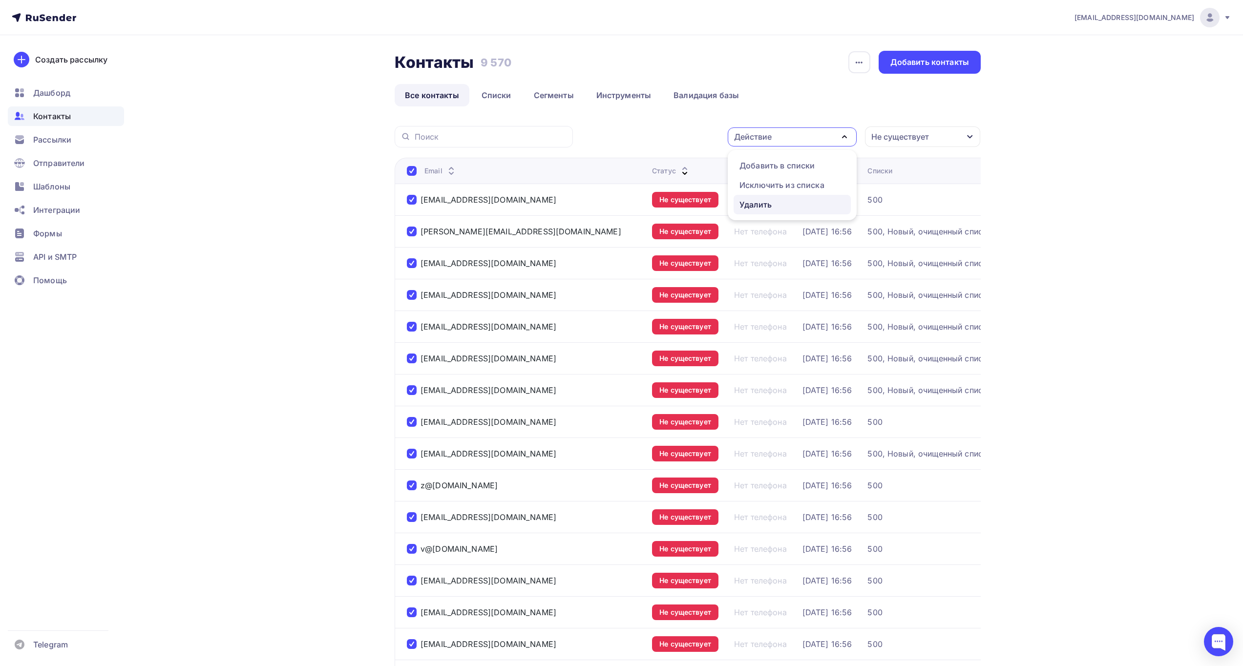
click at [768, 212] on link "Удалить" at bounding box center [791, 205] width 117 height 20
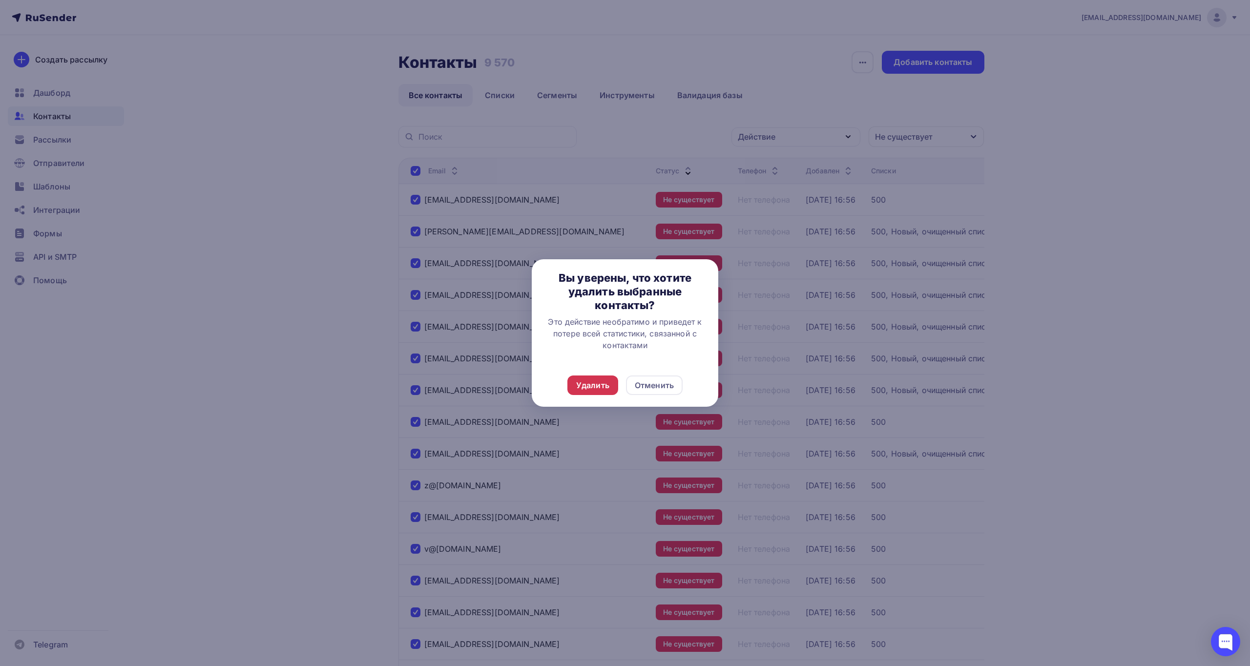
click at [594, 388] on div "Удалить" at bounding box center [592, 385] width 33 height 12
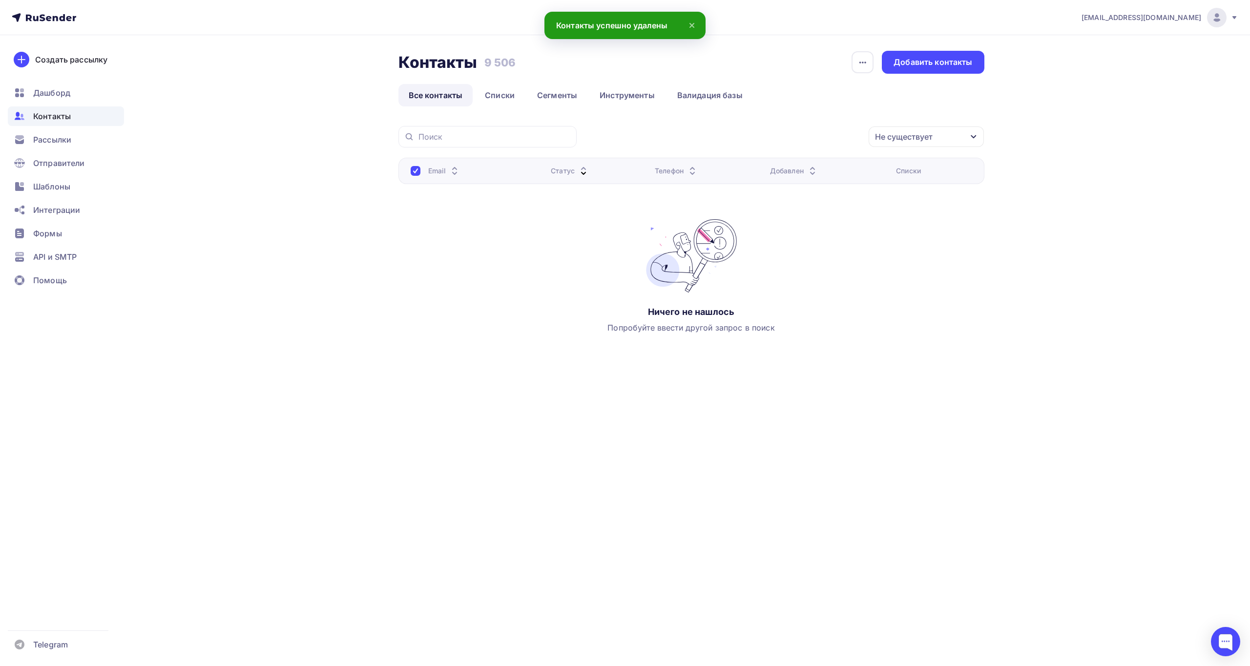
click at [911, 131] on div "Не существует" at bounding box center [904, 137] width 58 height 12
click at [817, 211] on div at bounding box center [818, 212] width 10 height 10
click at [815, 233] on div at bounding box center [818, 232] width 10 height 10
click at [933, 302] on div "Применить" at bounding box center [933, 296] width 75 height 19
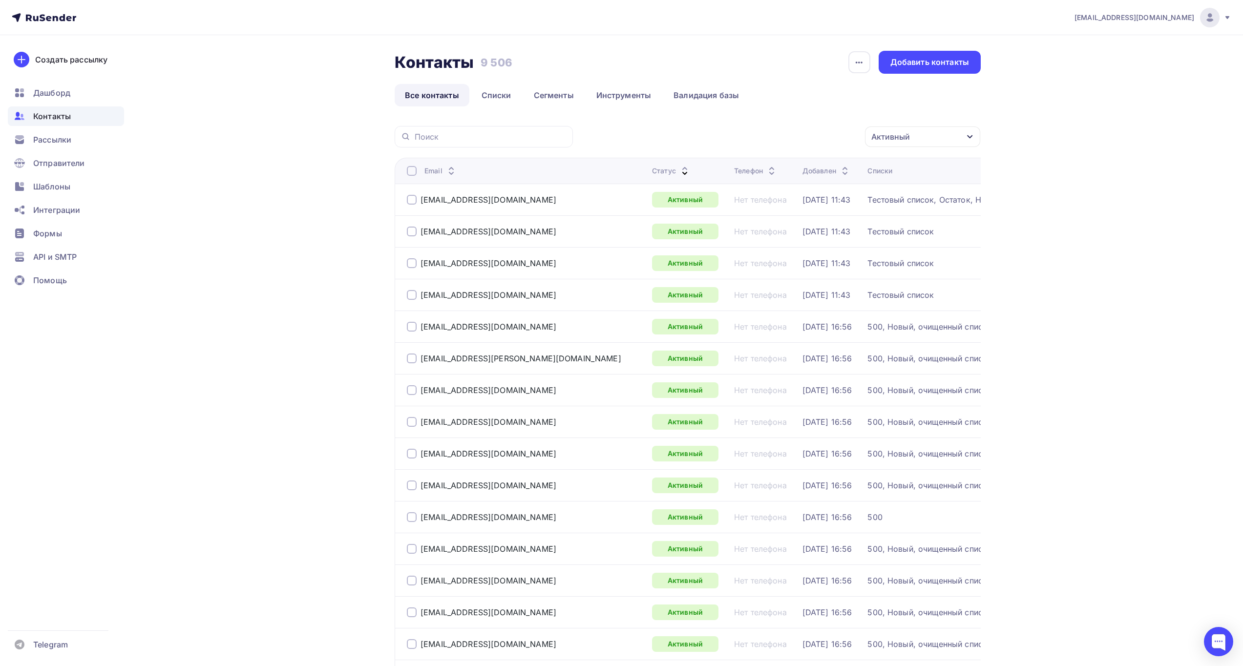
click at [908, 141] on div "Активный" at bounding box center [890, 137] width 39 height 12
click at [822, 233] on div "Не существует" at bounding box center [886, 232] width 146 height 12
click at [820, 215] on div at bounding box center [818, 212] width 10 height 10
click at [914, 292] on div "Применить" at bounding box center [932, 296] width 45 height 11
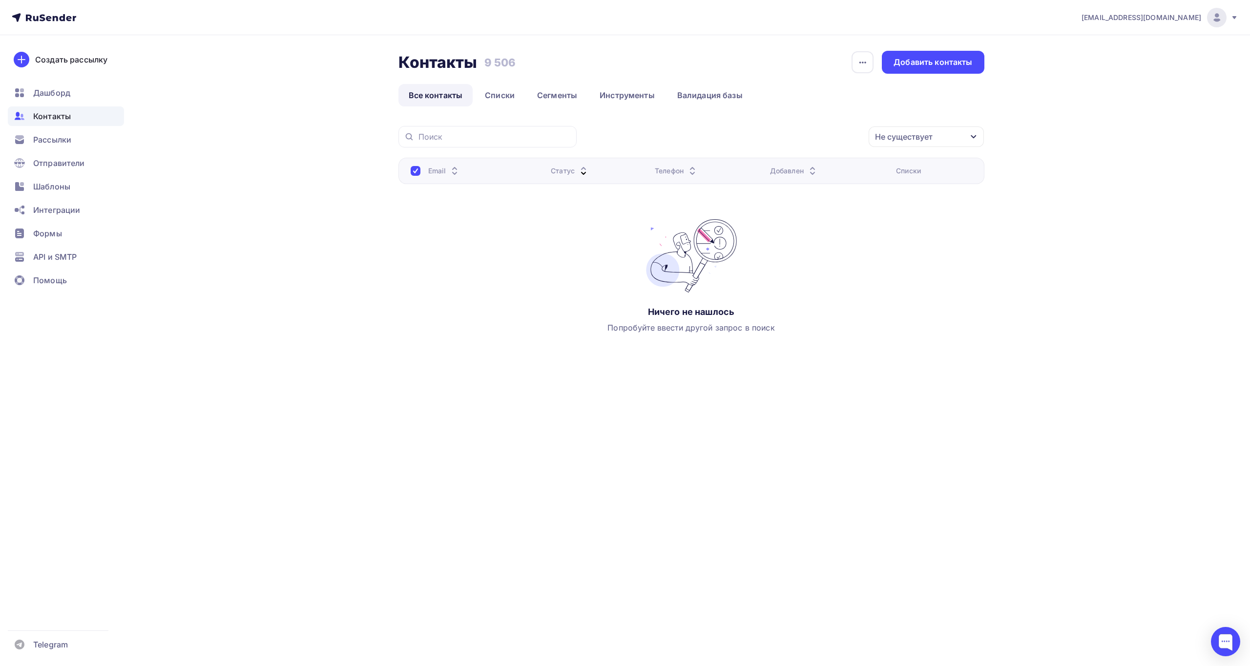
click at [906, 140] on div "Не существует" at bounding box center [904, 137] width 58 height 12
click at [818, 230] on div at bounding box center [818, 232] width 10 height 10
click at [847, 293] on div "Отменить" at bounding box center [850, 296] width 39 height 12
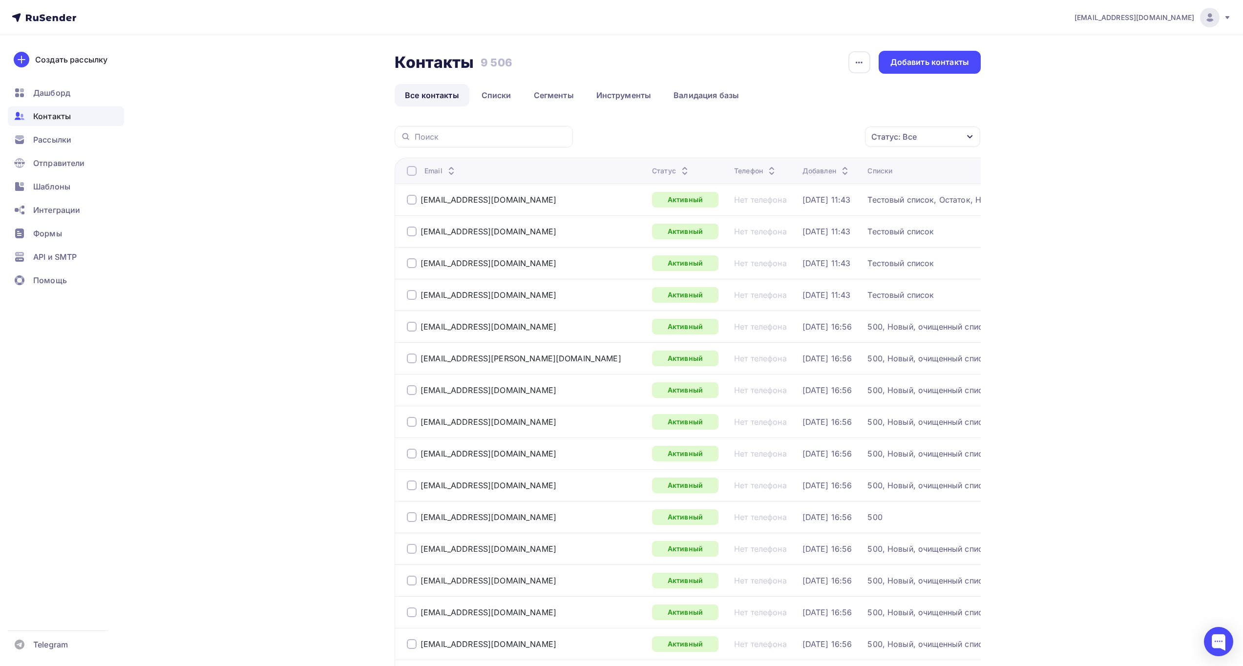
click at [652, 172] on div "Статус" at bounding box center [671, 171] width 39 height 10
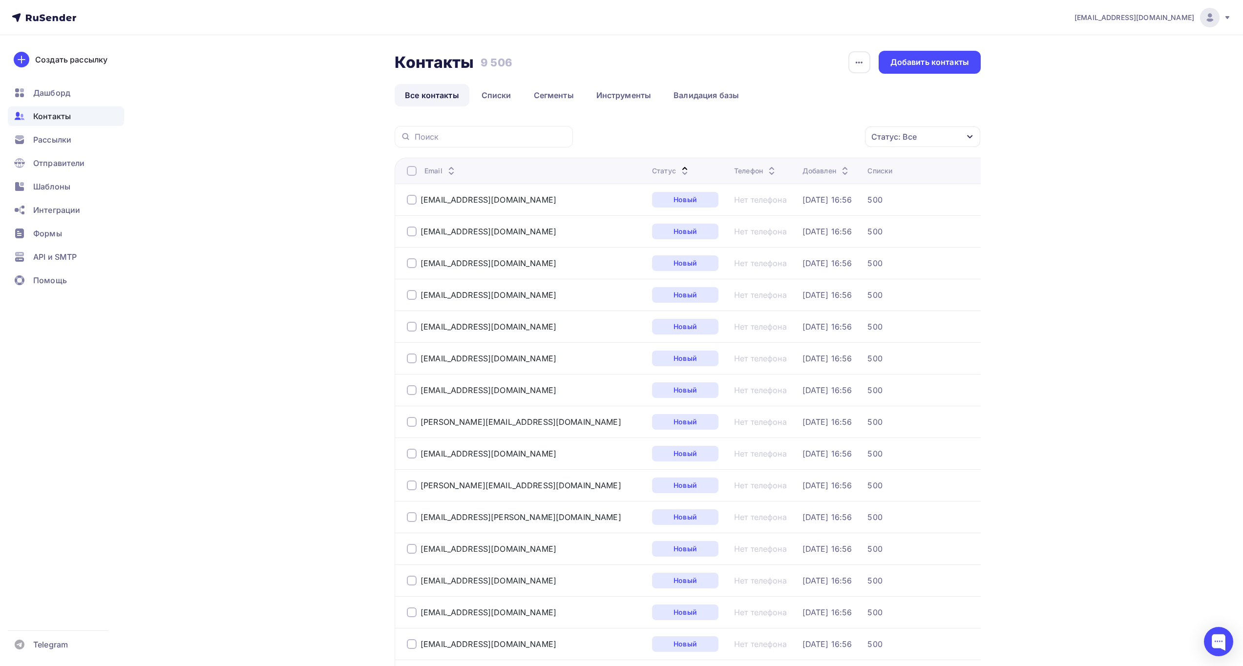
click at [679, 172] on icon at bounding box center [685, 173] width 12 height 12
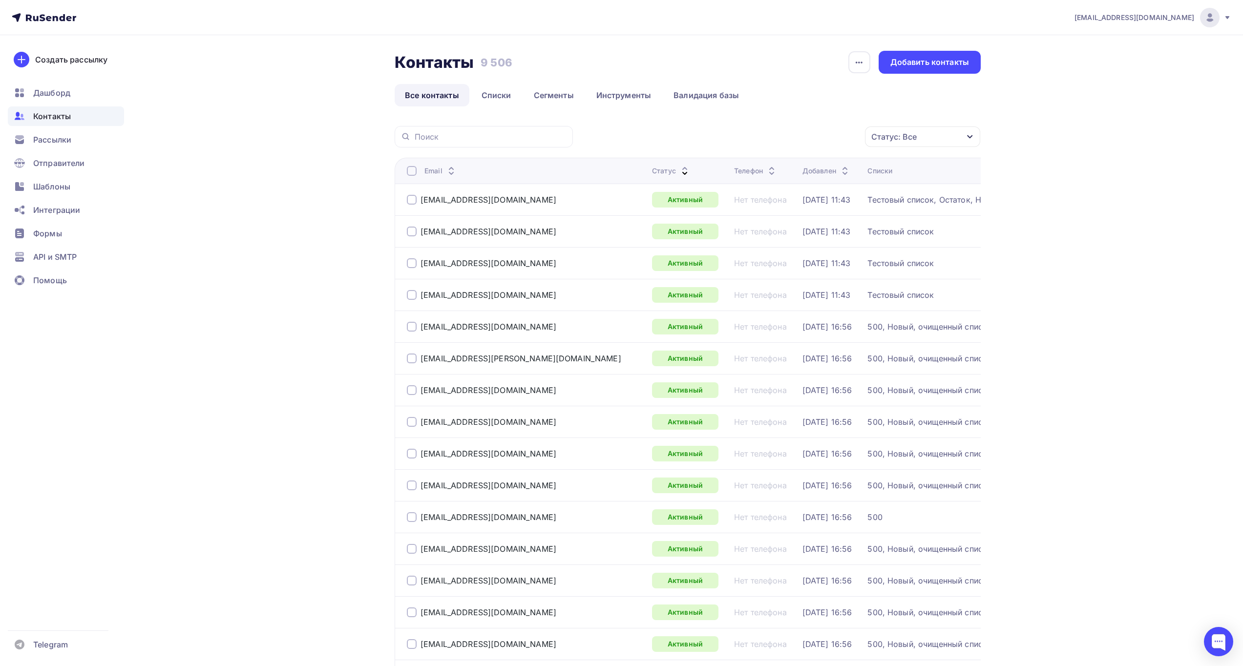
click at [652, 172] on div "Статус" at bounding box center [671, 171] width 39 height 10
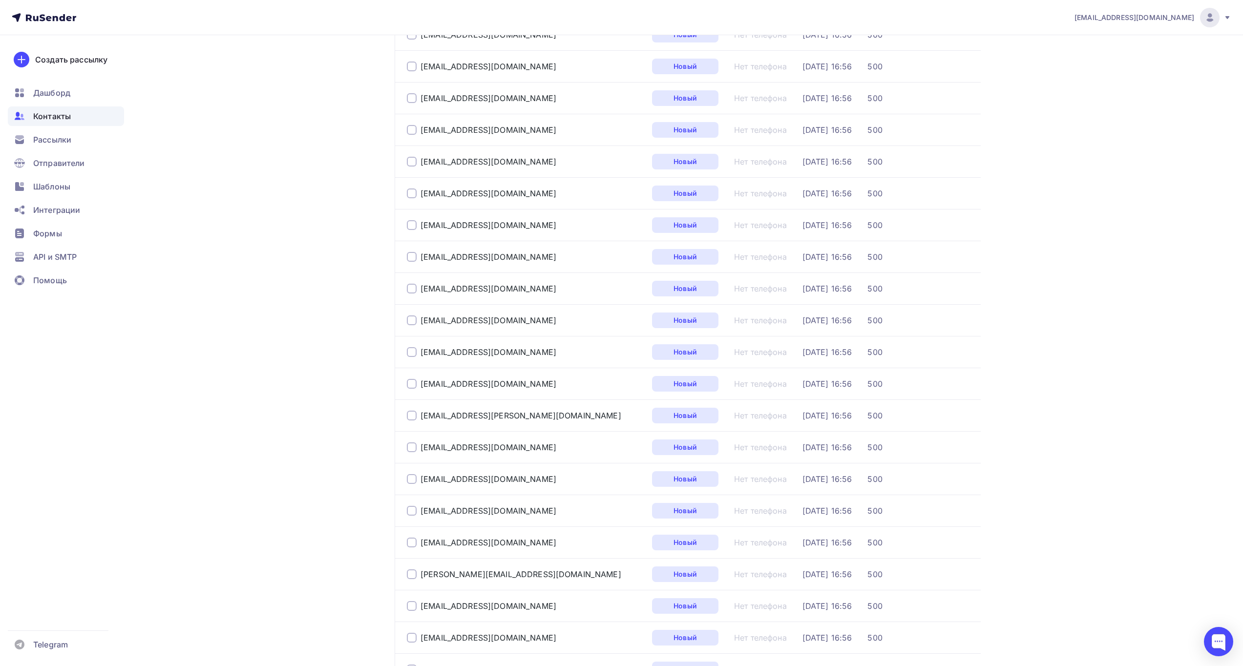
scroll to position [977, 0]
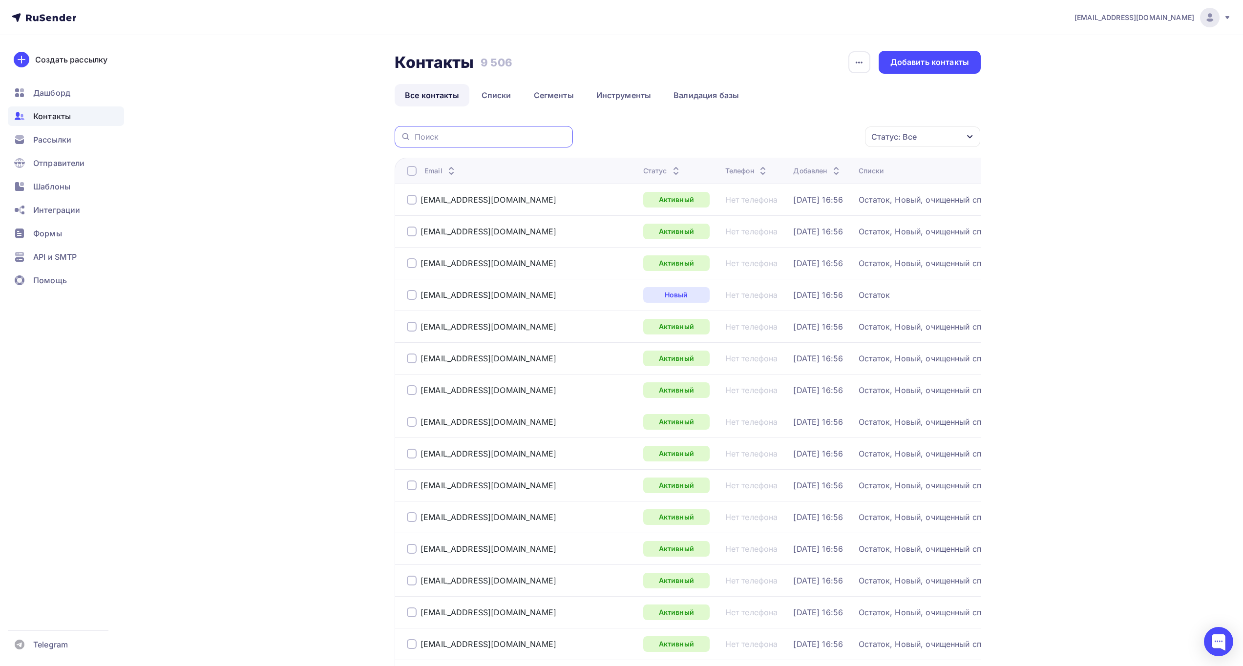
click at [449, 136] on input "text" at bounding box center [491, 136] width 152 height 11
paste input "[PERSON_NAME][EMAIL_ADDRESS][DOMAIN_NAME]"
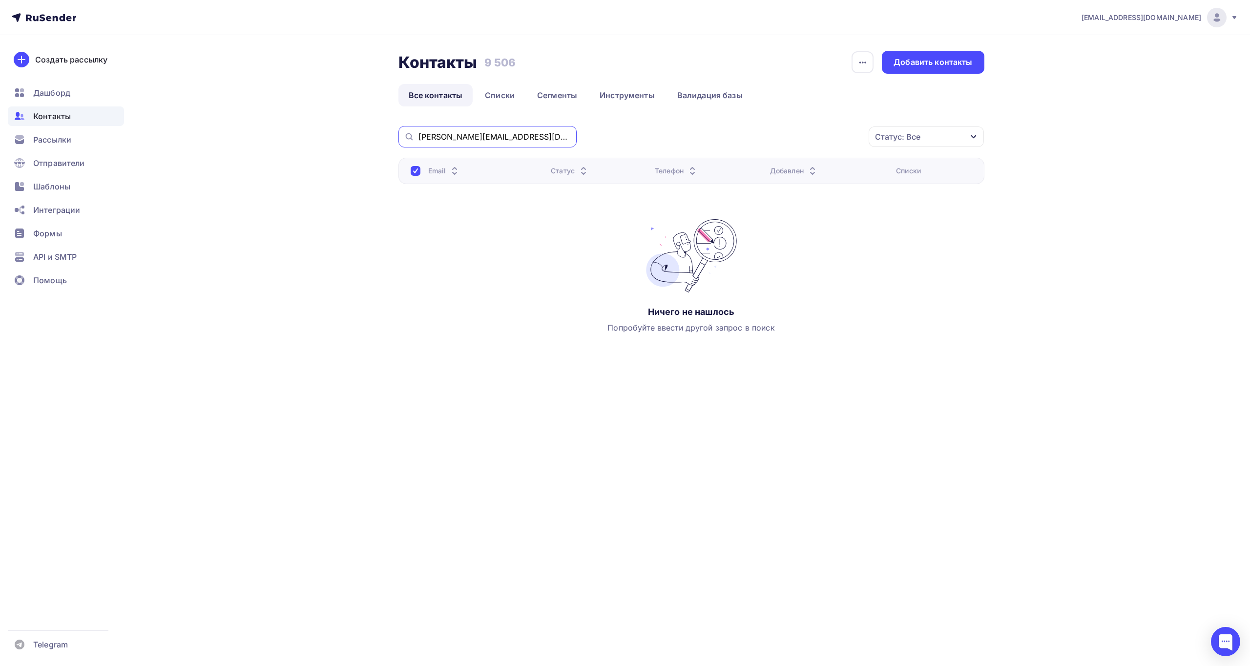
click at [488, 137] on input "[PERSON_NAME][EMAIL_ADDRESS][DOMAIN_NAME]" at bounding box center [494, 136] width 152 height 11
type input "[PERSON_NAME]"
